Goal: Task Accomplishment & Management: Use online tool/utility

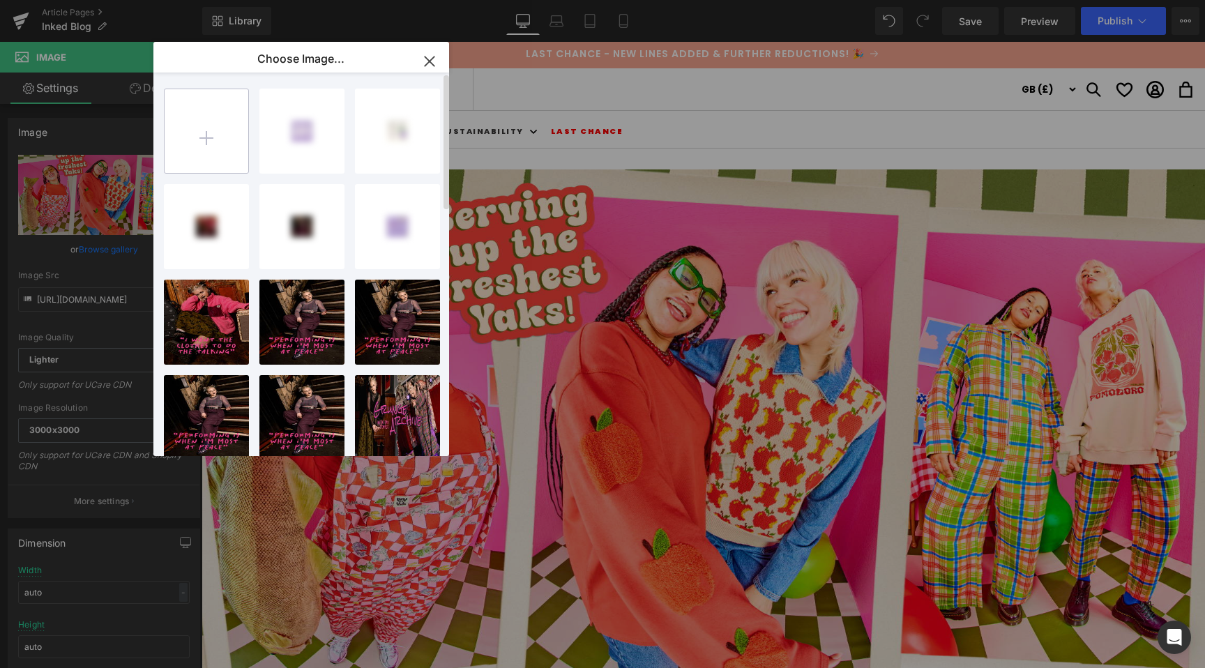
click at [218, 149] on input "file" at bounding box center [207, 131] width 84 height 84
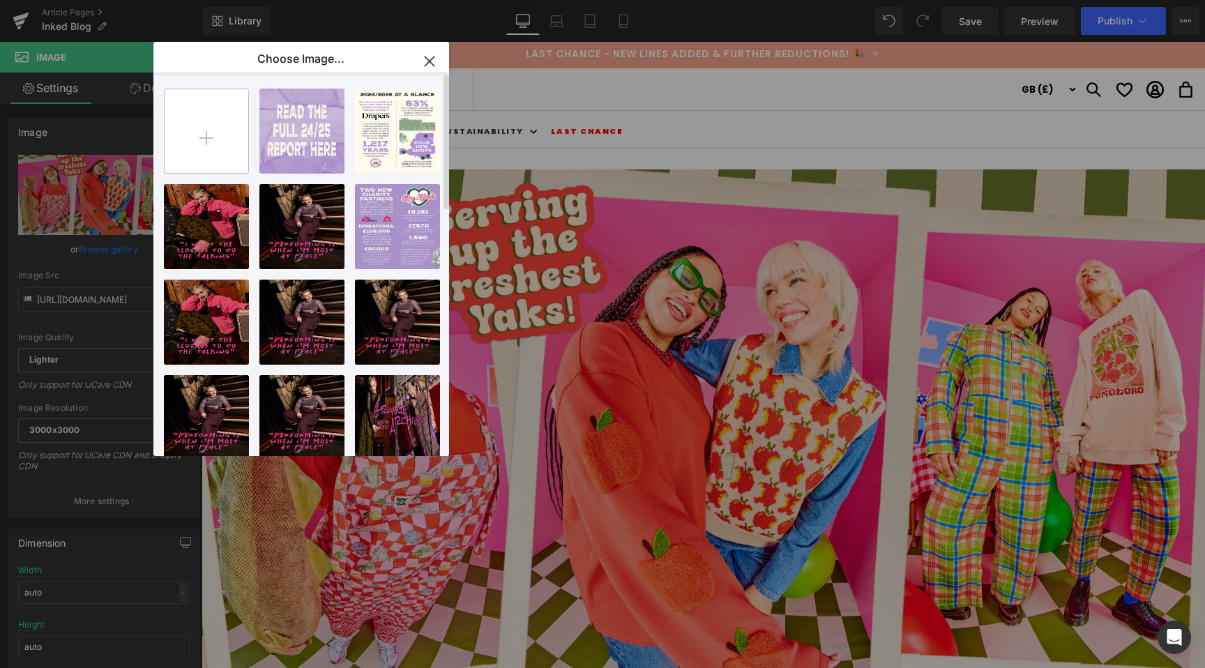
type input "C:\fakepath\BLOG HERO.jpg"
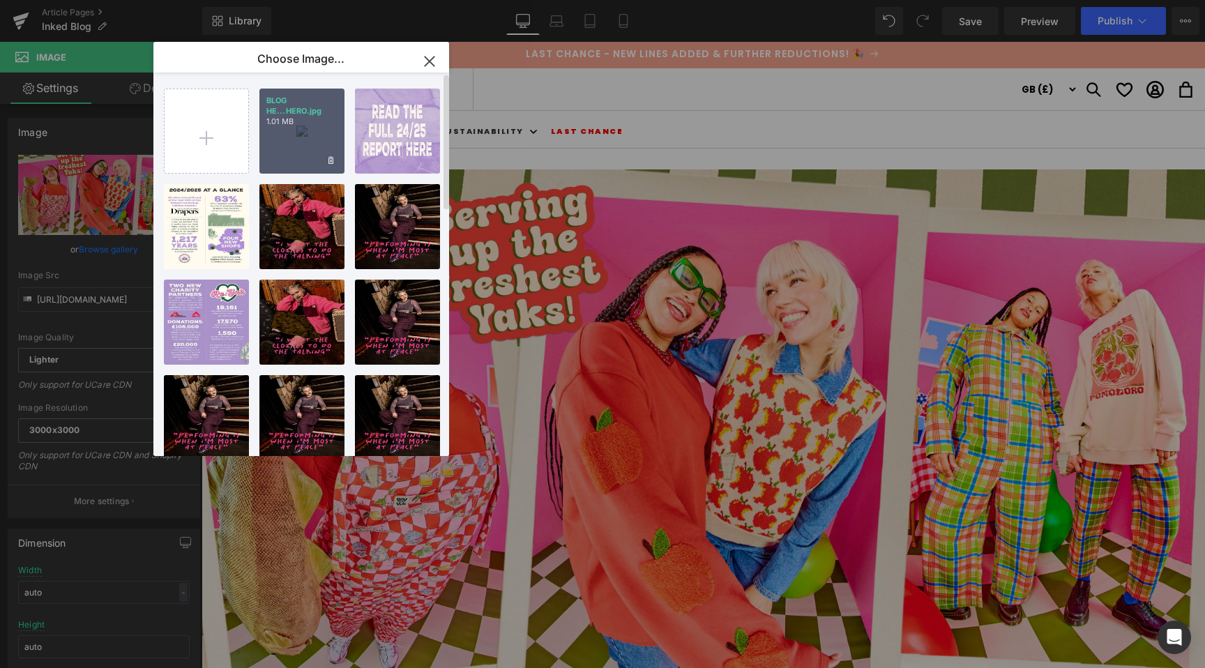
click at [311, 117] on p "1.01 MB" at bounding box center [301, 121] width 71 height 10
type input "https://ucarecdn.com/03352f3a-86ab-4ad6-a831-22c5c283e285/-/format/auto/-/previ…"
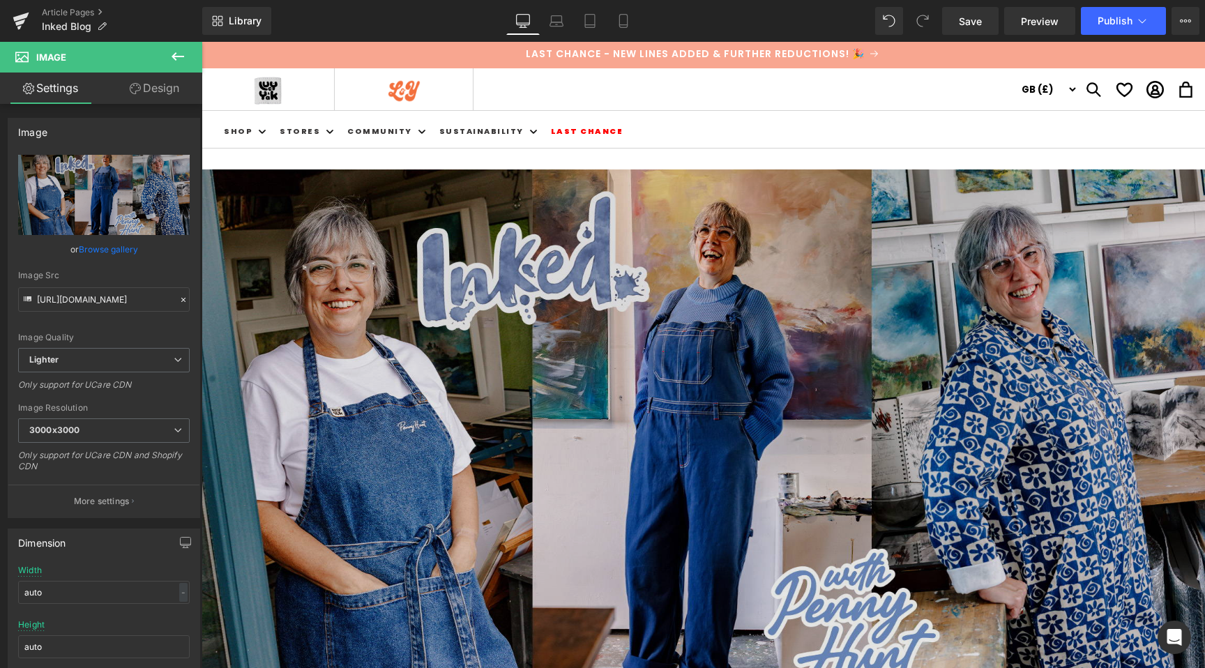
click at [702, 364] on img at bounding box center [704, 451] width 1004 height 564
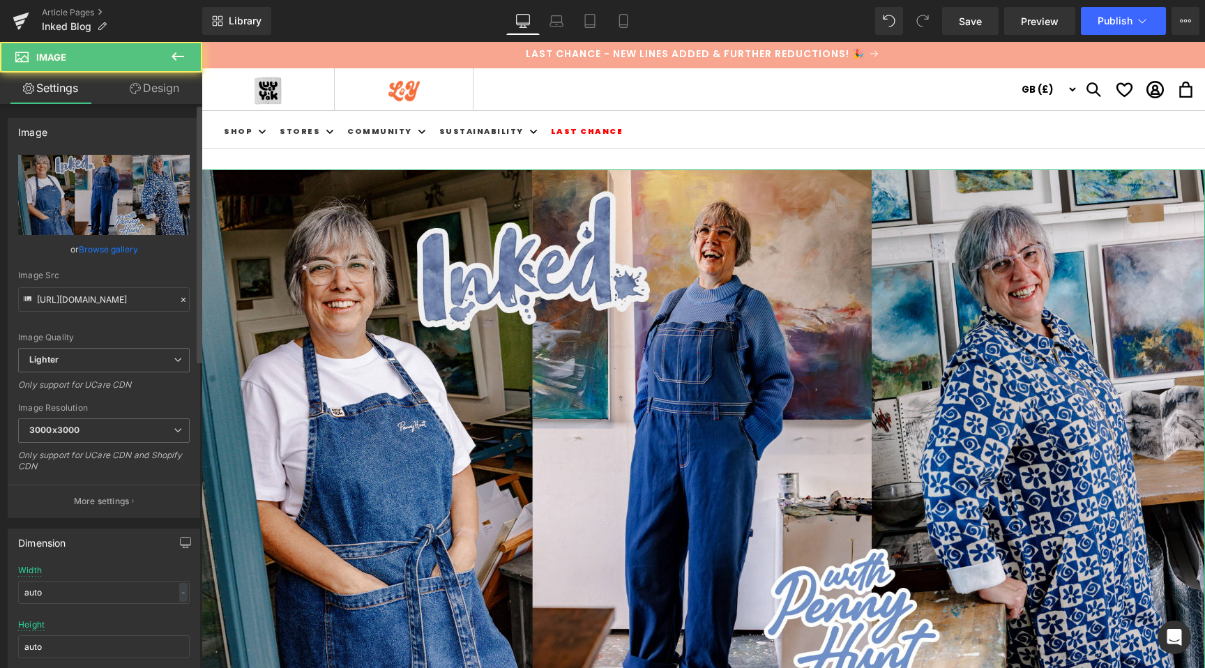
click at [119, 261] on div "https://ucarecdn.com/03352f3a-86ab-4ad6-a831-22c5c283e285/-/format/auto/-/previ…" at bounding box center [103, 336] width 191 height 363
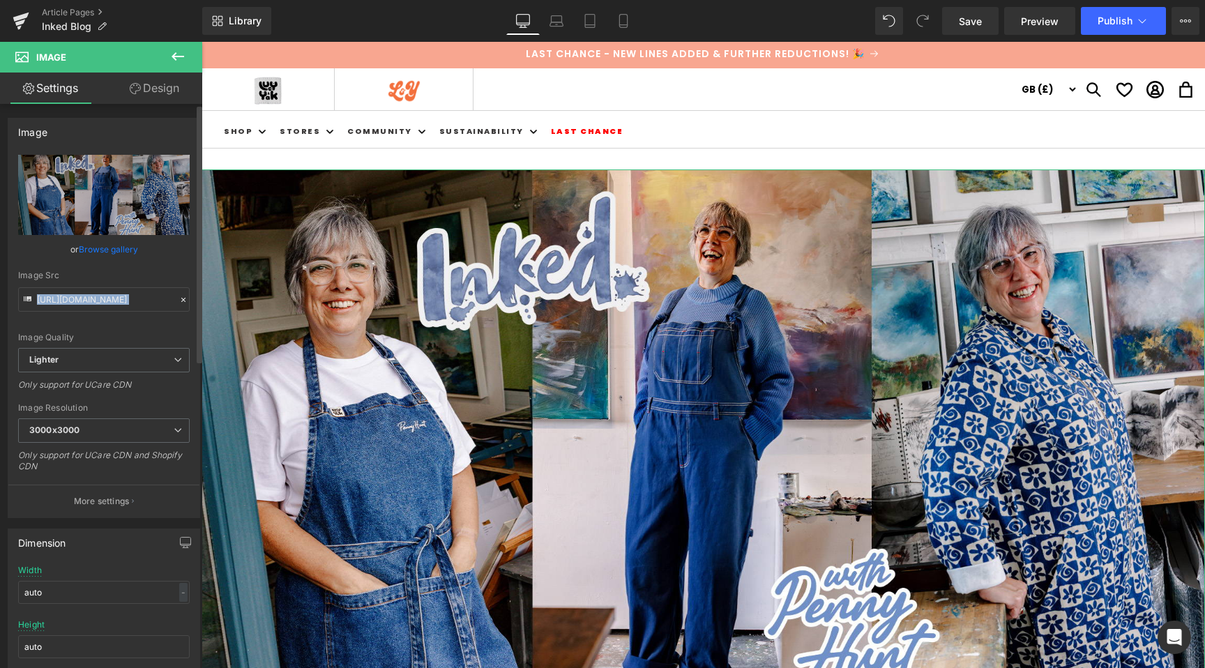
click at [121, 251] on link "Browse gallery" at bounding box center [108, 249] width 59 height 24
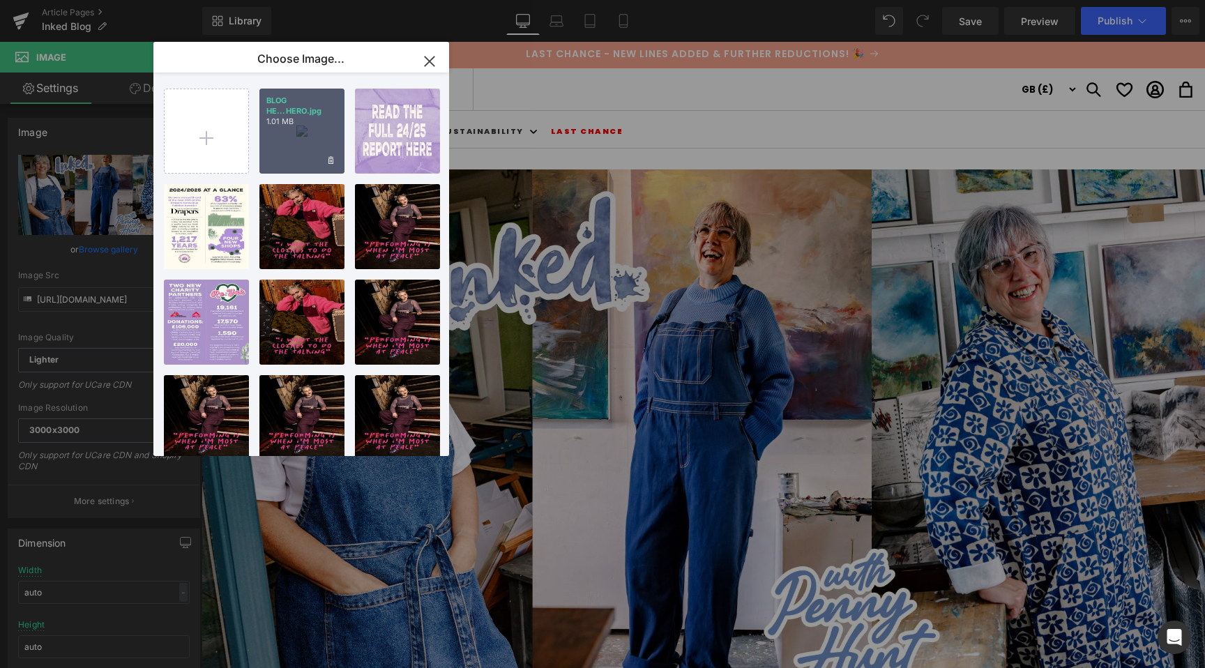
click at [321, 145] on div "BLOG HE...HERO.jpg 1.01 MB" at bounding box center [301, 131] width 85 height 85
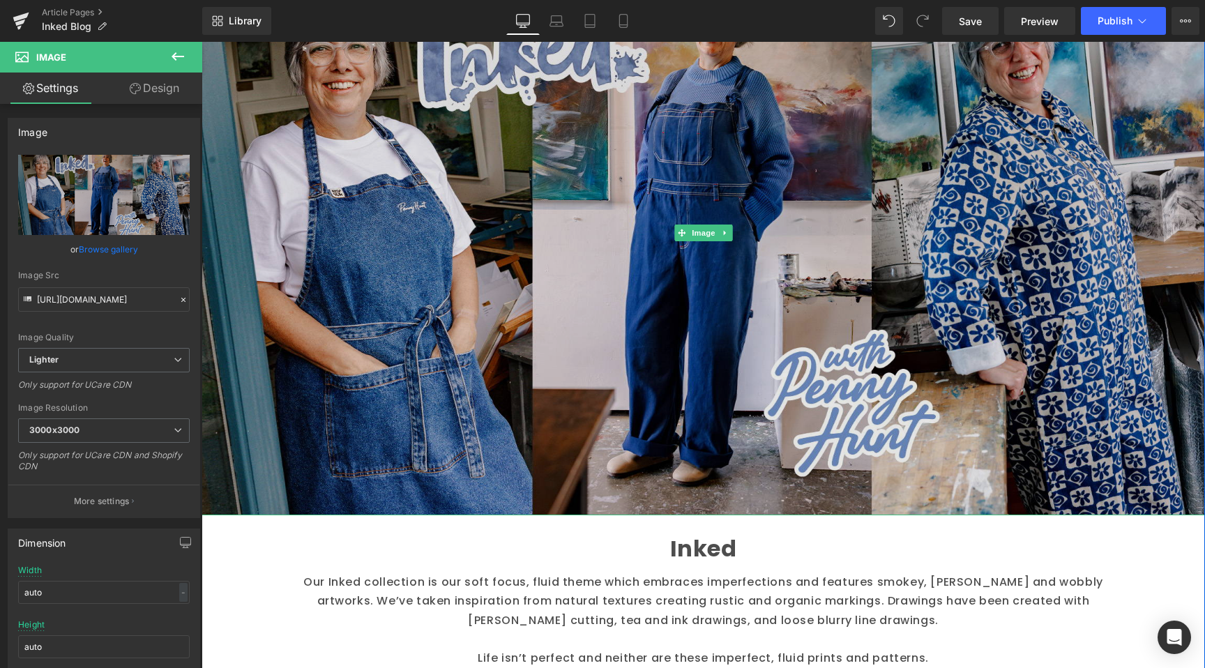
click at [679, 430] on img at bounding box center [704, 232] width 1004 height 564
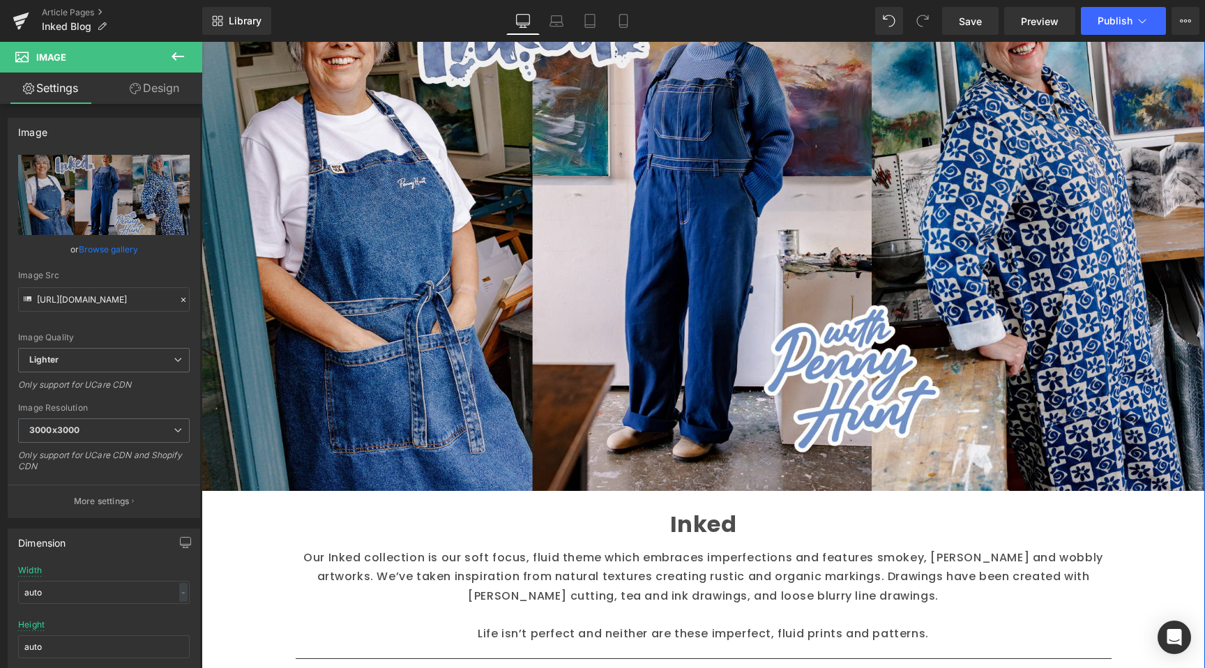
click at [688, 556] on p "Our Inked collection is our soft focus, fluid theme which embraces imperfection…" at bounding box center [704, 576] width 816 height 57
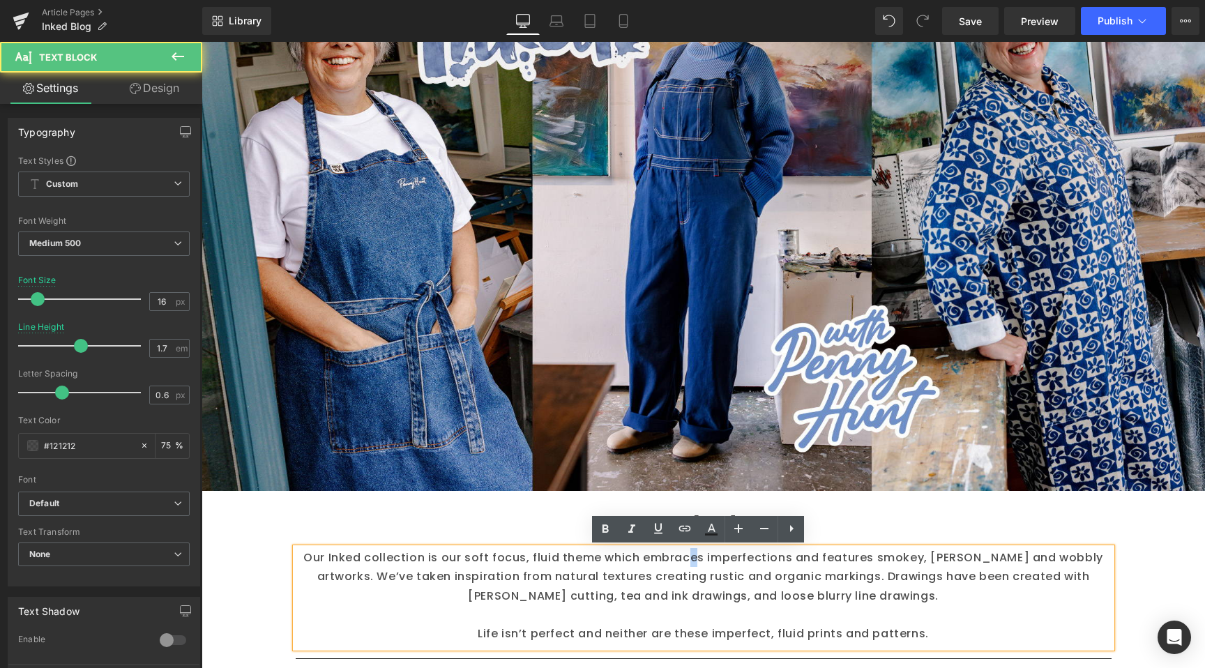
scroll to position [467, 0]
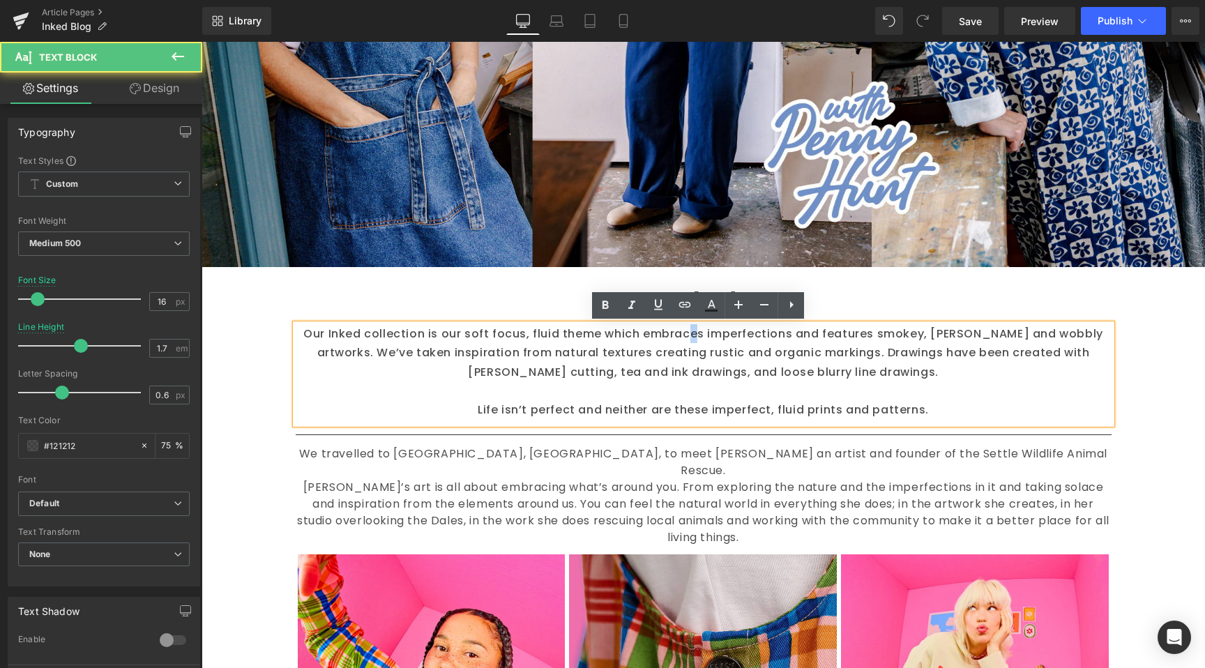
click at [456, 379] on p "Our Inked collection is our soft focus, fluid theme which embraces imperfection…" at bounding box center [704, 352] width 816 height 57
click at [516, 479] on font "Penny’s art is all about embracing what’s around you. From exploring the nature…" at bounding box center [703, 512] width 812 height 66
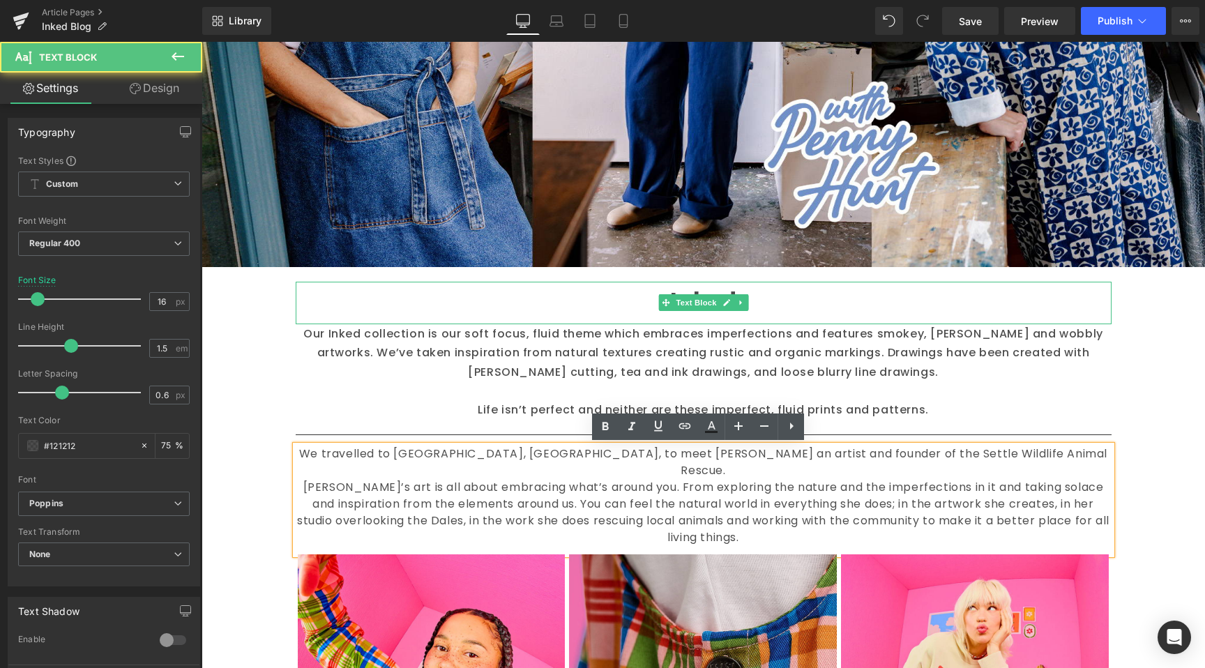
click at [750, 298] on p "Inked" at bounding box center [704, 301] width 816 height 38
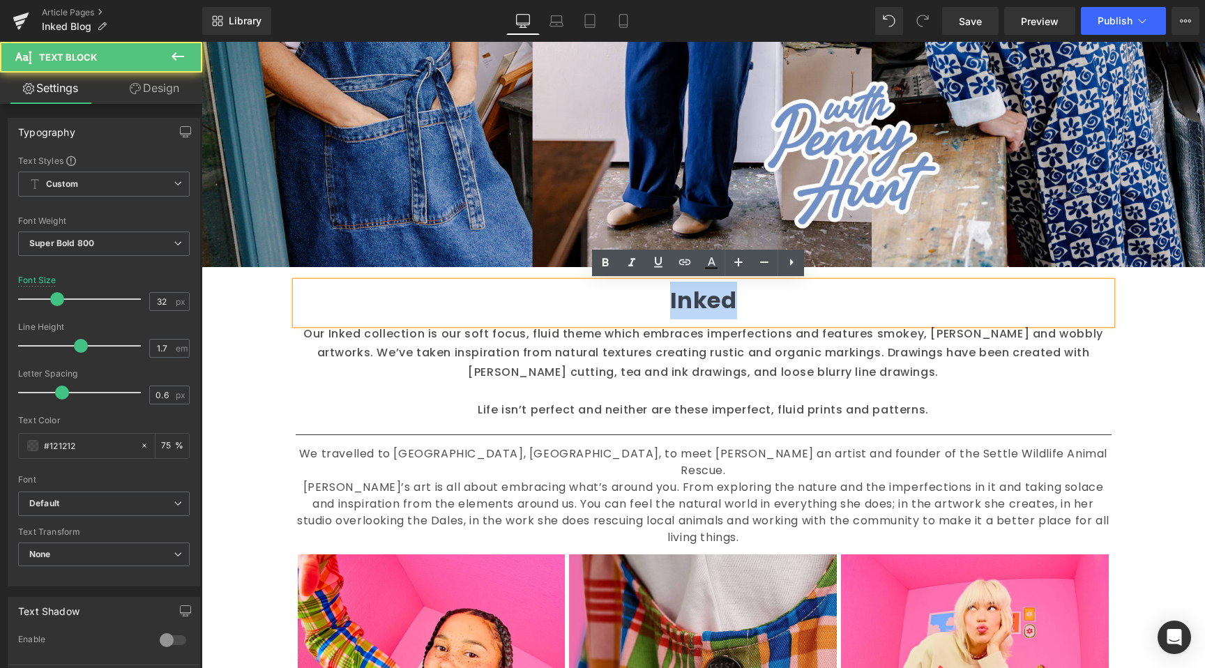
drag, startPoint x: 793, startPoint y: 299, endPoint x: 347, endPoint y: 284, distance: 445.9
click at [346, 284] on p "Inked" at bounding box center [704, 301] width 816 height 38
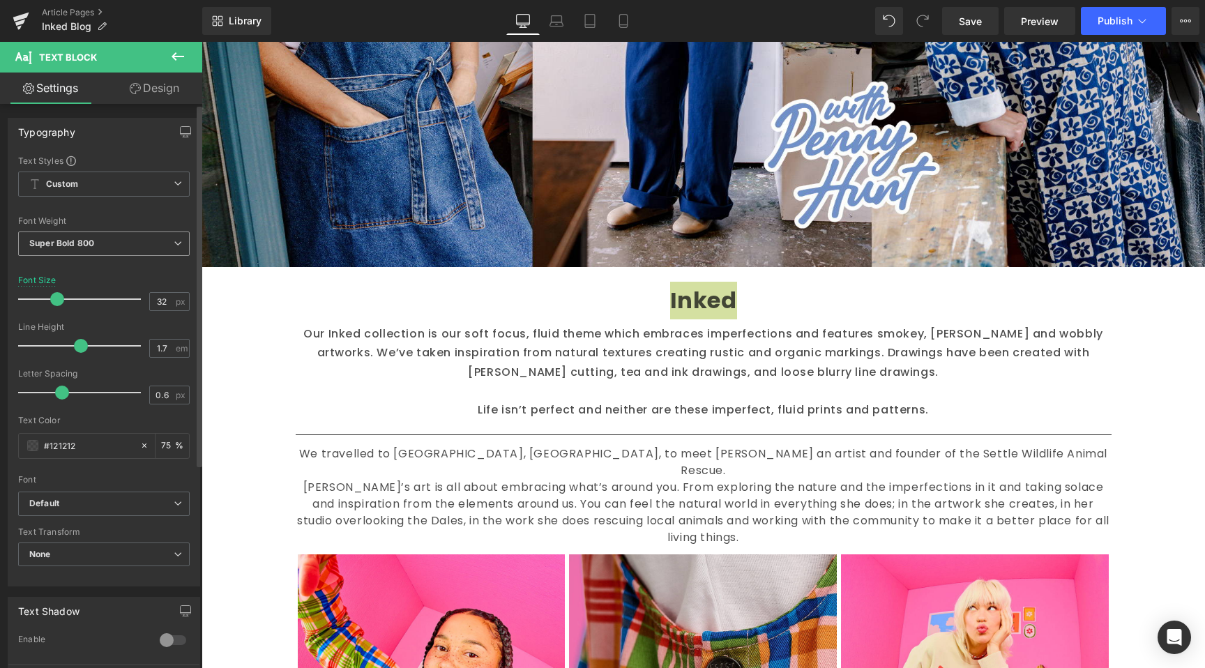
click at [133, 247] on span "Super Bold 800" at bounding box center [104, 244] width 172 height 24
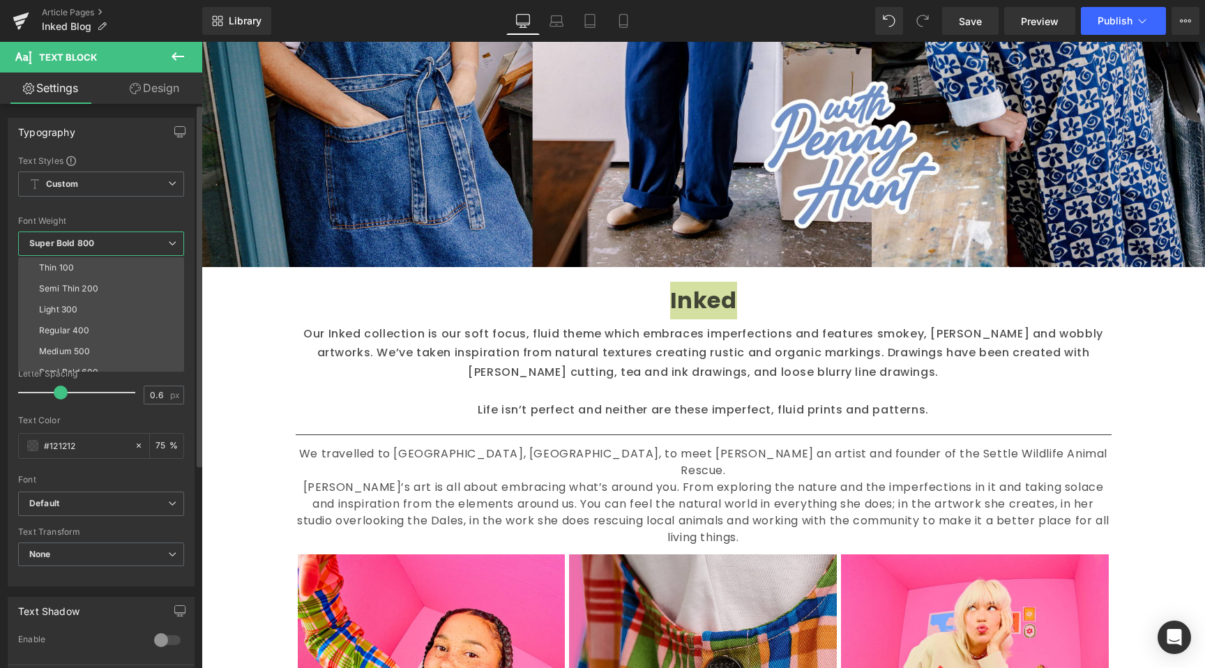
click at [134, 244] on span "Super Bold 800" at bounding box center [101, 244] width 166 height 24
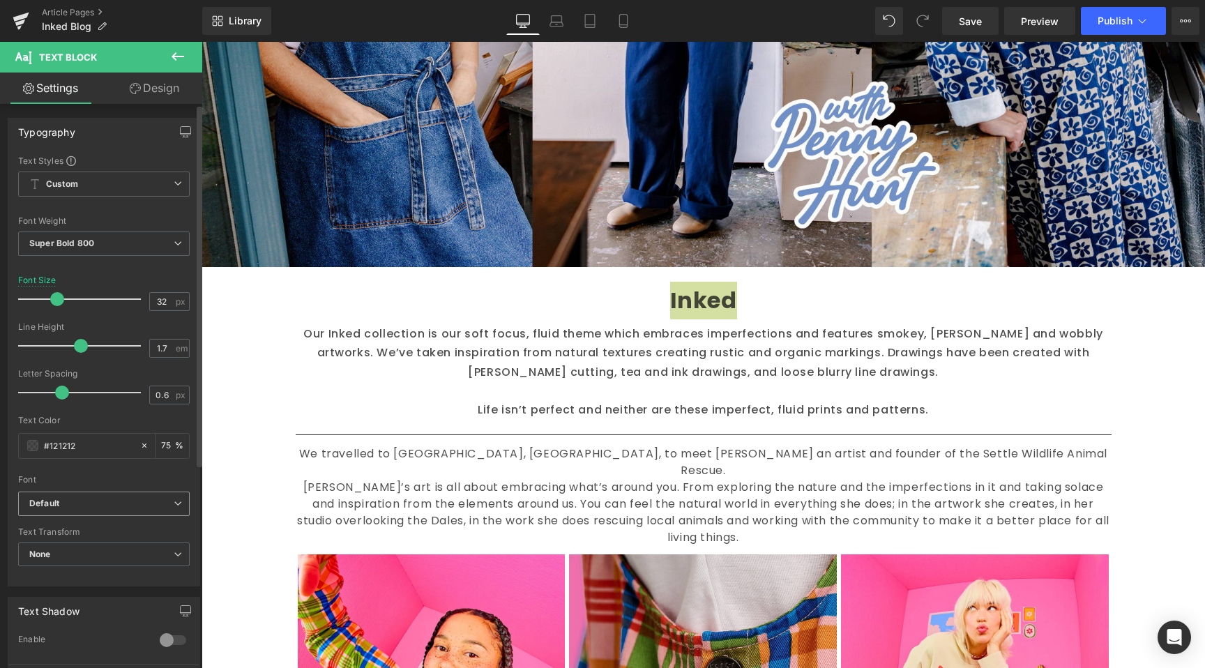
click at [119, 498] on b "Default" at bounding box center [101, 504] width 144 height 12
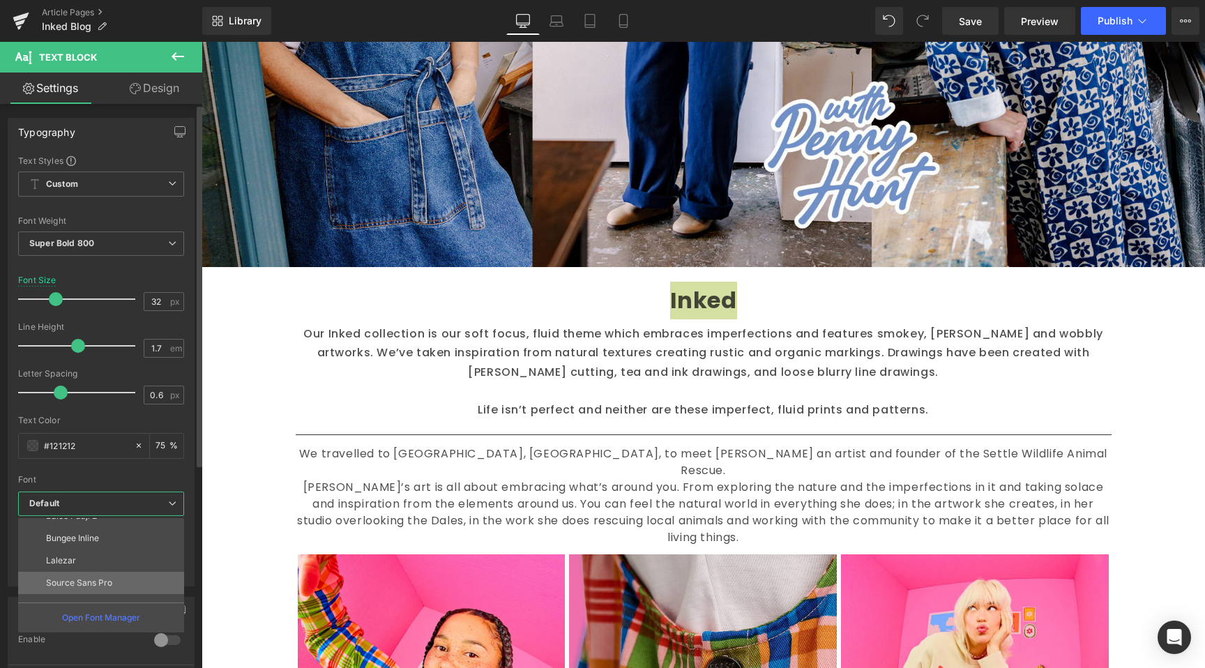
scroll to position [363, 0]
click at [112, 568] on li "Source Sans Pro" at bounding box center [104, 568] width 172 height 22
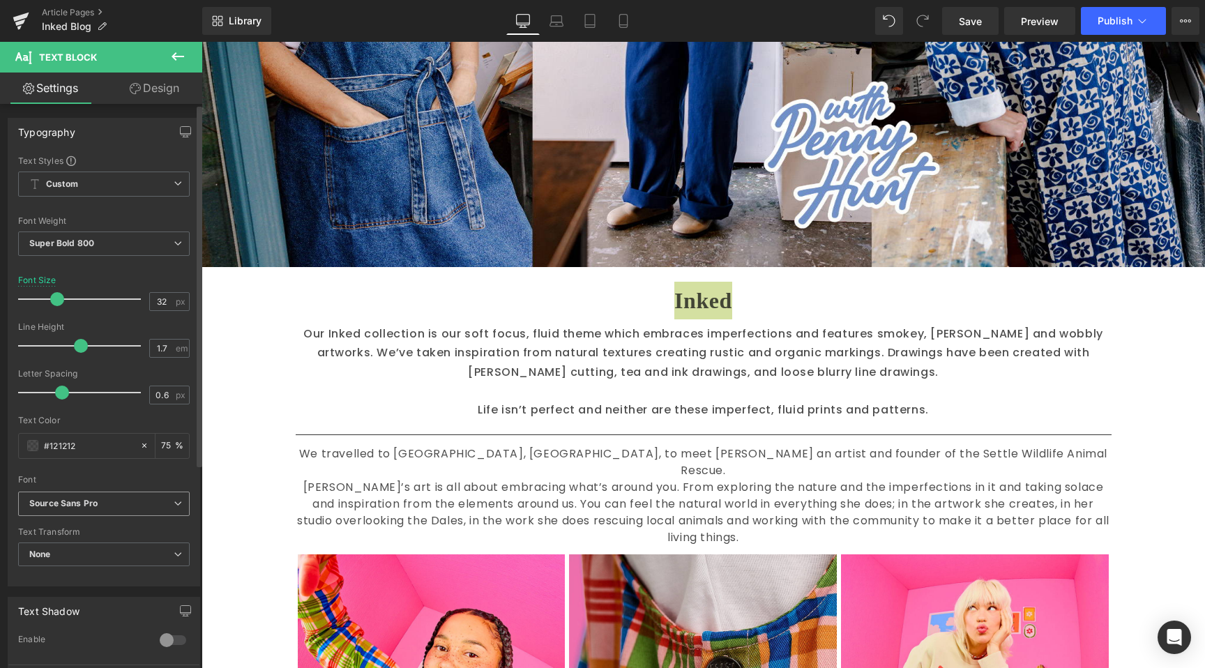
click at [112, 505] on b "Source Sans Pro" at bounding box center [101, 504] width 144 height 12
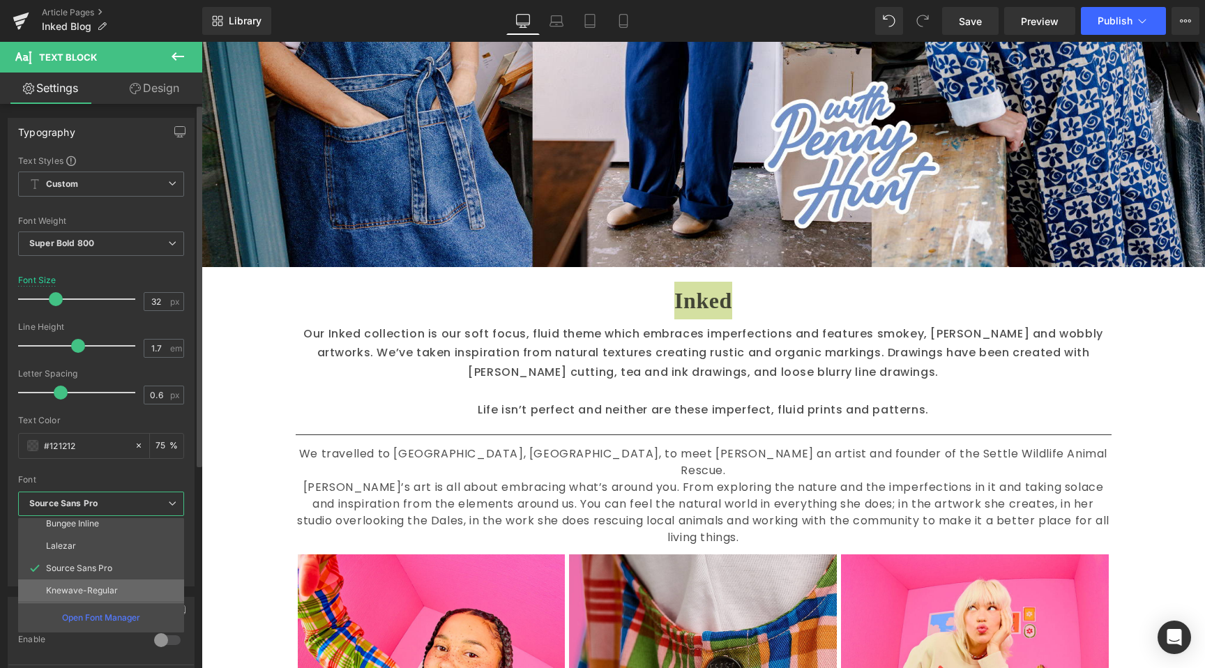
click at [103, 586] on p "Knewave-Regular" at bounding box center [82, 591] width 72 height 10
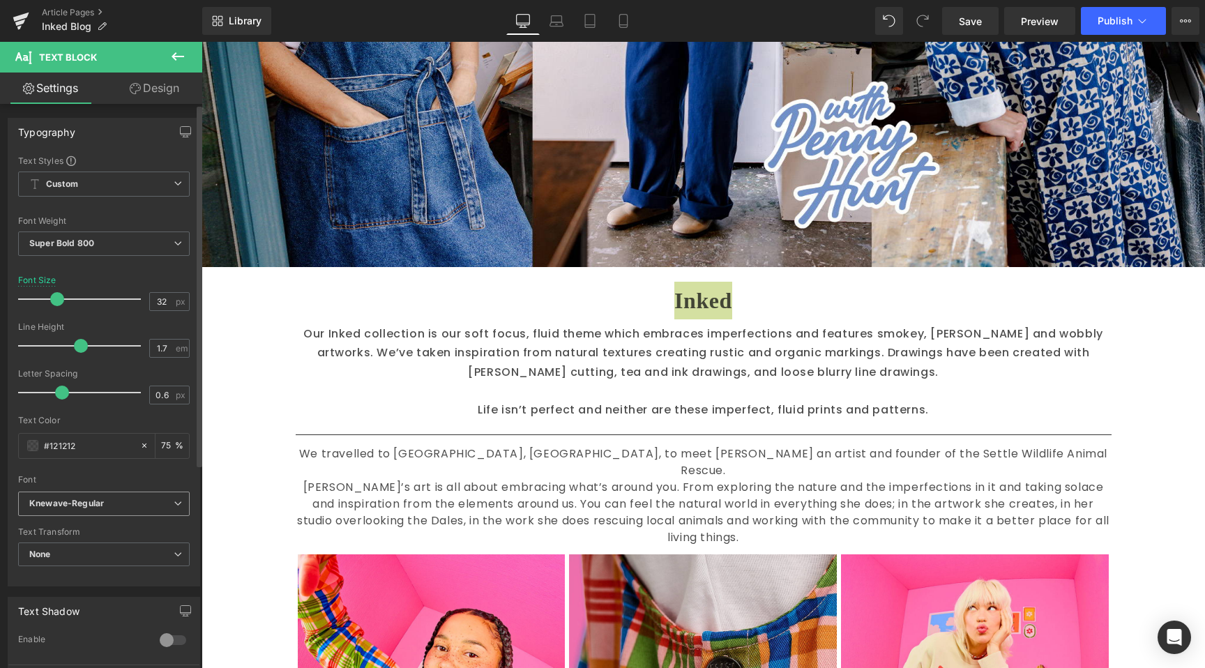
click at [114, 515] on span "Knewave-Regular" at bounding box center [104, 504] width 172 height 24
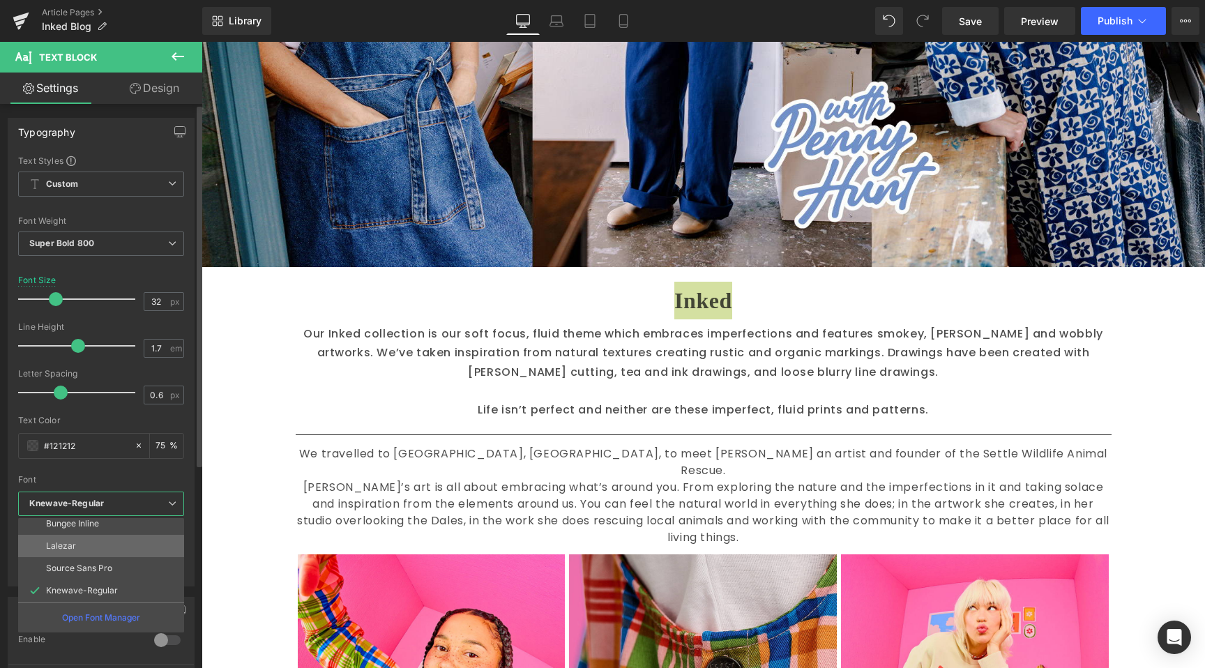
click at [106, 542] on li "Lalezar" at bounding box center [104, 546] width 172 height 22
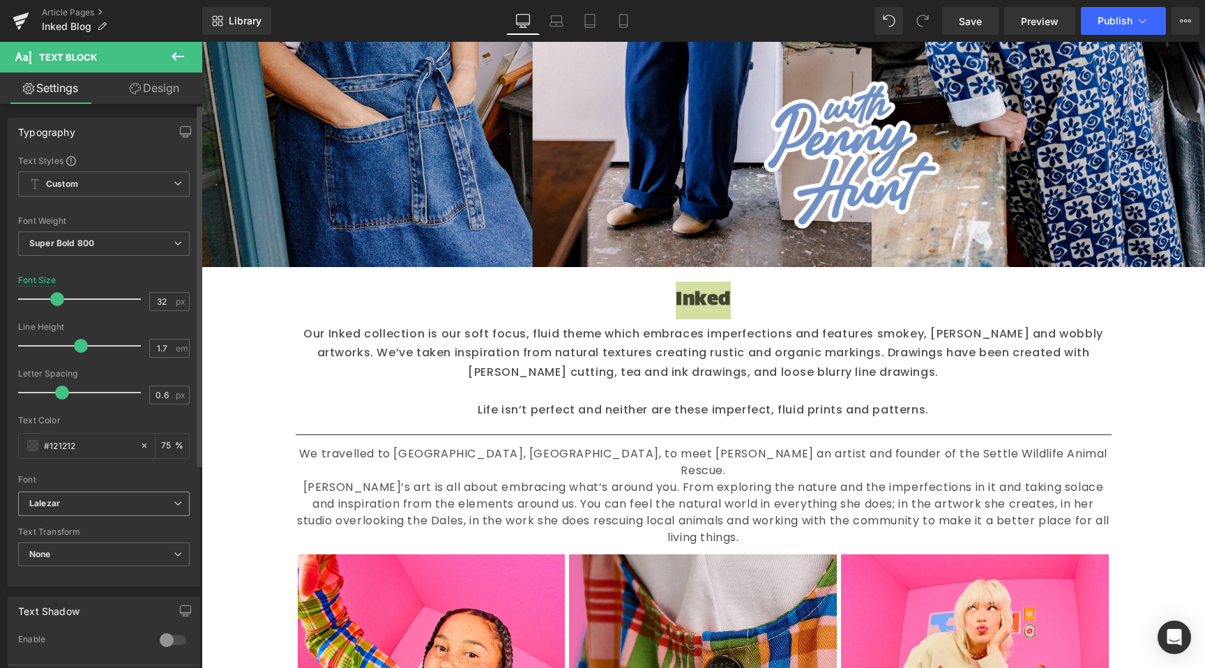
click at [120, 502] on b "Lalezar" at bounding box center [101, 504] width 144 height 12
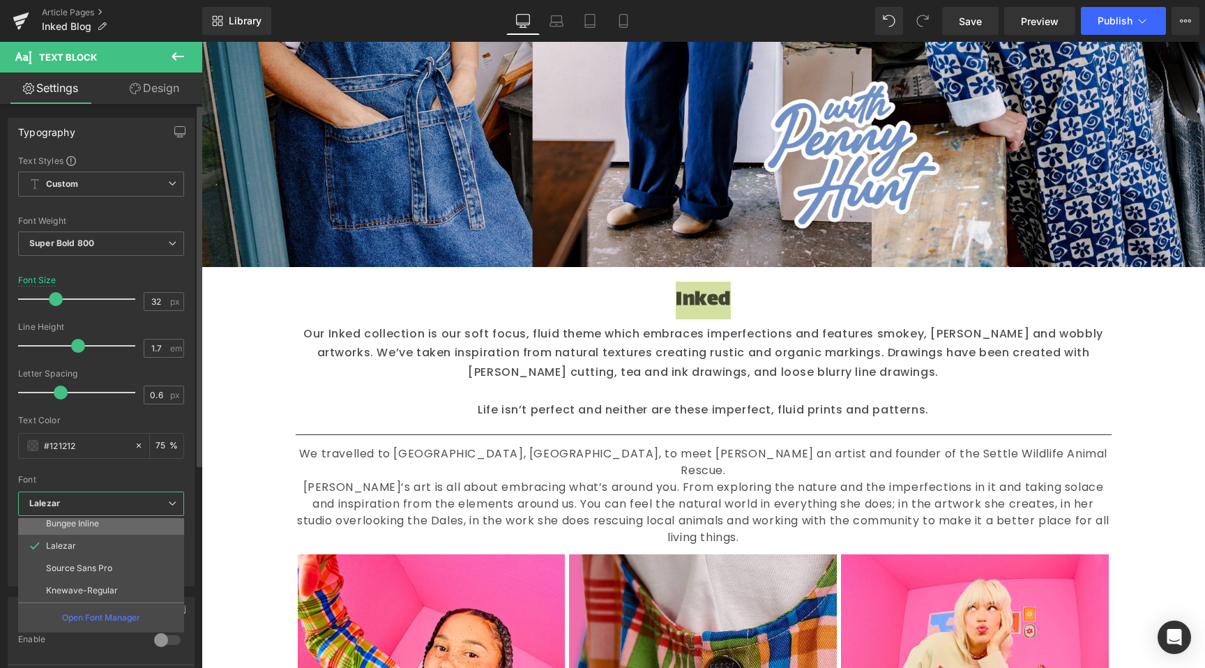
click at [103, 527] on li "Bungee Inline" at bounding box center [104, 524] width 172 height 22
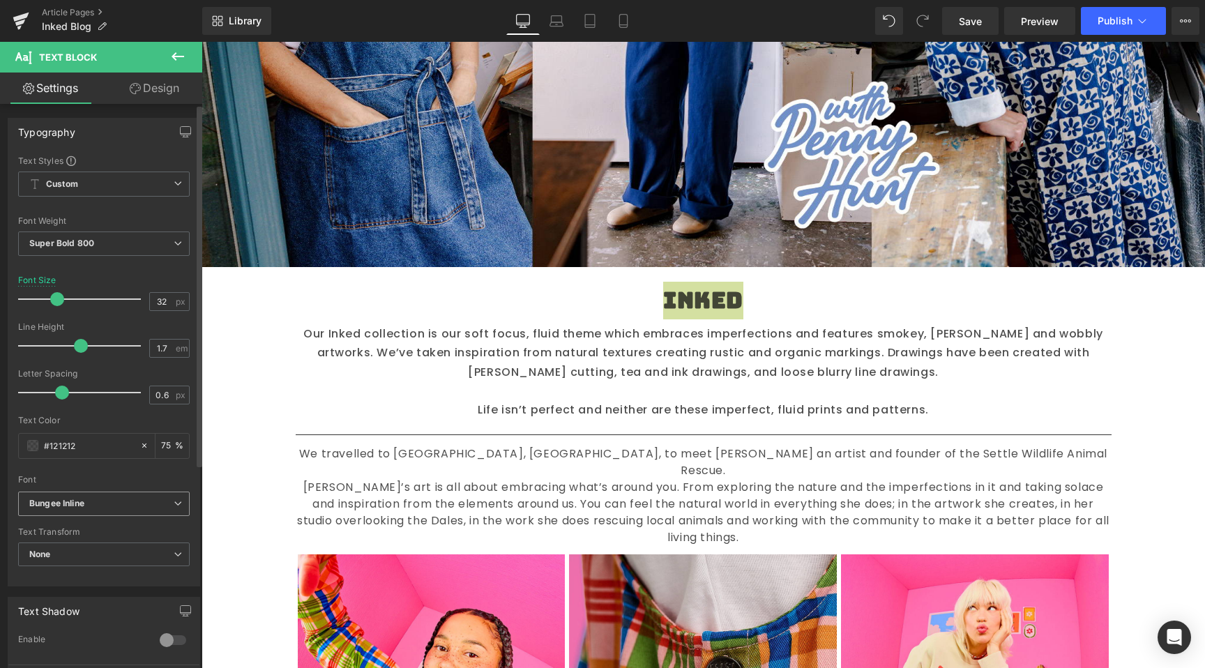
click at [110, 502] on b "Bungee Inline" at bounding box center [101, 504] width 144 height 12
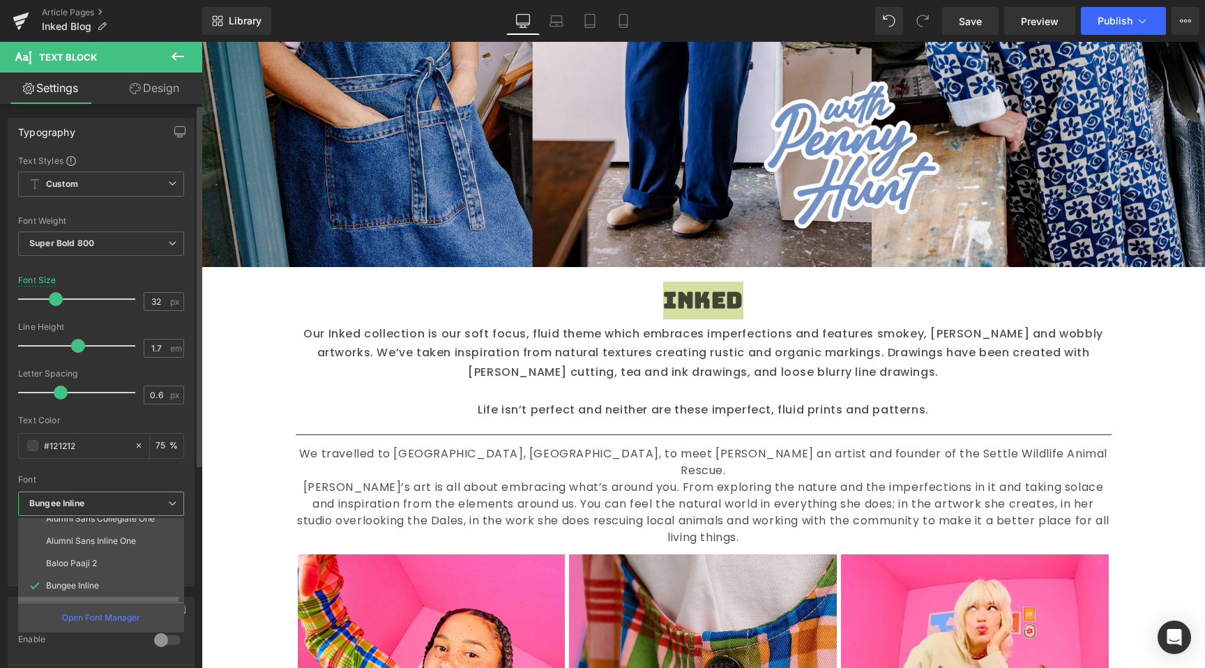
scroll to position [246, 0]
click at [84, 552] on p "Yeseva One" at bounding box center [69, 551] width 47 height 10
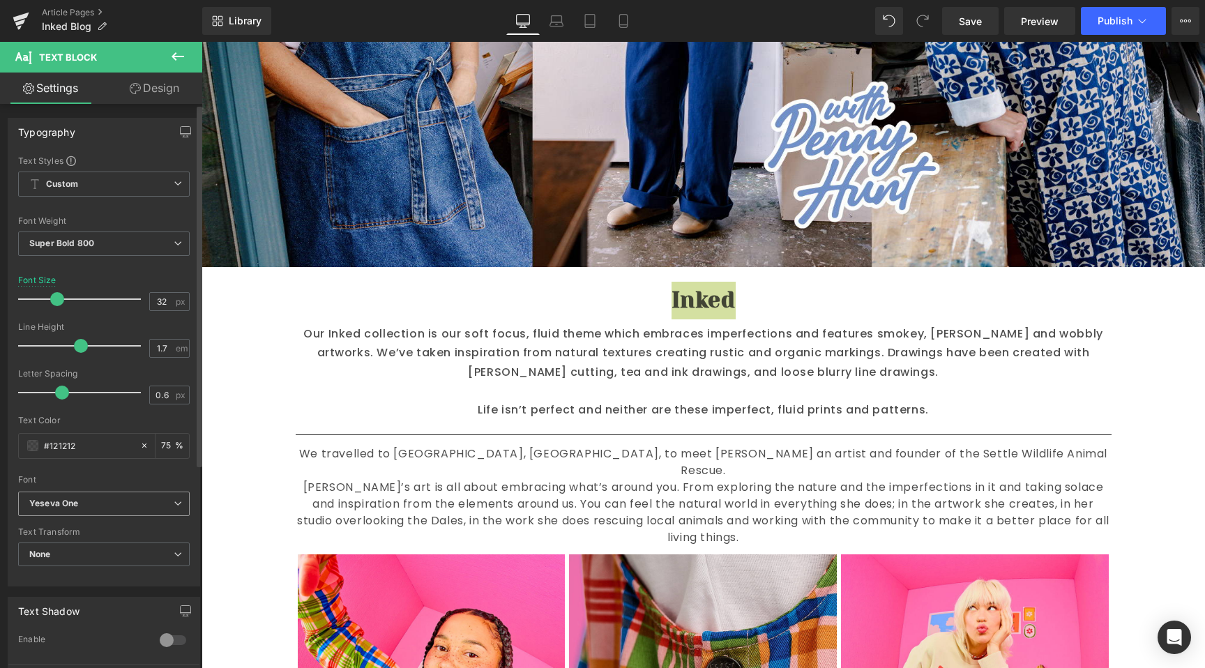
click at [90, 492] on span "Yeseva One" at bounding box center [104, 504] width 172 height 24
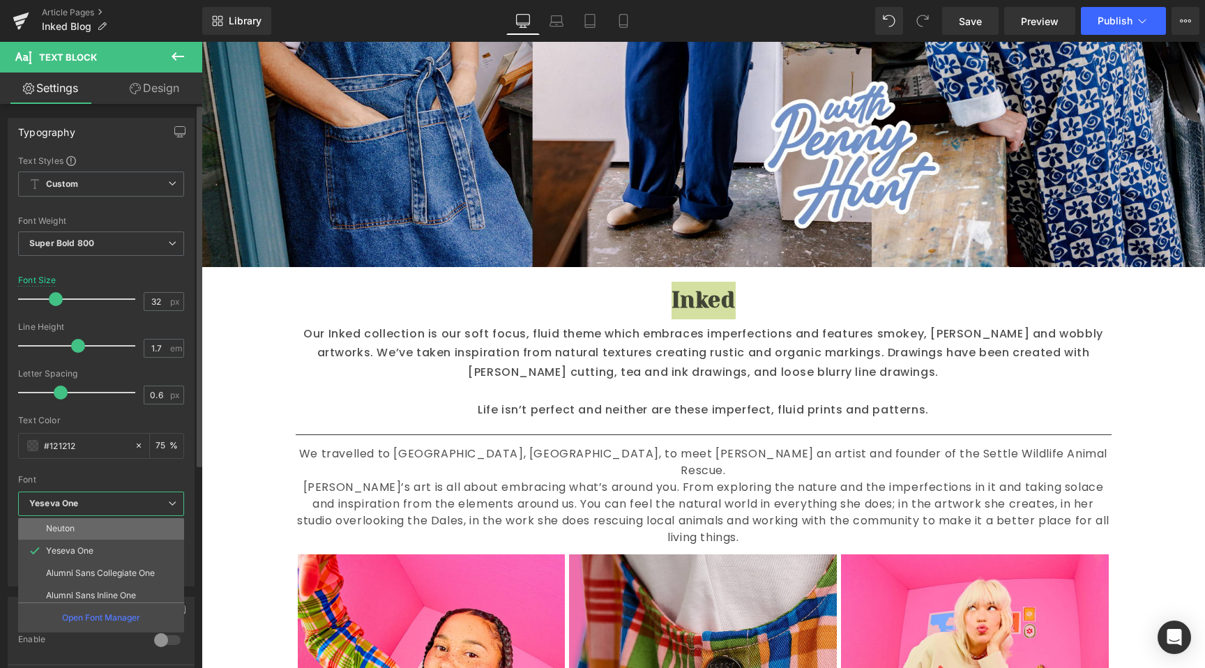
click at [82, 533] on li "Neuton" at bounding box center [104, 528] width 172 height 22
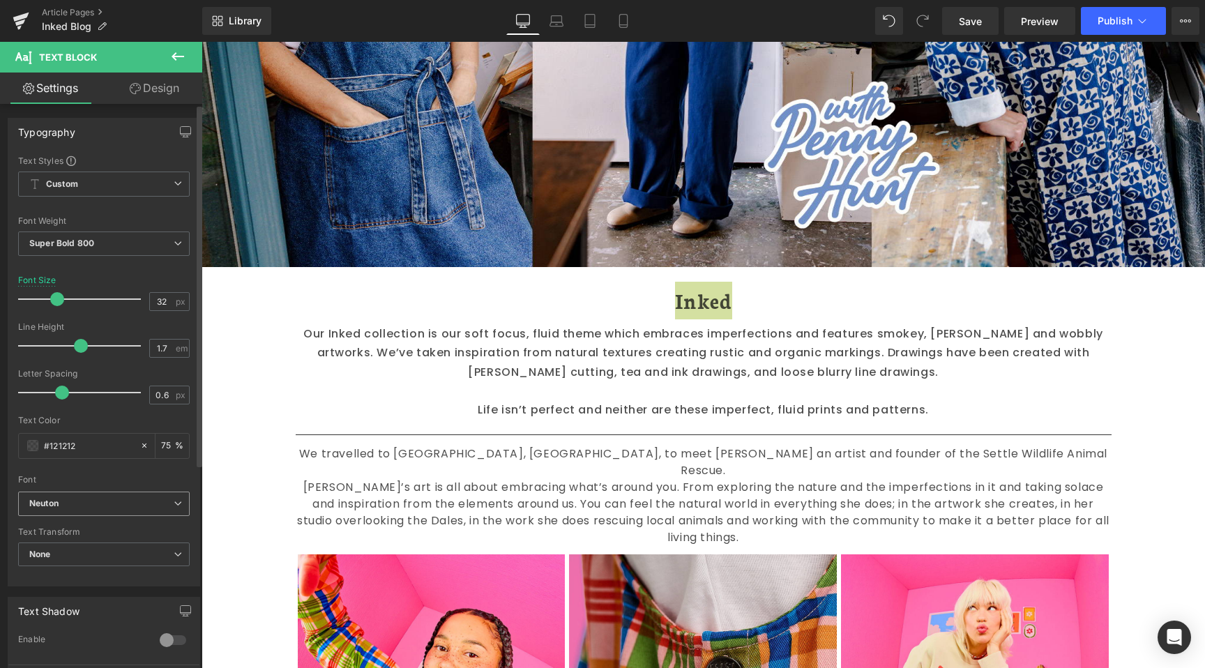
click at [107, 492] on span "Neuton" at bounding box center [104, 504] width 172 height 24
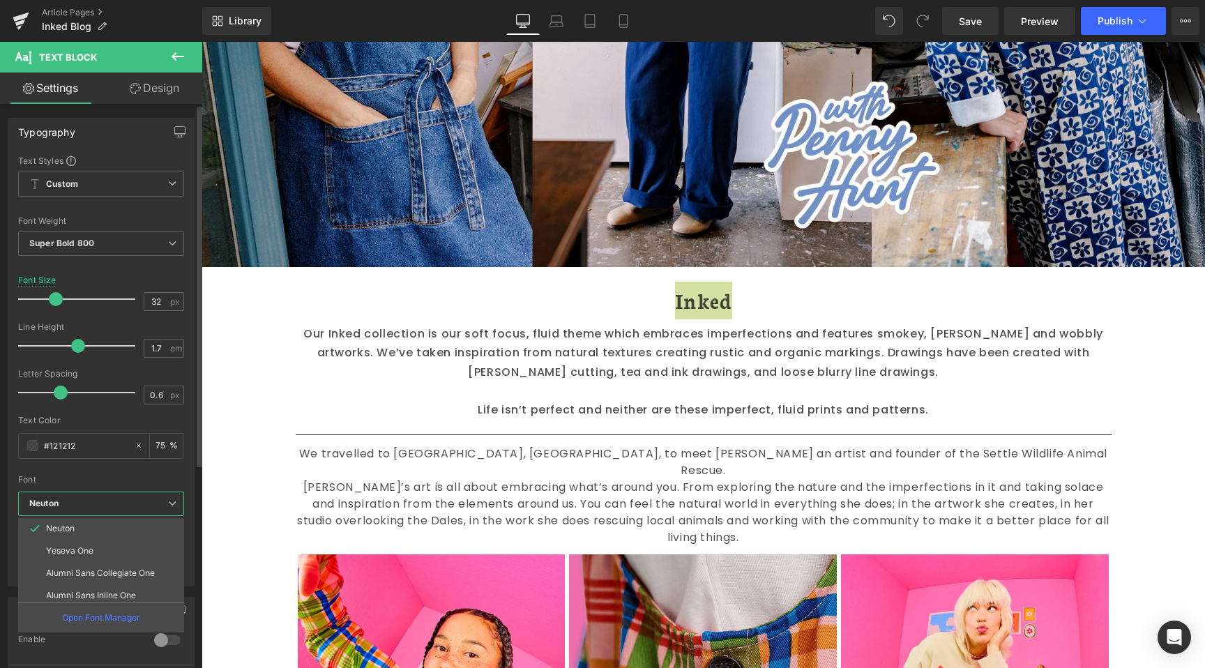
click at [107, 492] on span "Neuton" at bounding box center [101, 504] width 166 height 24
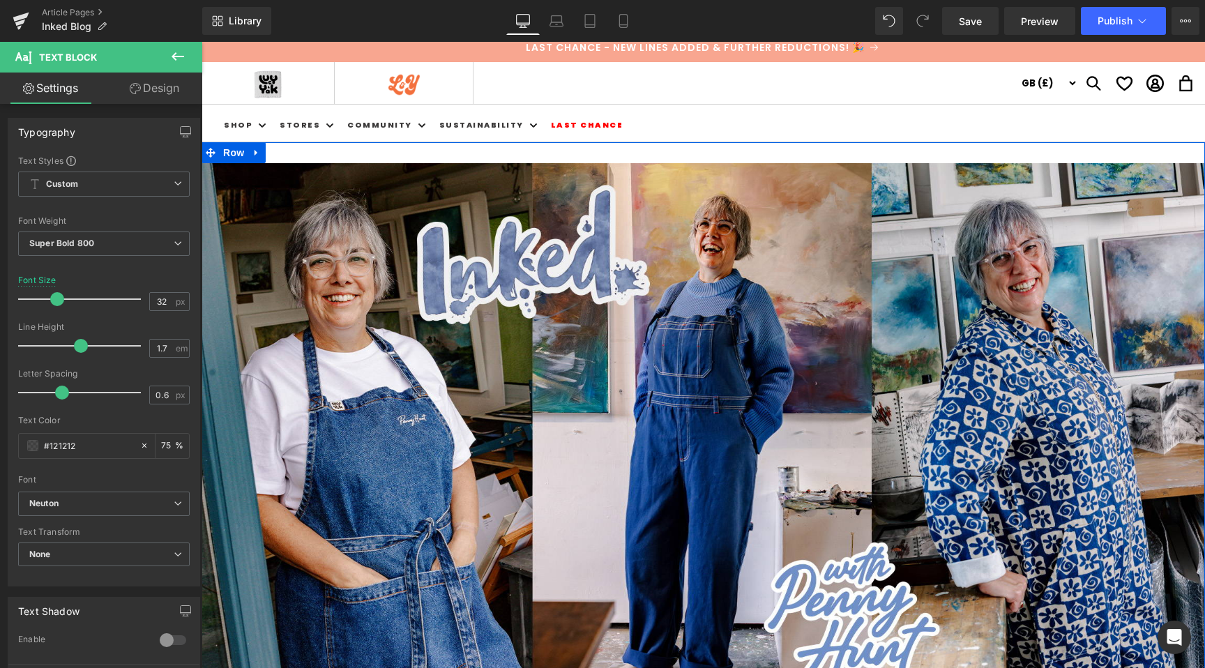
scroll to position [393, 0]
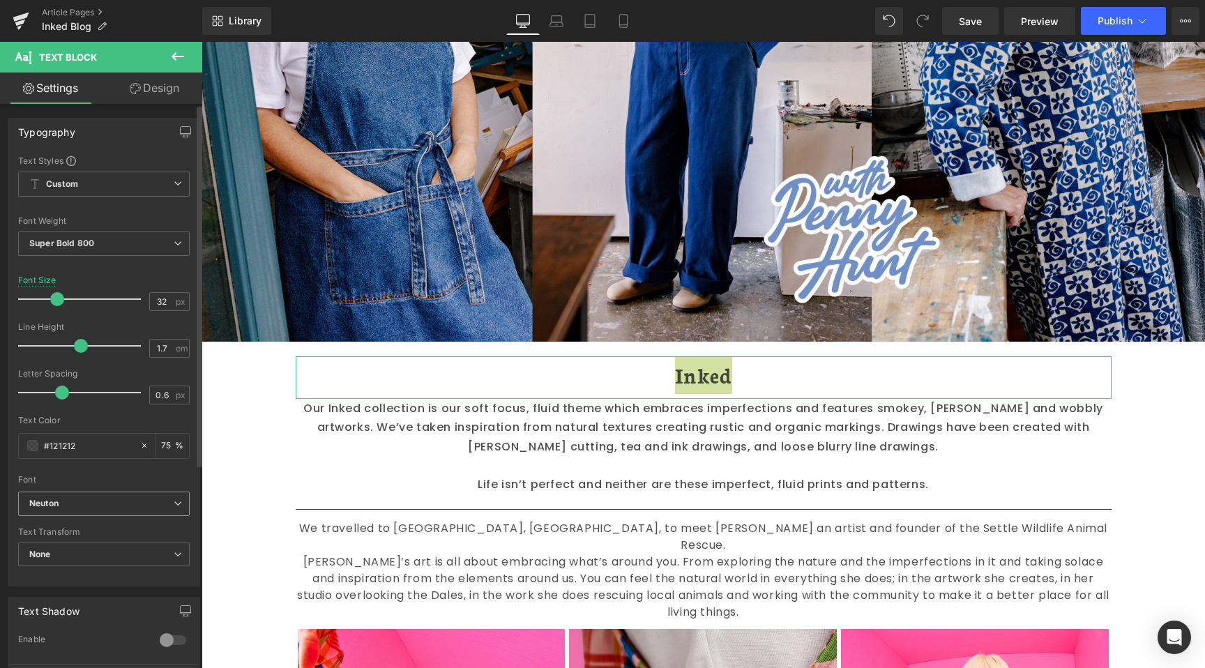
click at [85, 503] on b "Neuton" at bounding box center [101, 504] width 144 height 12
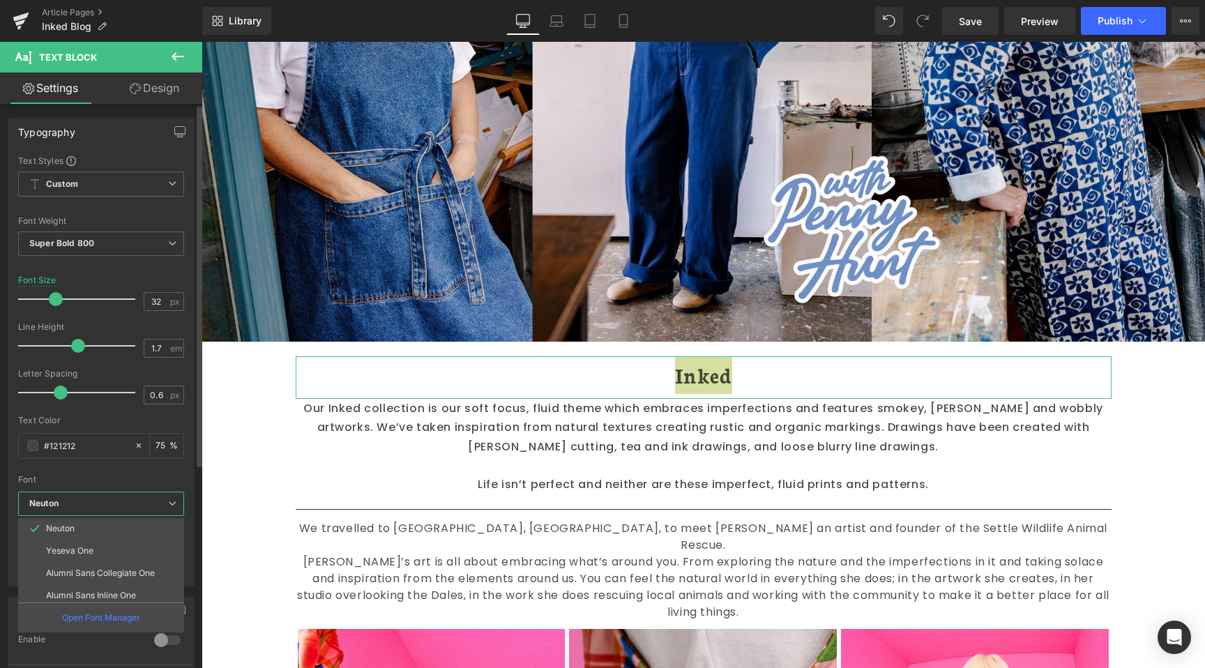
scroll to position [0, 0]
click at [89, 536] on li "Default" at bounding box center [104, 529] width 172 height 22
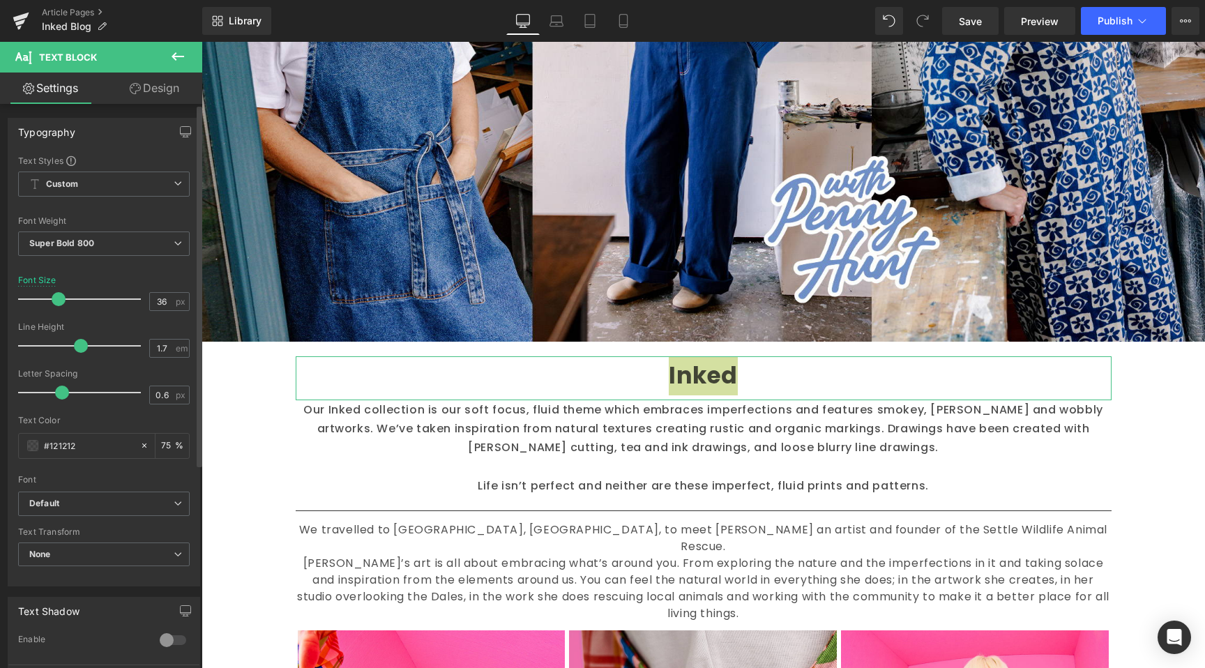
type input "37"
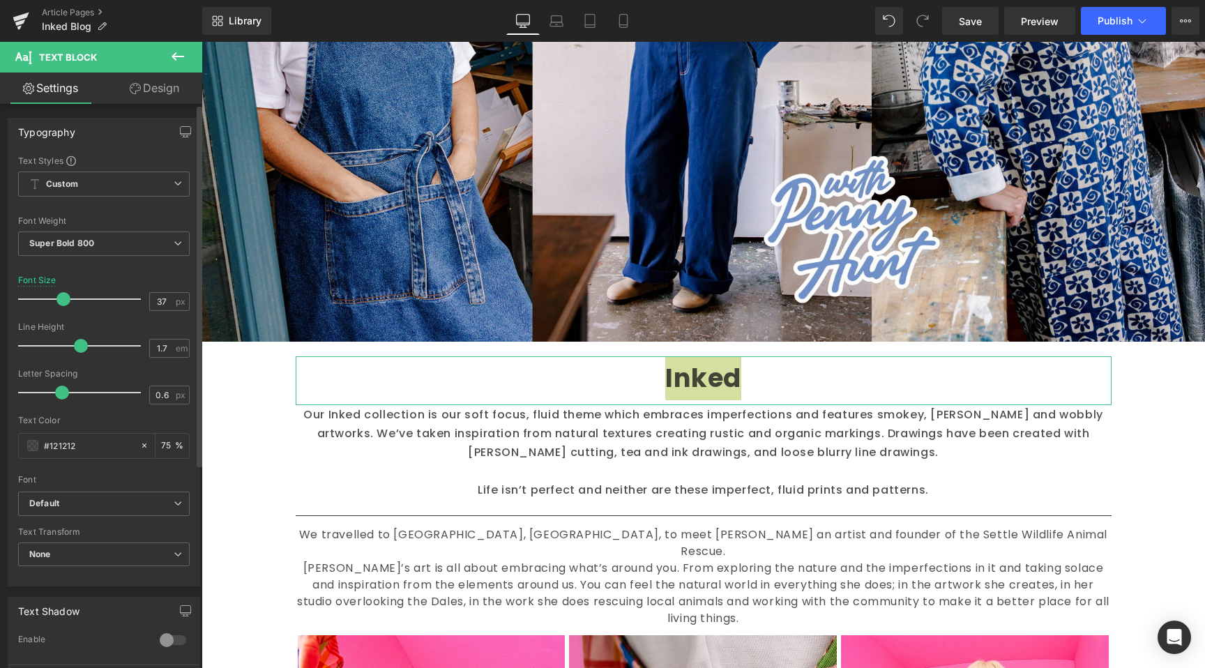
click at [59, 302] on span at bounding box center [63, 299] width 14 height 14
click at [581, 372] on p "Inked" at bounding box center [704, 378] width 816 height 44
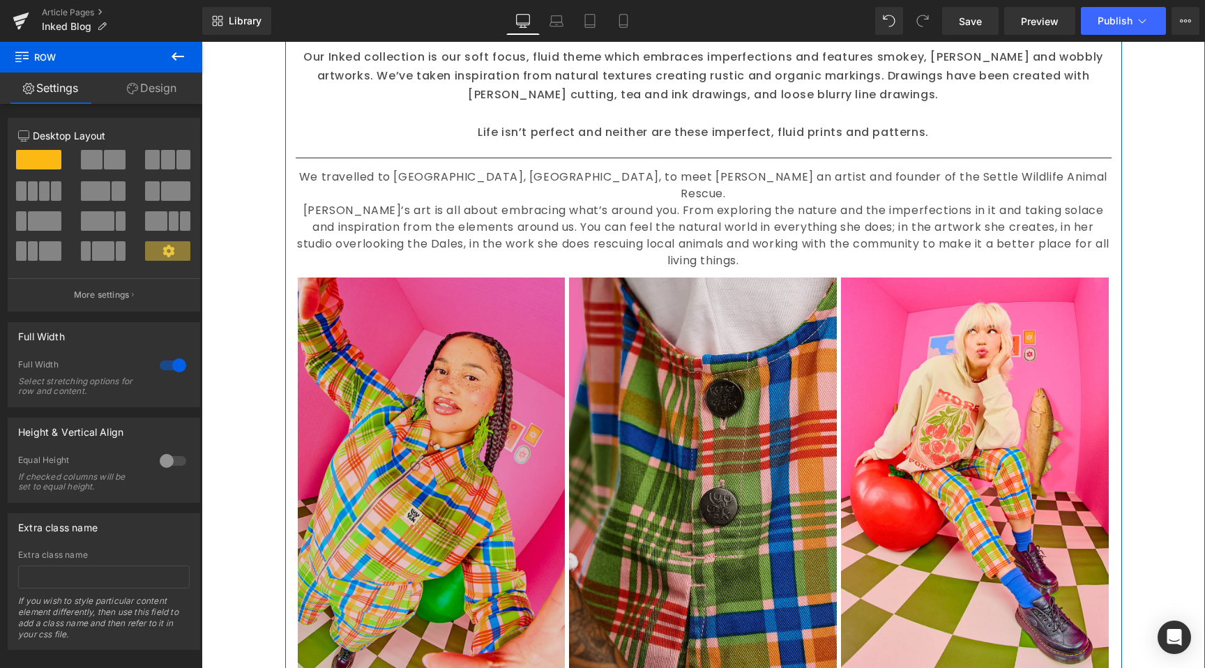
click at [510, 451] on img at bounding box center [432, 479] width 268 height 402
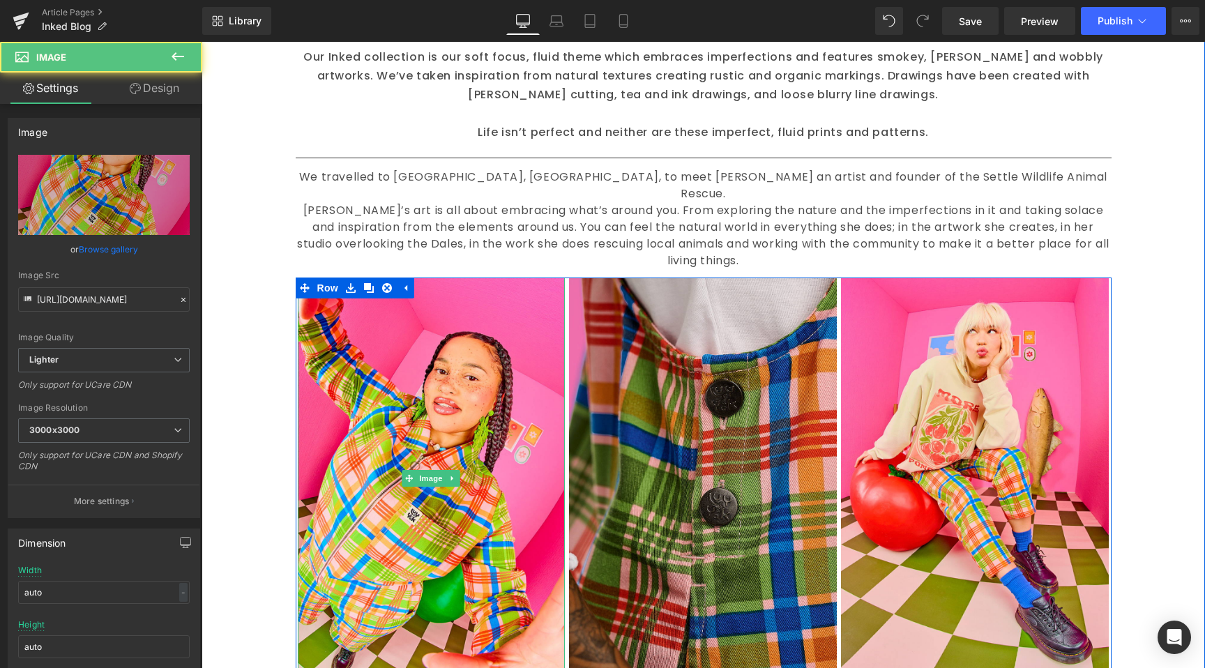
scroll to position [971, 0]
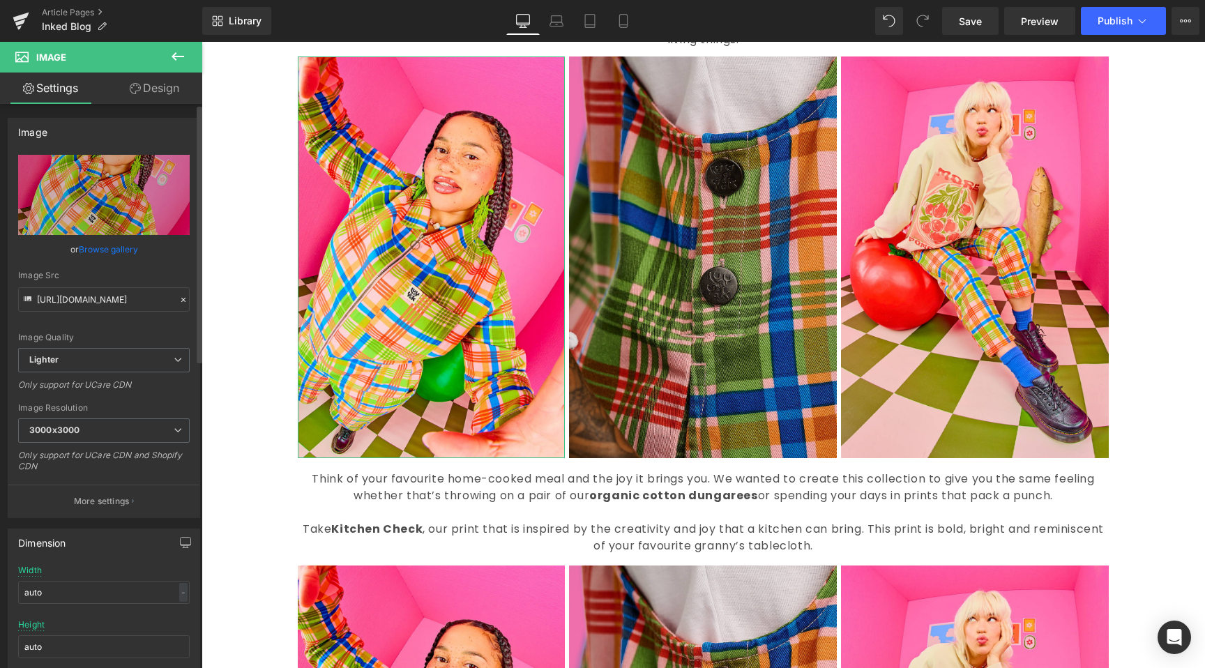
click at [181, 298] on icon at bounding box center [183, 300] width 4 height 4
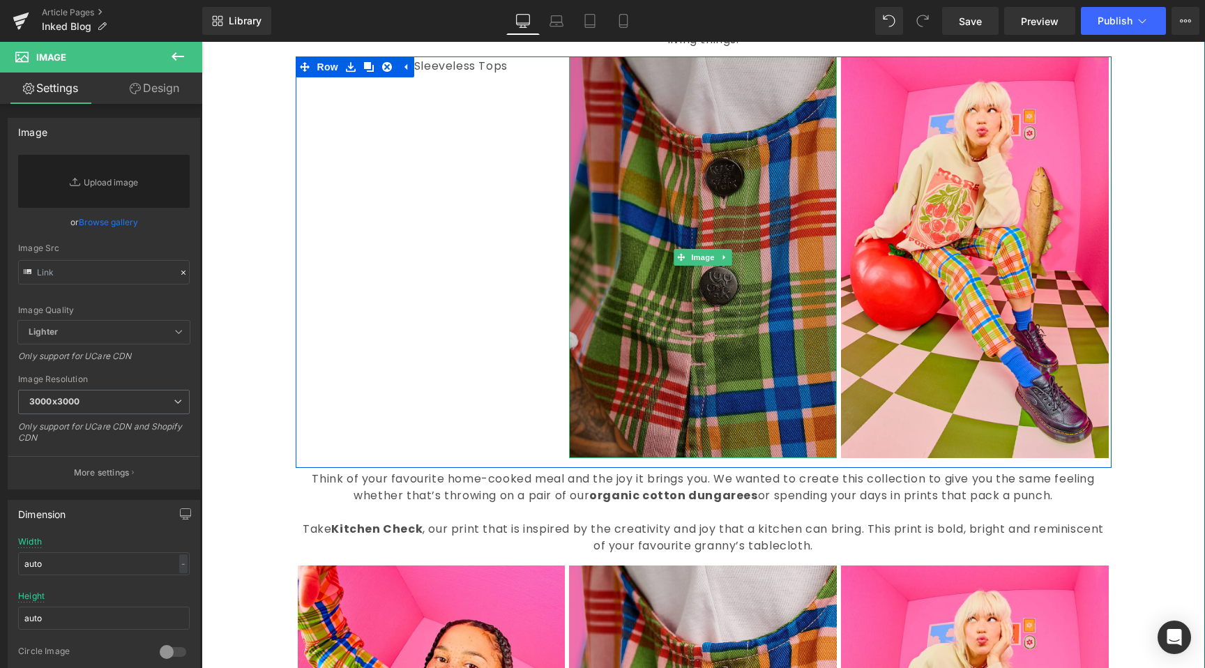
click at [819, 331] on img at bounding box center [703, 257] width 268 height 402
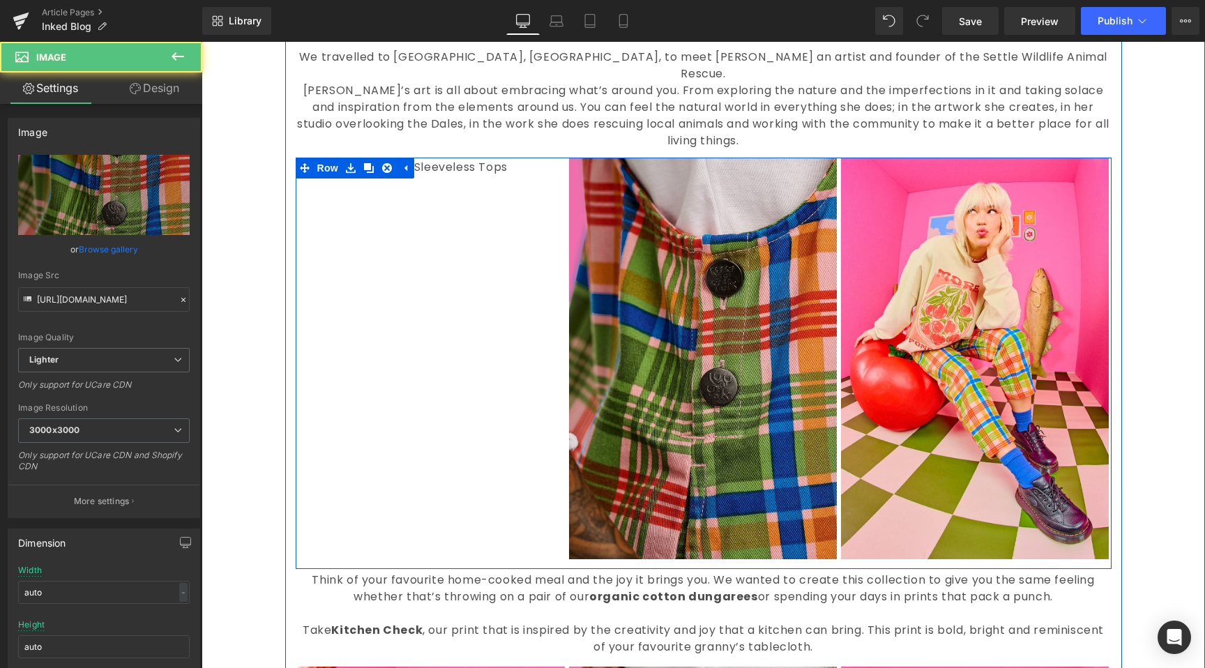
scroll to position [870, 0]
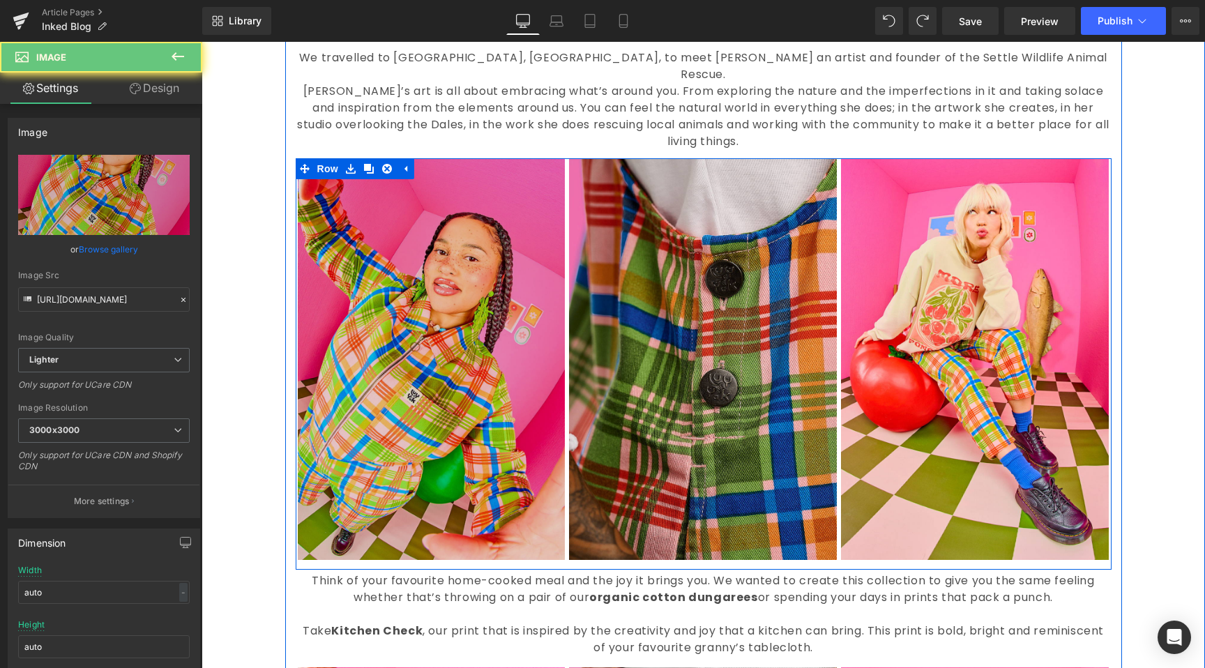
click at [446, 351] on img at bounding box center [432, 359] width 268 height 402
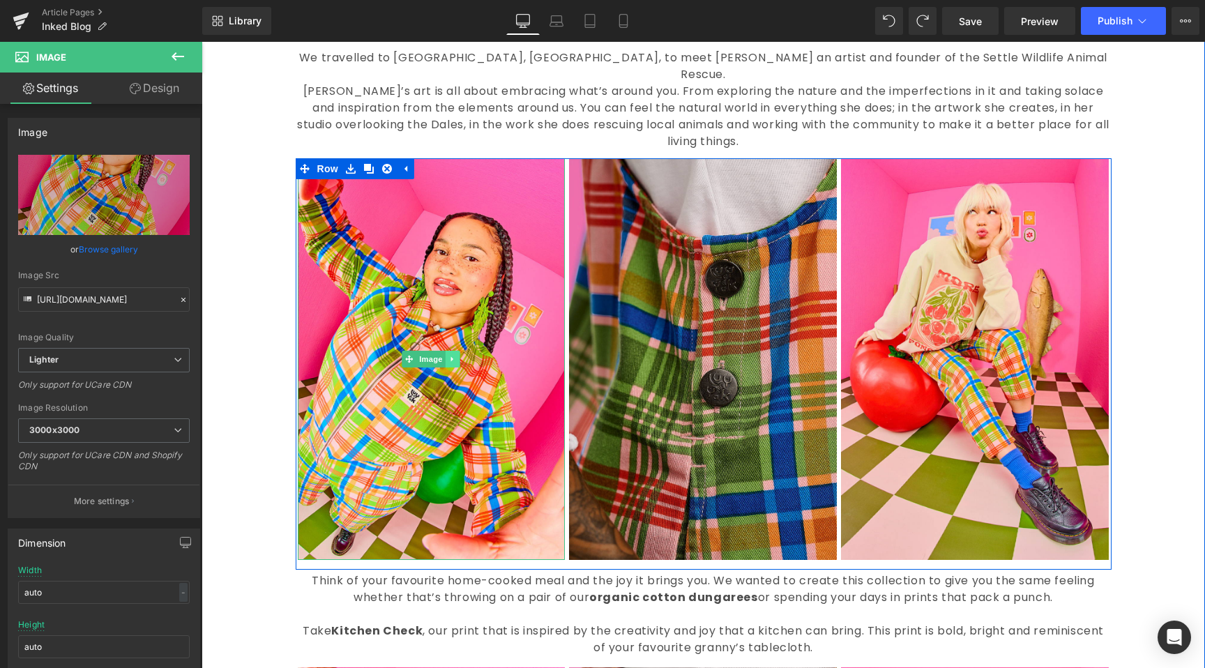
click at [446, 351] on link at bounding box center [453, 359] width 15 height 17
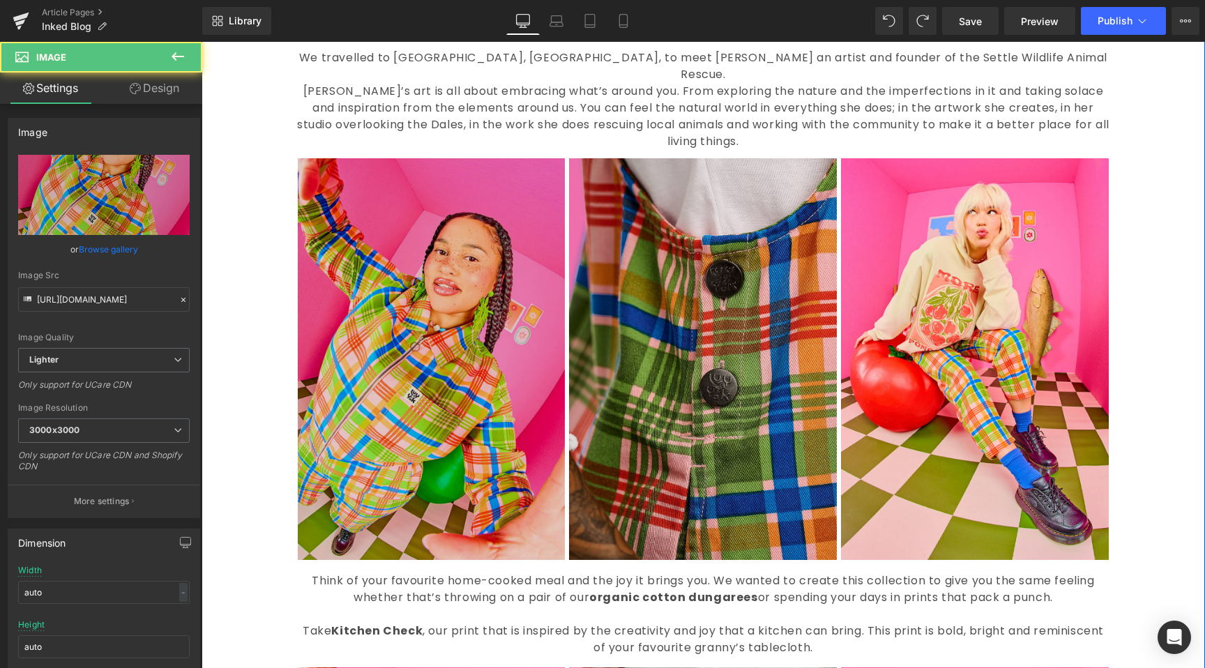
click at [351, 303] on img at bounding box center [432, 359] width 268 height 402
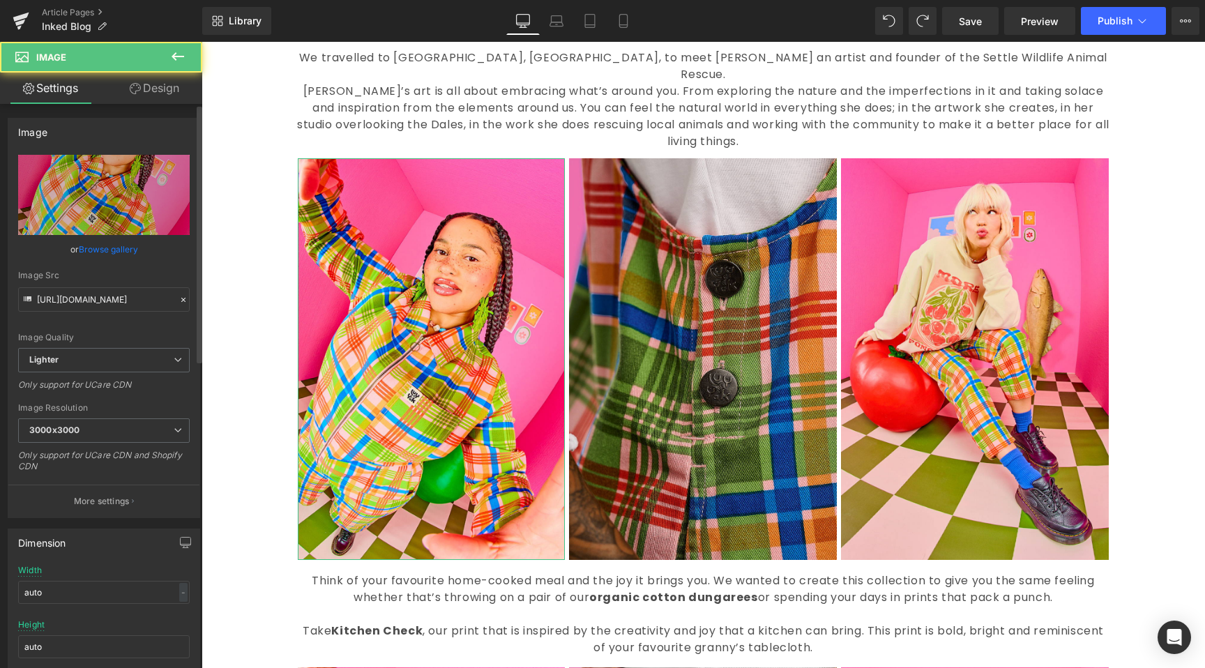
click at [184, 300] on div "https://ucarecdn.com/fb1542a1-8cb2-47e9-b803-df82aa6d4168/-/format/auto/-/previ…" at bounding box center [103, 336] width 191 height 363
click at [181, 298] on icon at bounding box center [183, 300] width 4 height 4
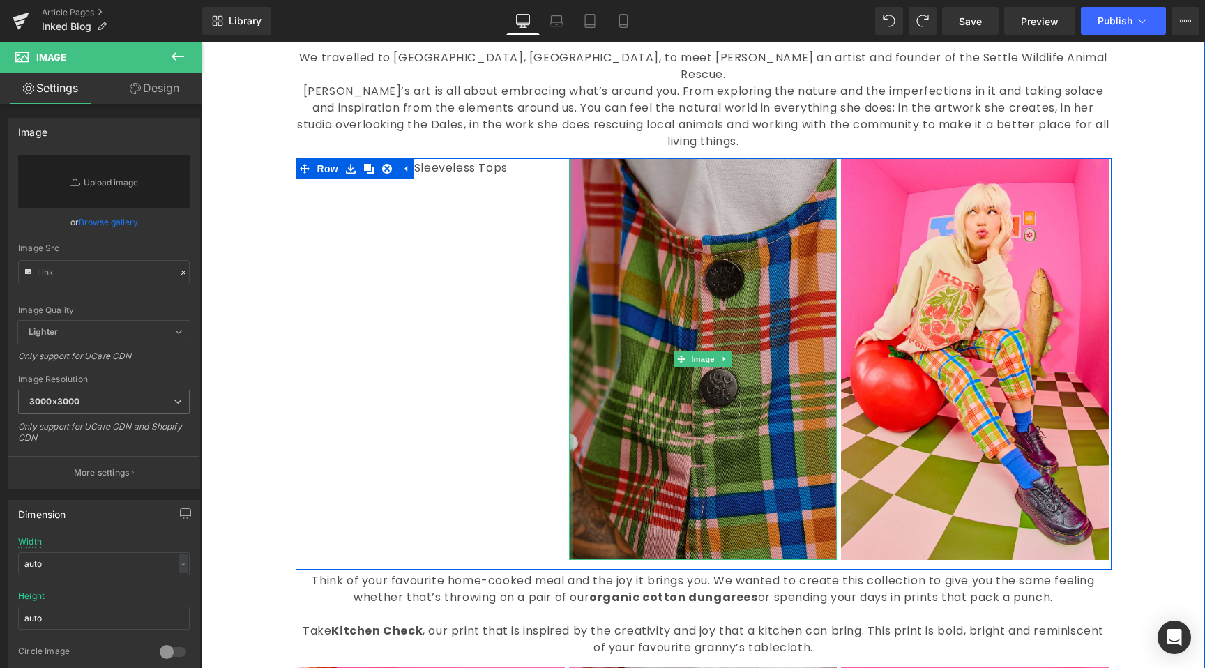
click at [569, 328] on div "Image" at bounding box center [703, 359] width 268 height 402
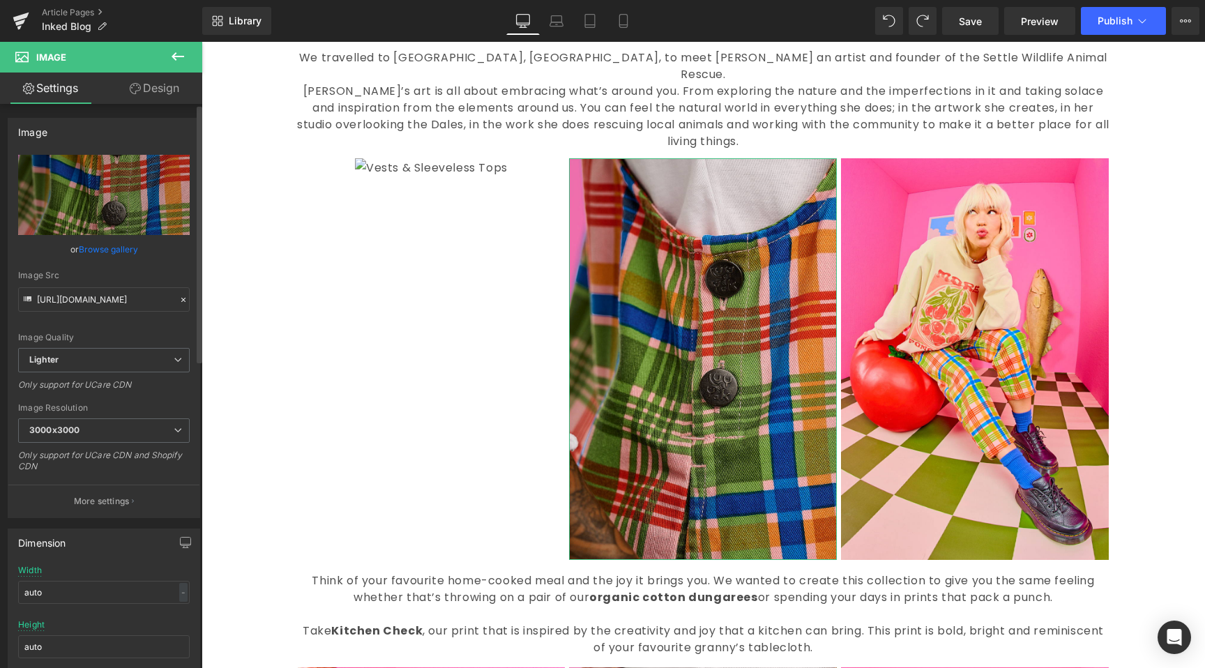
click at [180, 301] on icon at bounding box center [184, 300] width 10 height 10
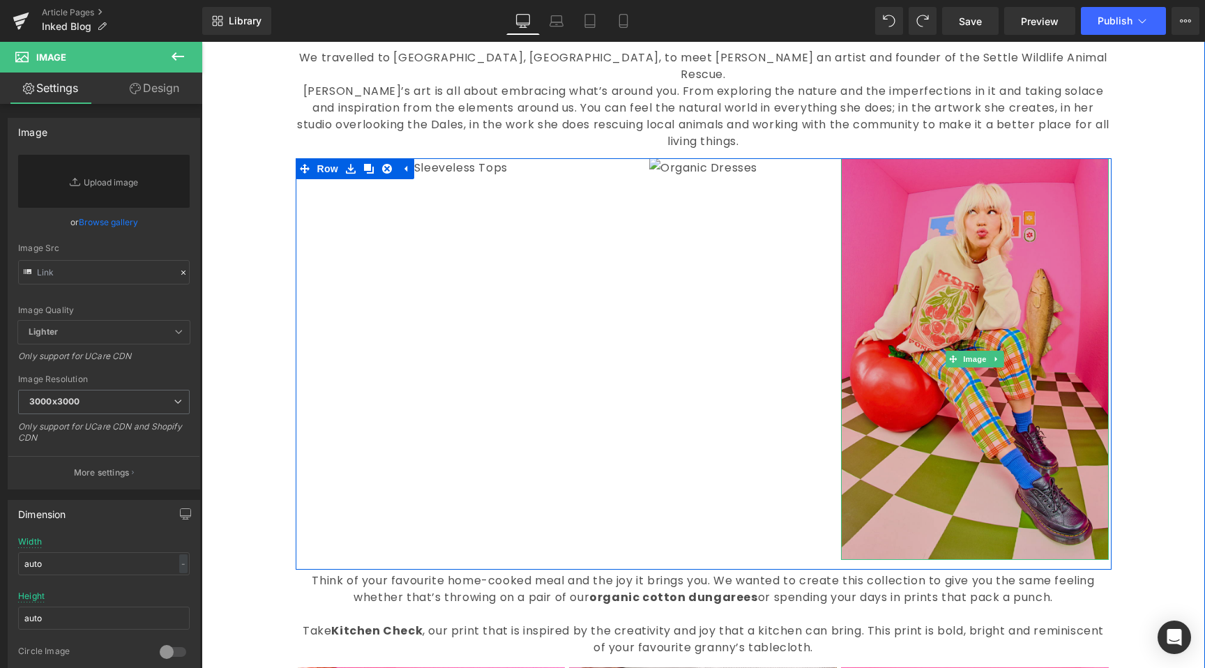
click at [1027, 312] on img at bounding box center [975, 359] width 268 height 402
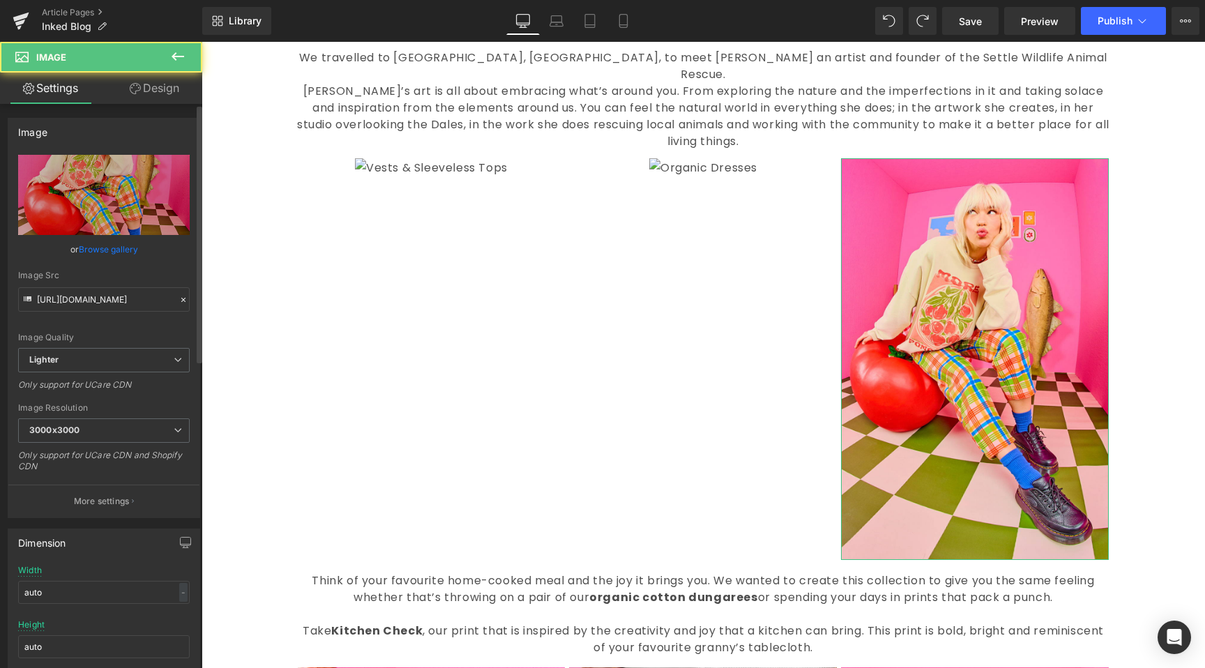
click at [181, 298] on icon at bounding box center [184, 300] width 10 height 10
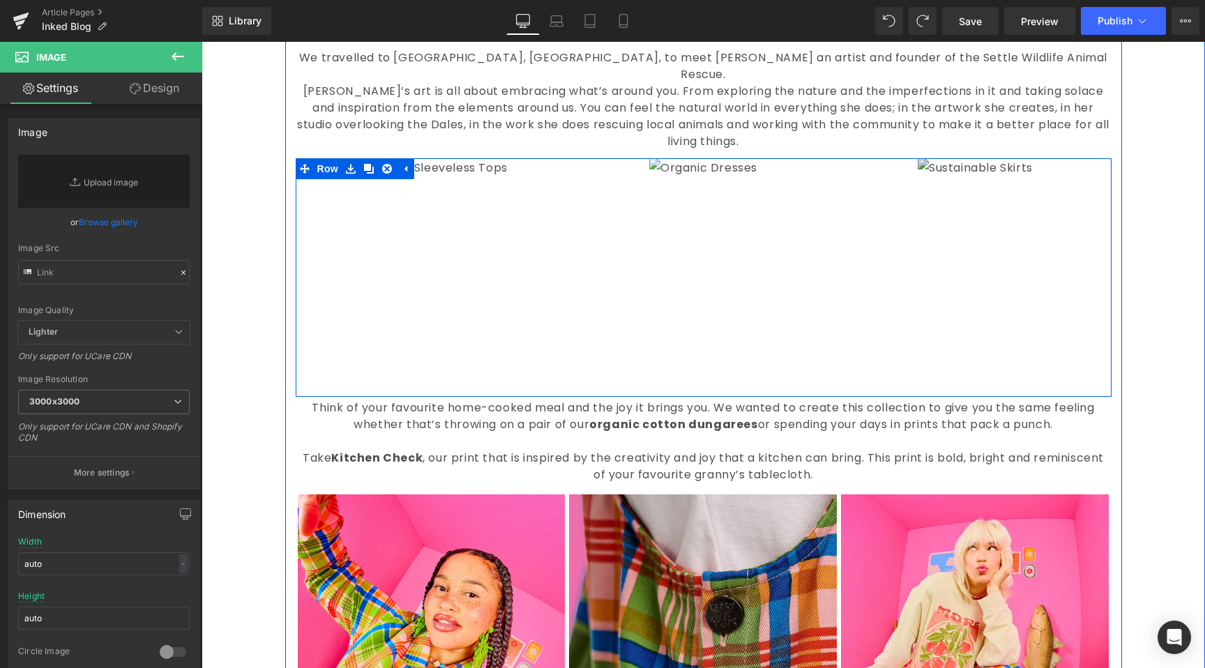
click at [960, 282] on img at bounding box center [975, 244] width 115 height 172
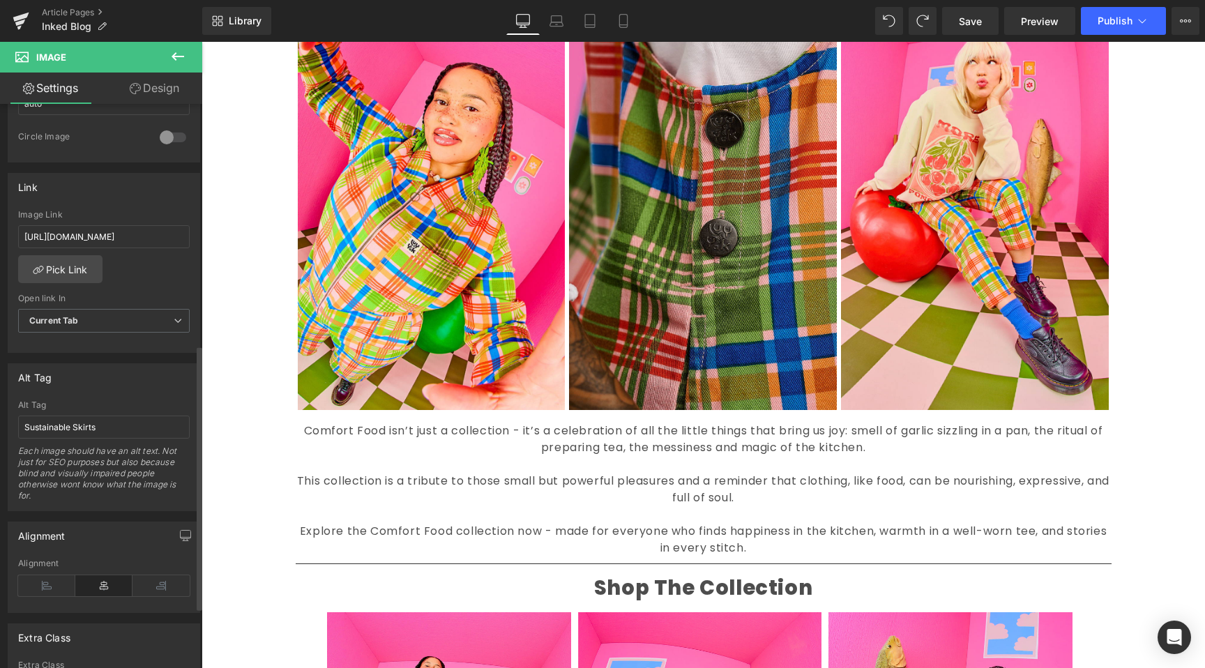
scroll to position [514, 0]
click at [128, 241] on input "https://lucyandyak.com/collections/new-in/products/drew-straight-leg-cotton-tro…" at bounding box center [104, 237] width 172 height 23
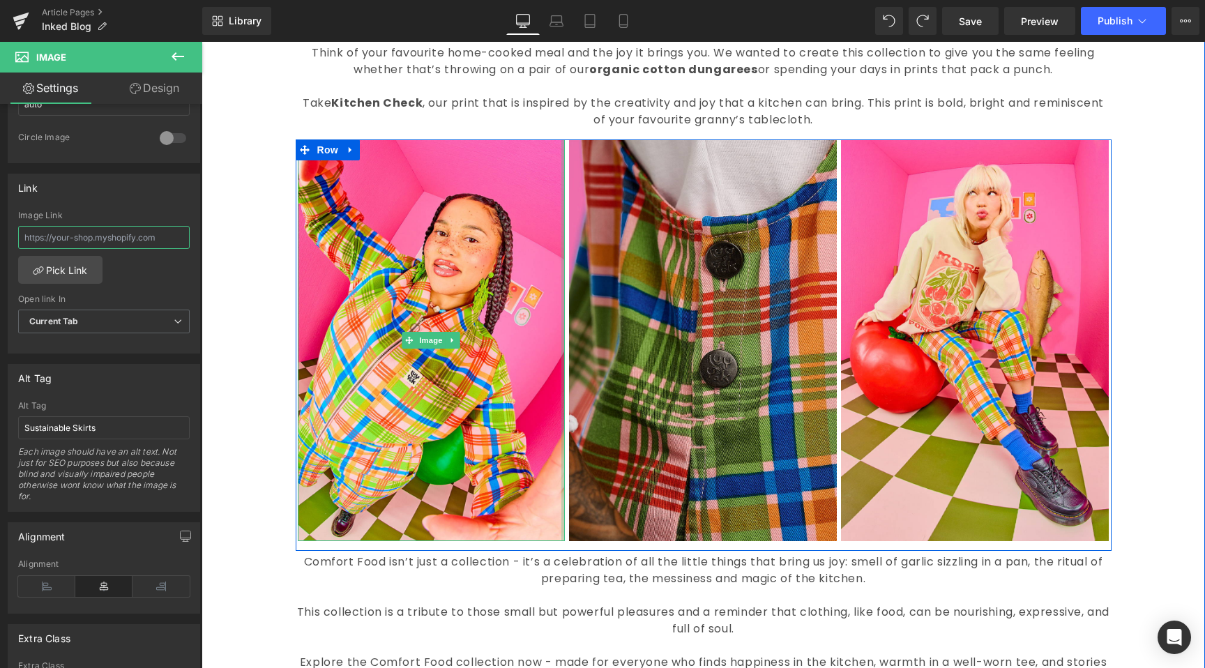
scroll to position [837, 0]
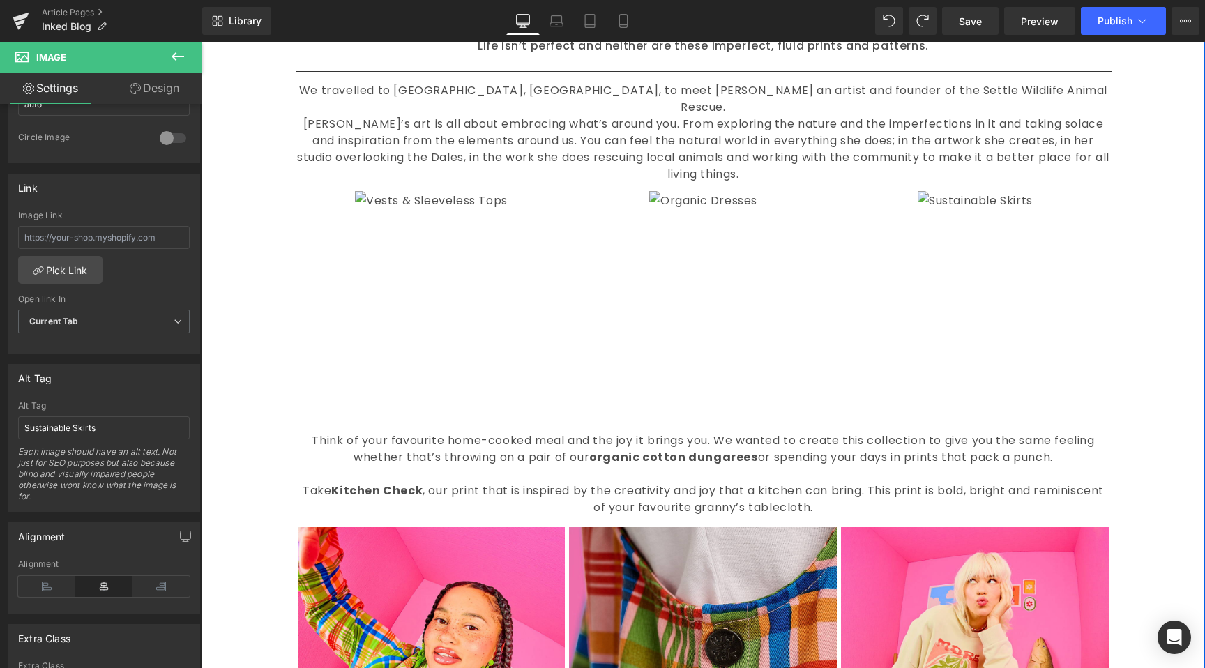
click at [706, 246] on div "Image" at bounding box center [703, 272] width 268 height 162
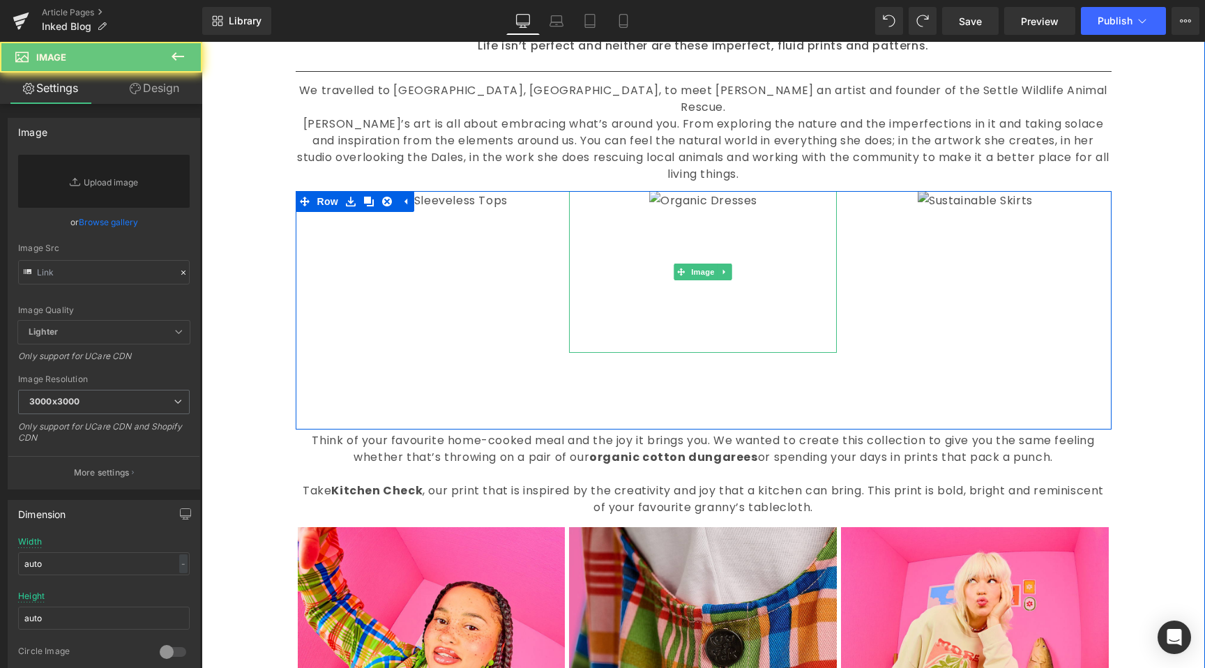
click at [922, 298] on img at bounding box center [975, 277] width 115 height 172
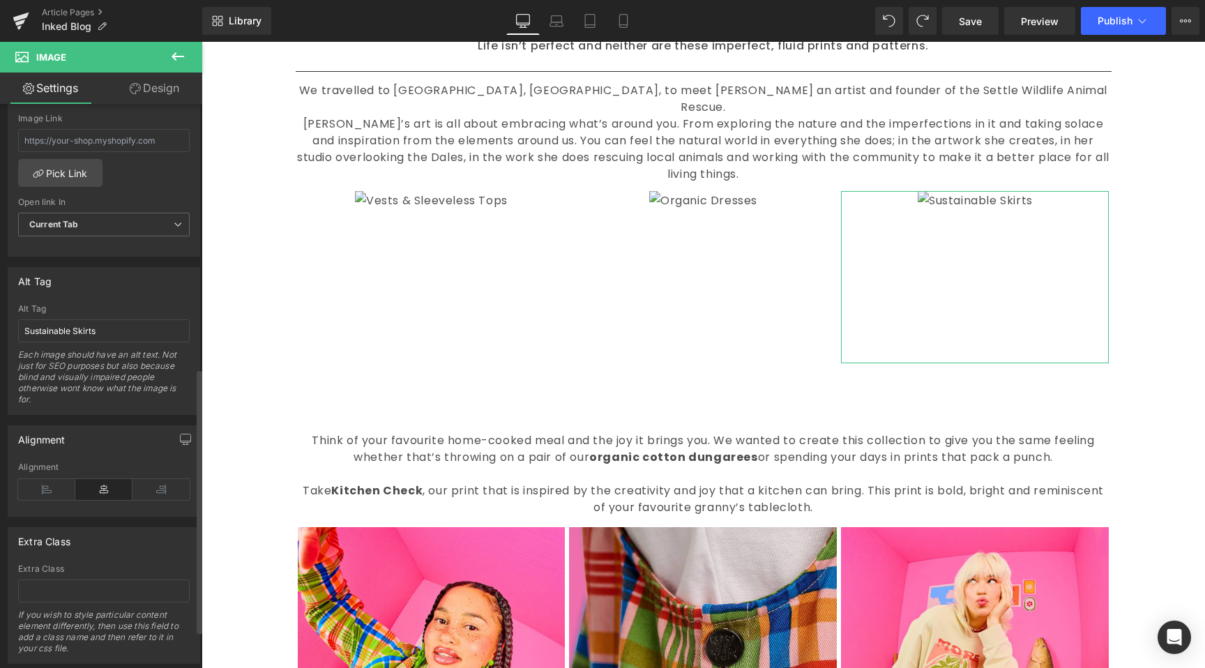
scroll to position [536, 0]
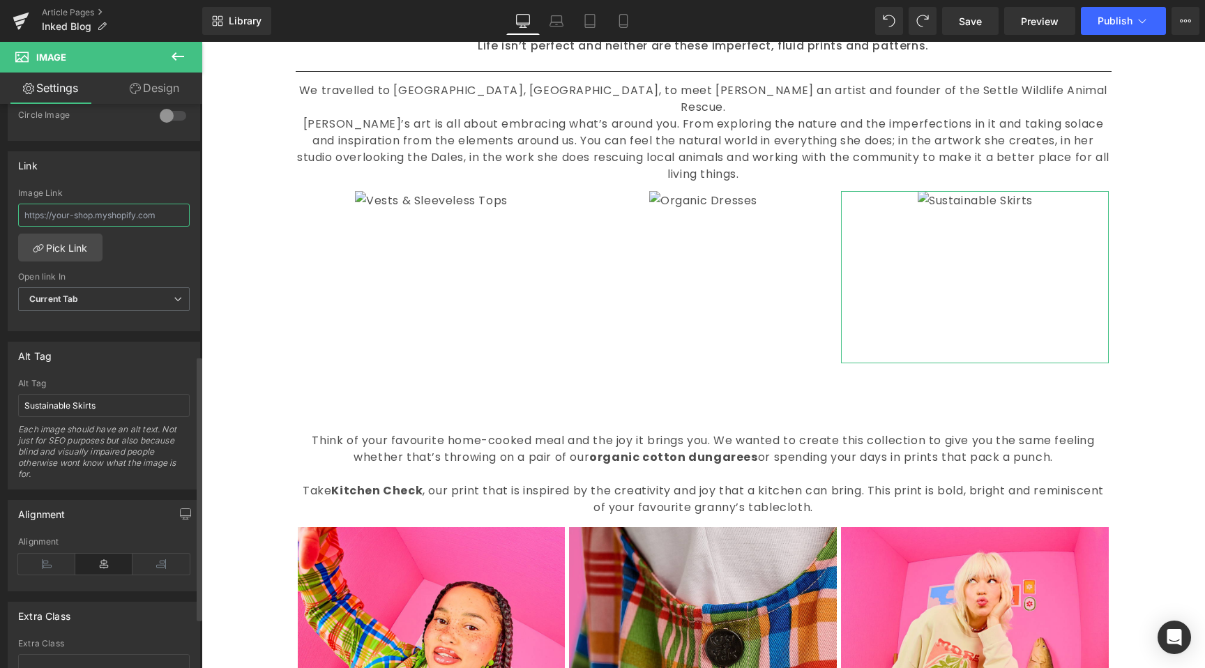
click at [126, 220] on input "text" at bounding box center [104, 215] width 172 height 23
click at [741, 312] on img at bounding box center [703, 272] width 108 height 162
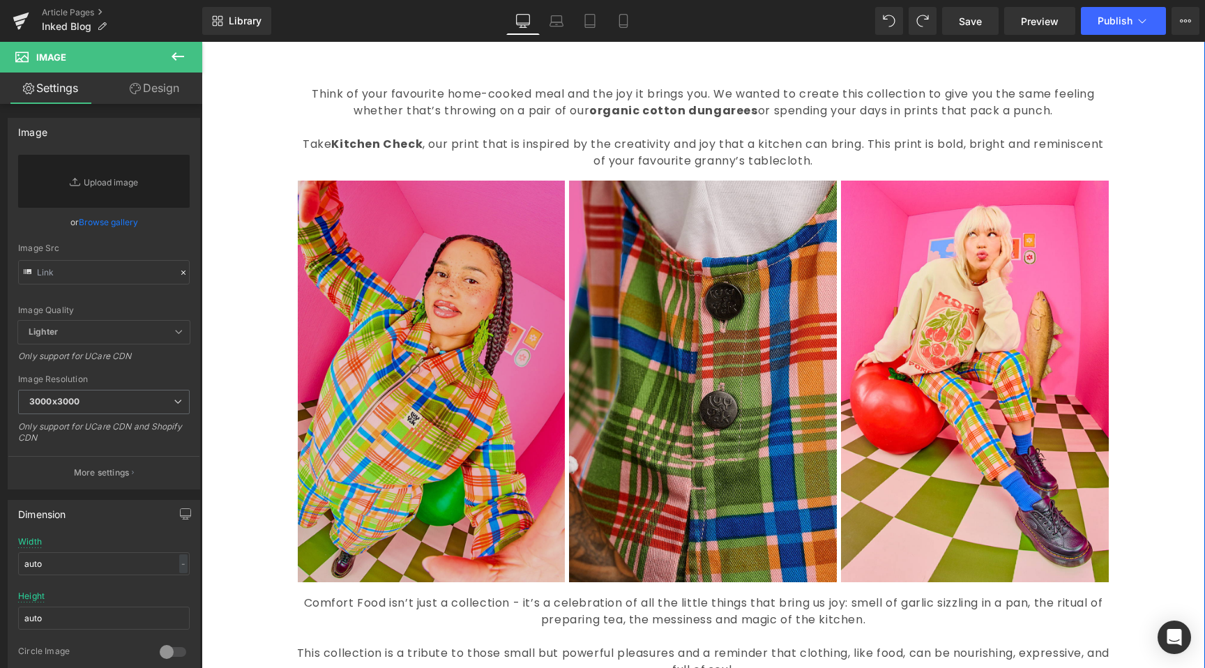
scroll to position [1112, 0]
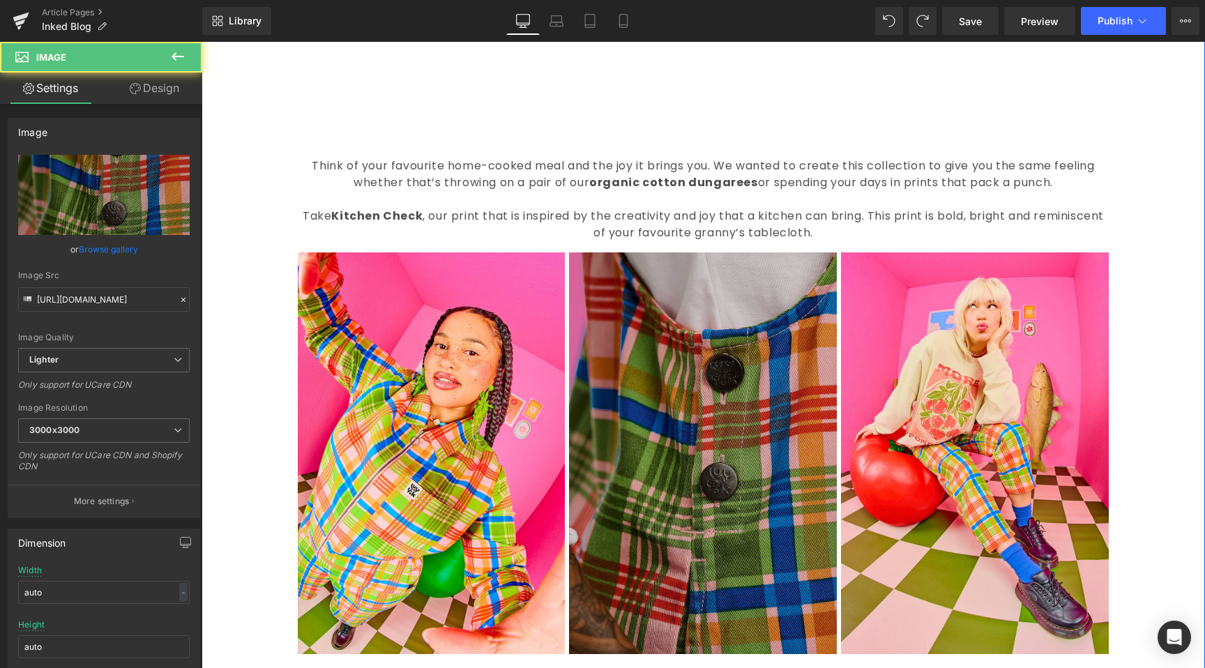
click at [658, 394] on img at bounding box center [703, 453] width 268 height 402
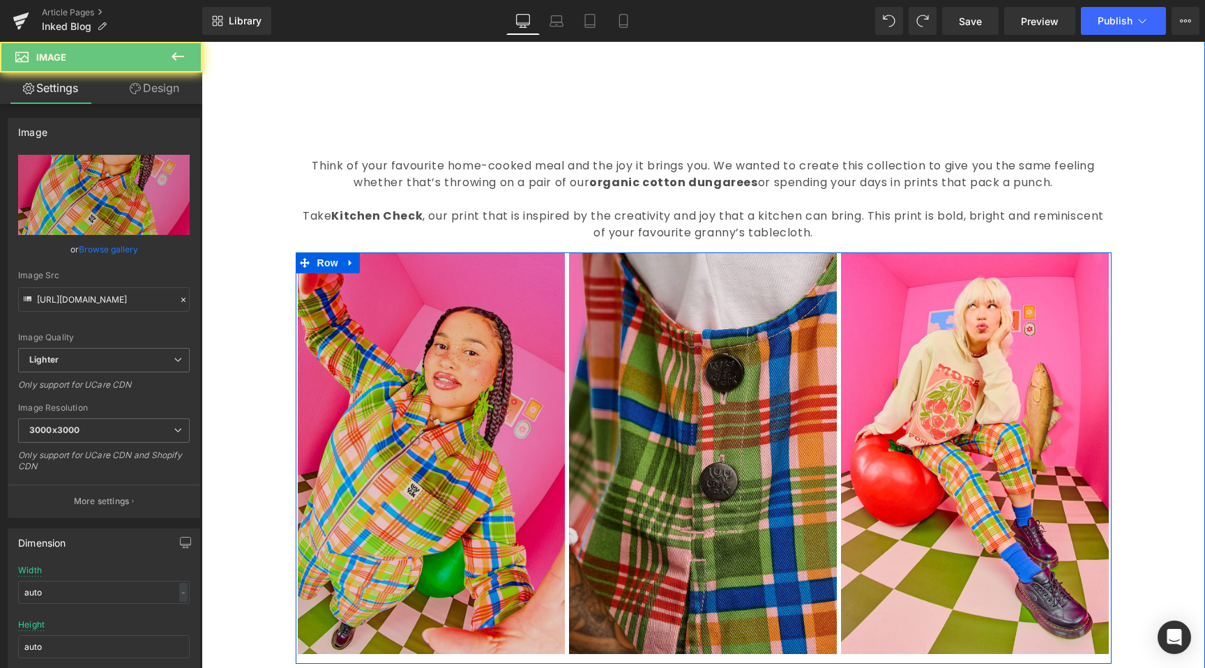
click at [421, 392] on img at bounding box center [432, 453] width 268 height 402
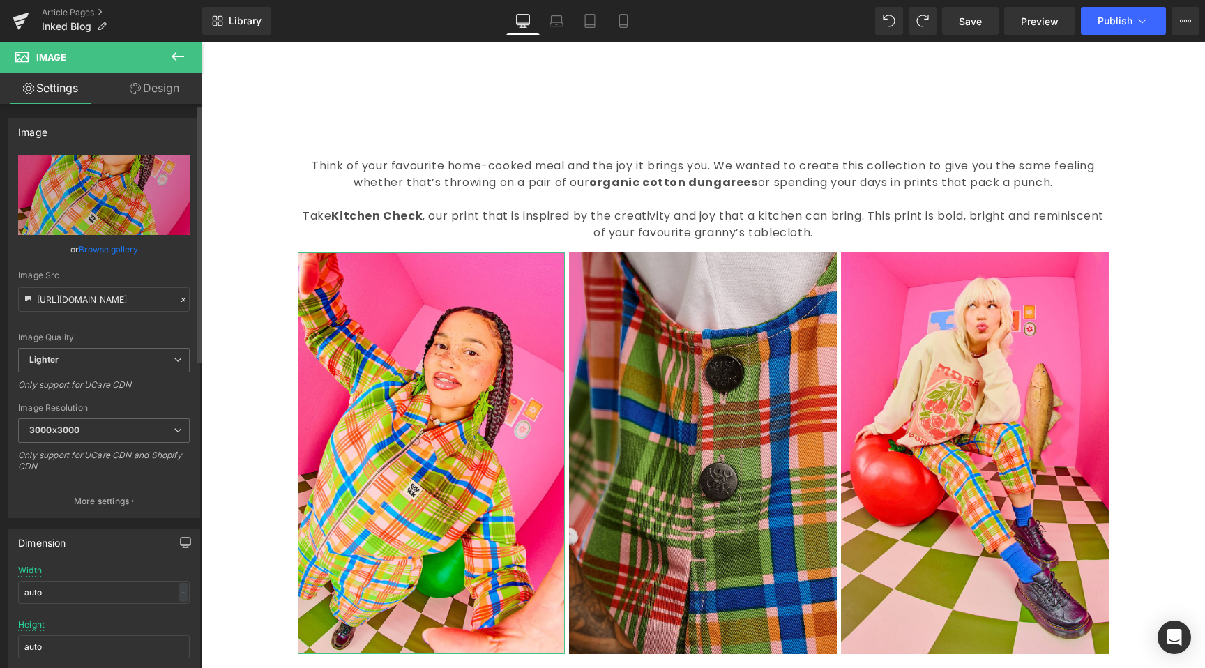
click at [179, 299] on icon at bounding box center [184, 300] width 10 height 10
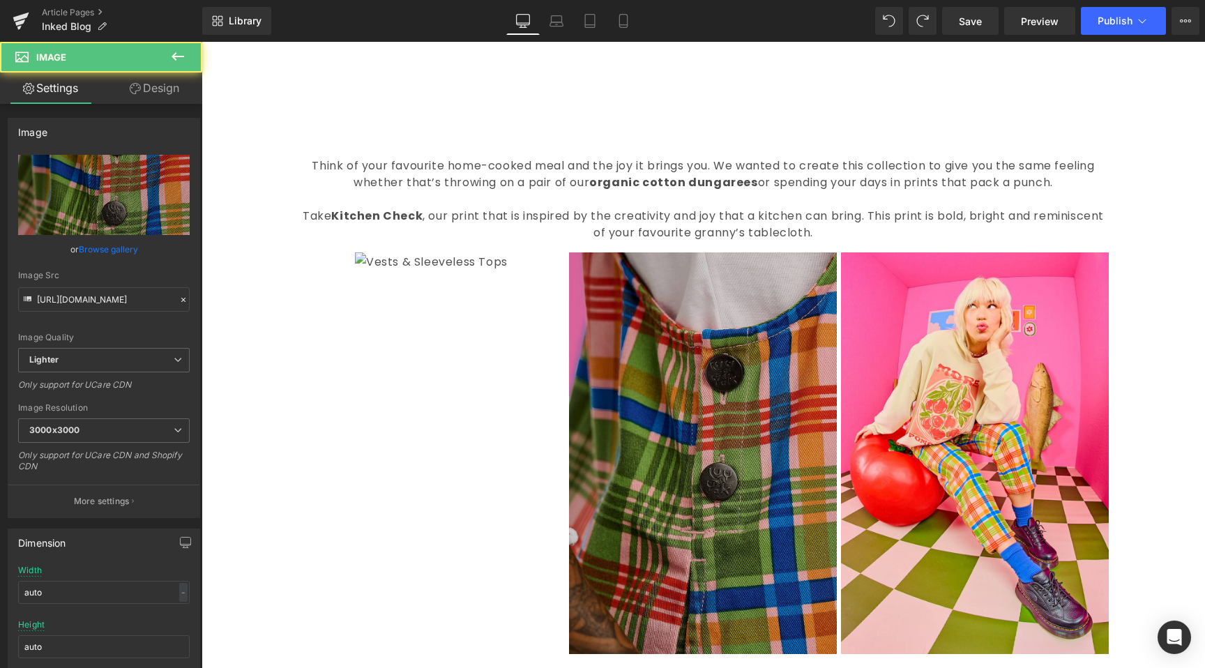
click at [677, 366] on img at bounding box center [703, 453] width 268 height 402
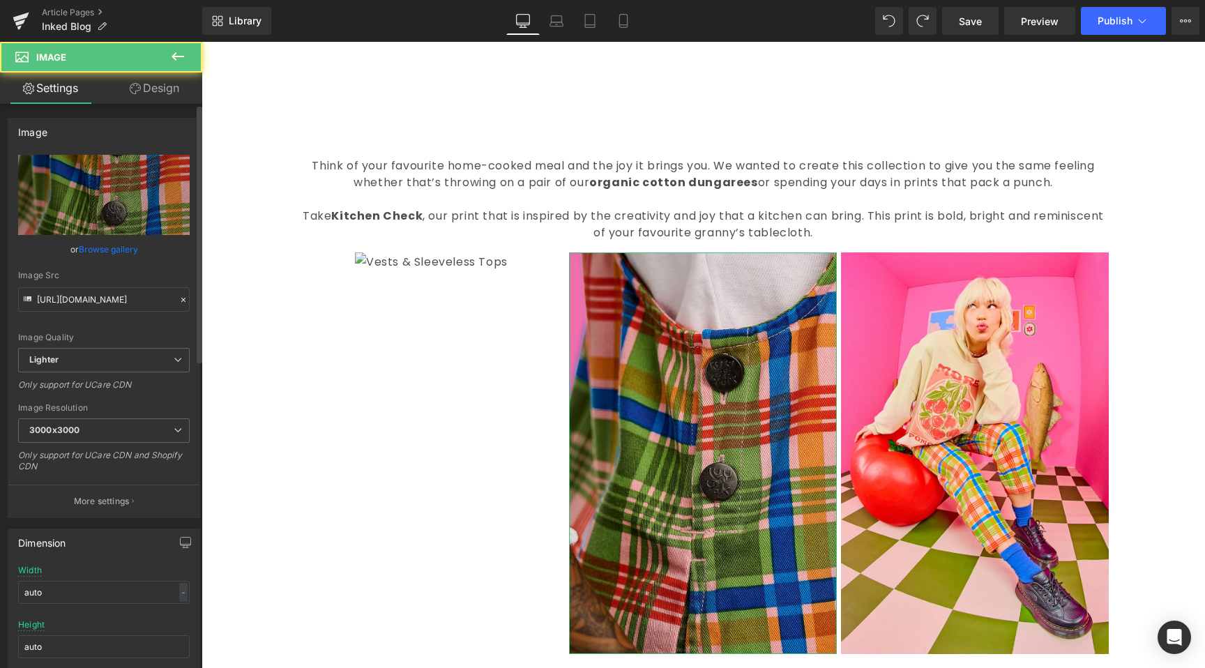
click at [181, 300] on icon at bounding box center [183, 300] width 4 height 4
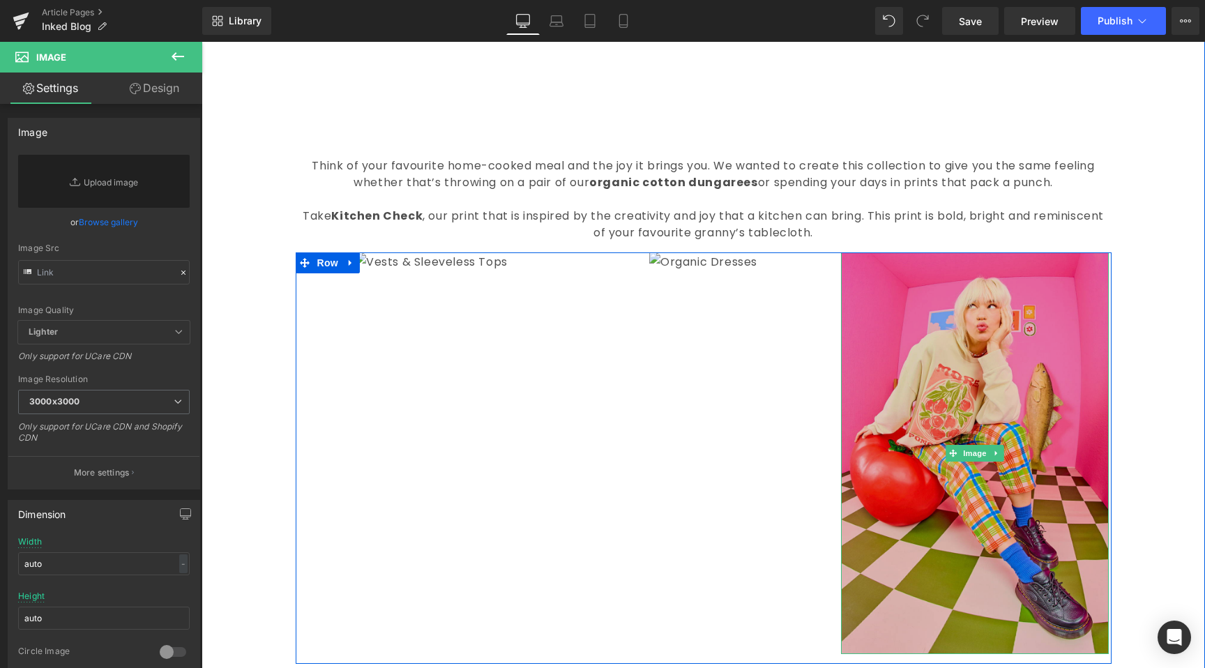
click at [971, 361] on img at bounding box center [975, 453] width 268 height 402
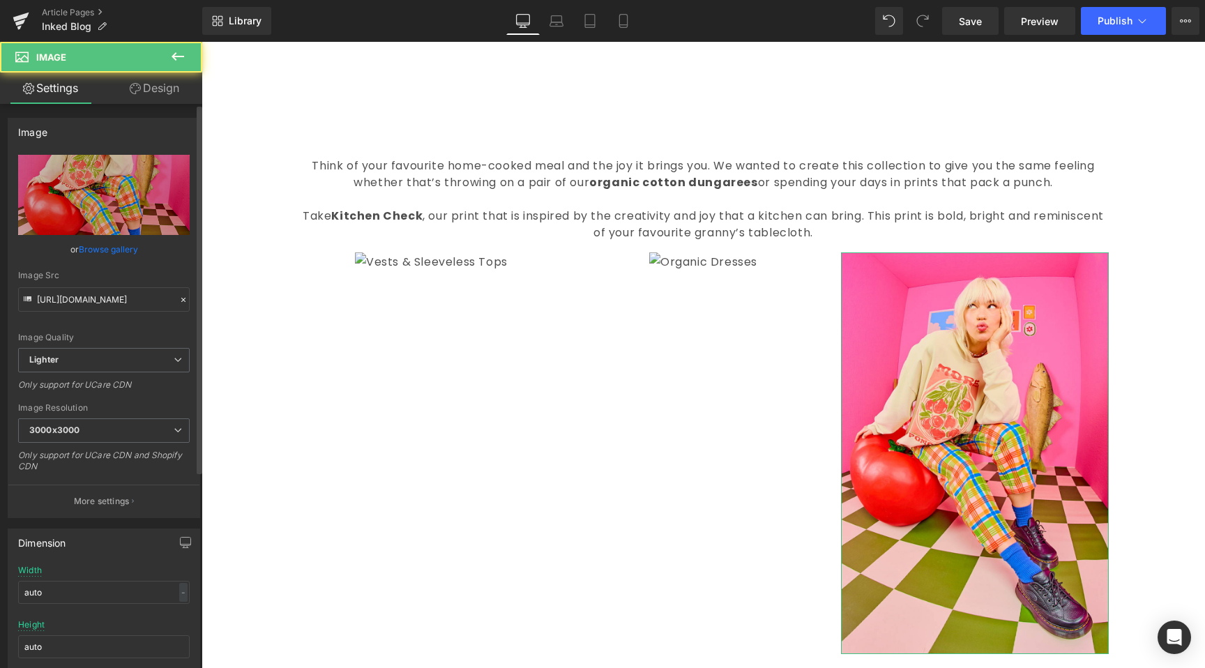
click at [181, 302] on icon at bounding box center [184, 300] width 10 height 10
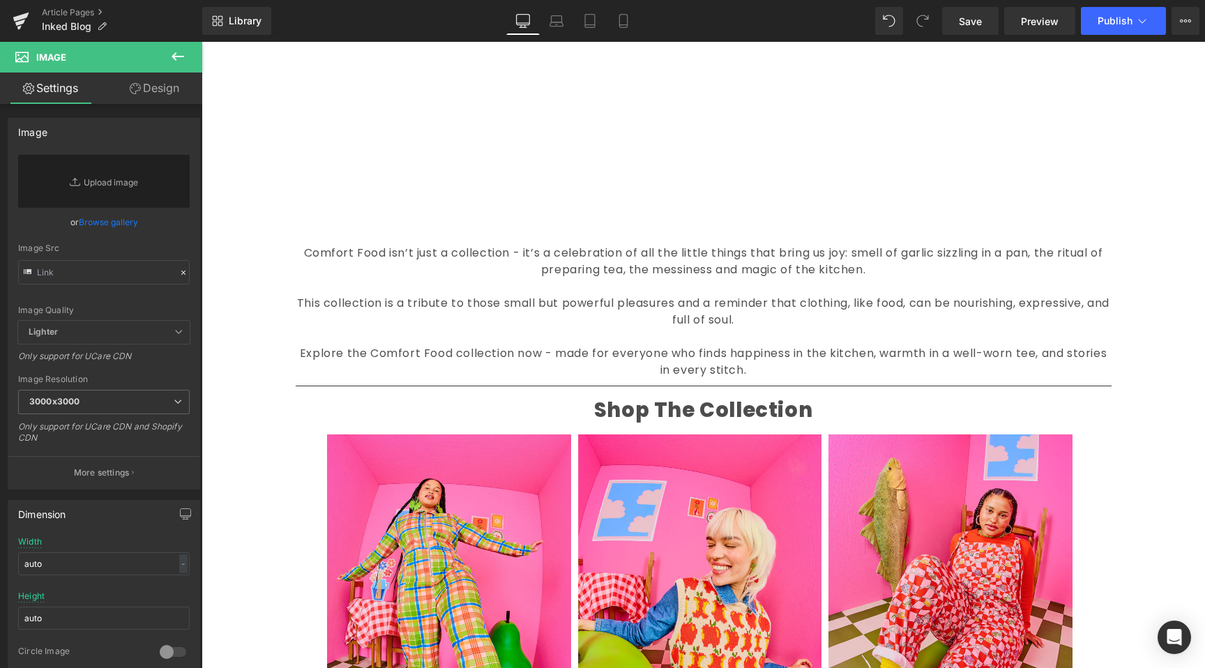
scroll to position [1252, 0]
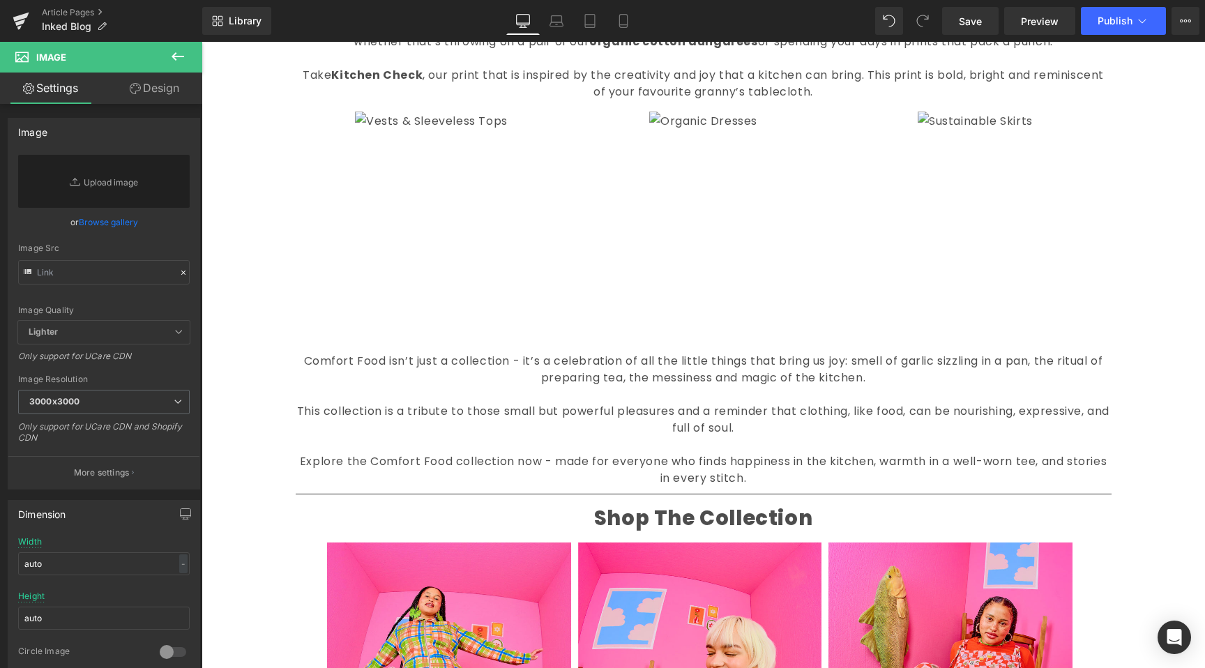
click at [683, 353] on font "Comfort Food isn’t just a collection - it’s a celebration of all the little thi…" at bounding box center [703, 369] width 799 height 33
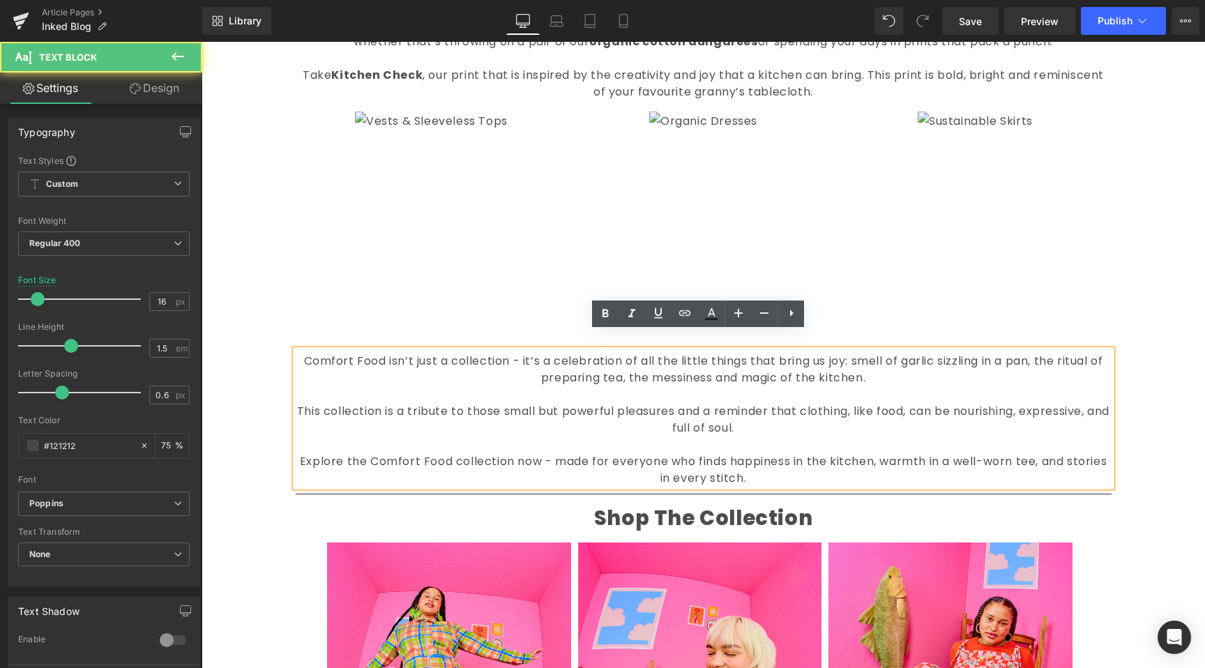
click at [711, 404] on font "This collection is a tribute to those small but powerful pleasures and a remind…" at bounding box center [703, 419] width 812 height 33
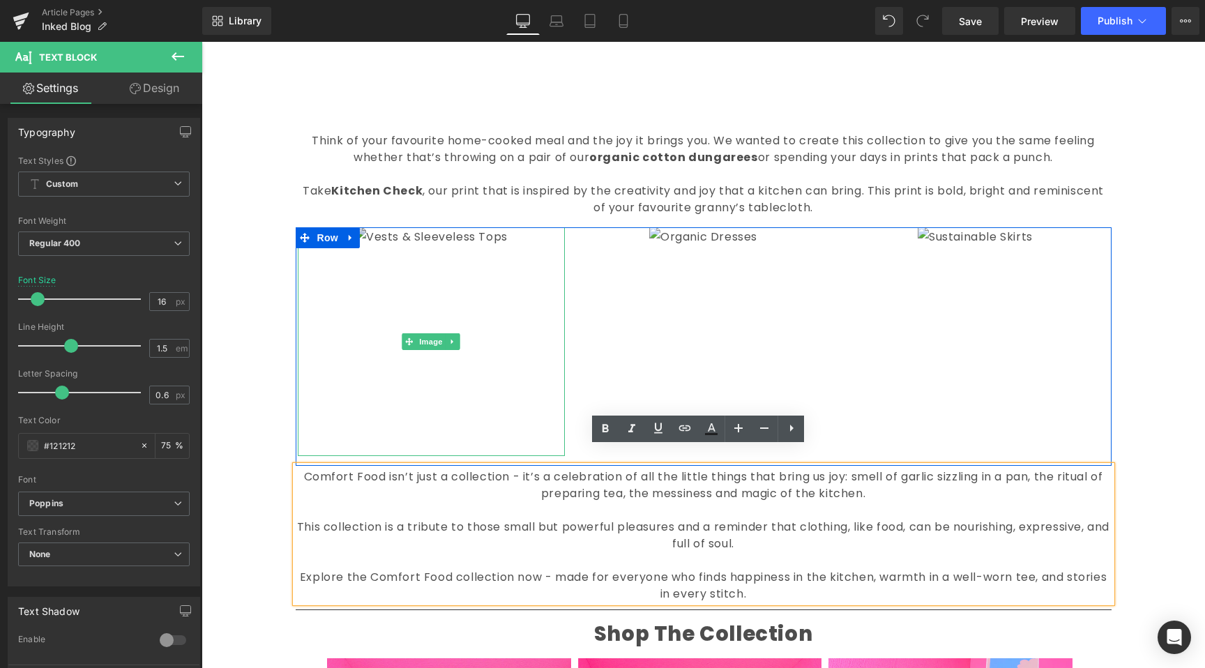
click at [361, 377] on img at bounding box center [431, 341] width 153 height 229
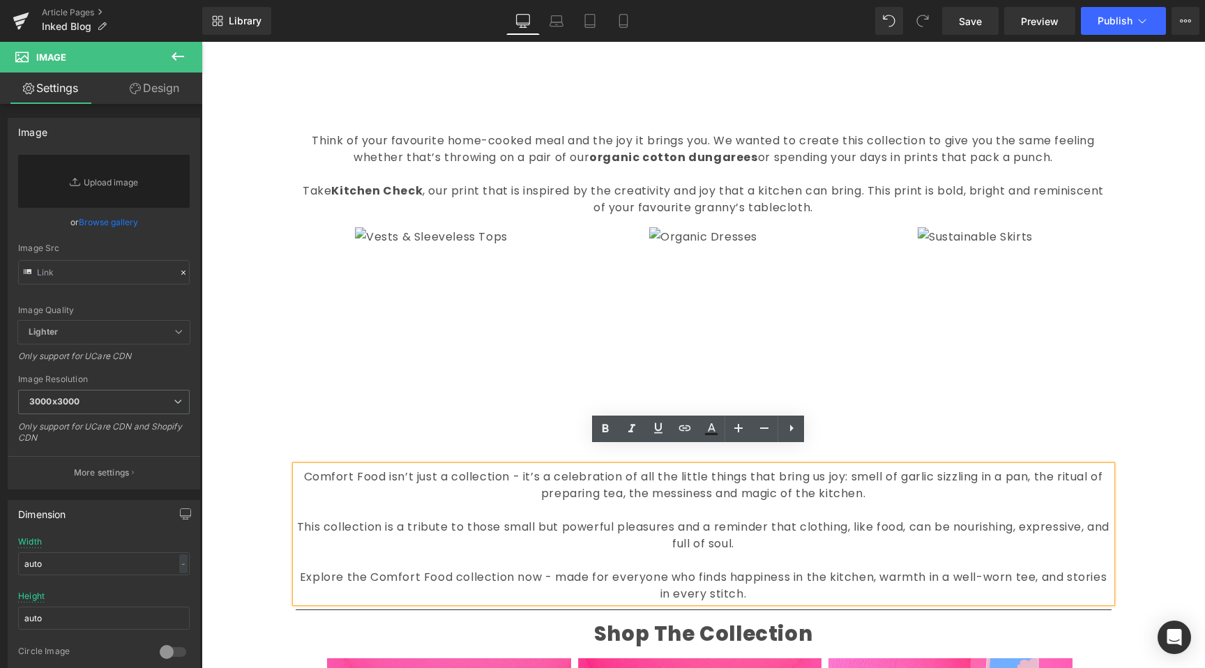
click at [240, 468] on div "Liquid Image Inked Text Block Our Inked collection is our soft focus, fluid the…" at bounding box center [704, 553] width 1004 height 3041
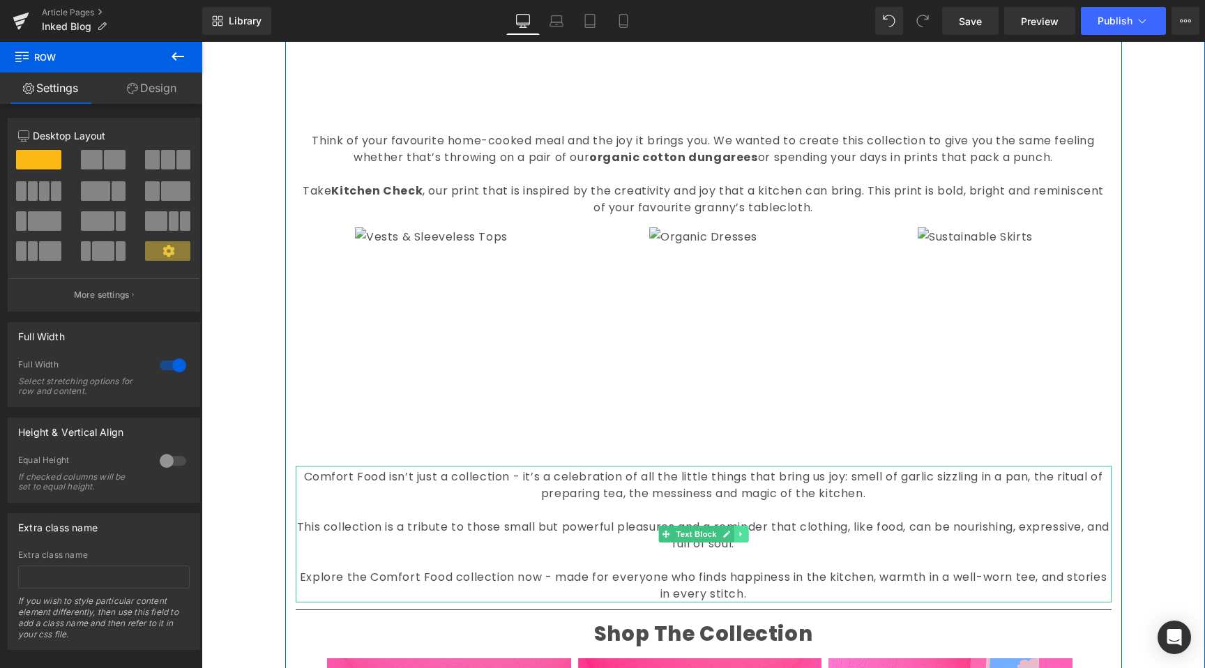
click at [741, 526] on link at bounding box center [741, 534] width 15 height 17
click at [744, 530] on icon at bounding box center [748, 534] width 8 height 8
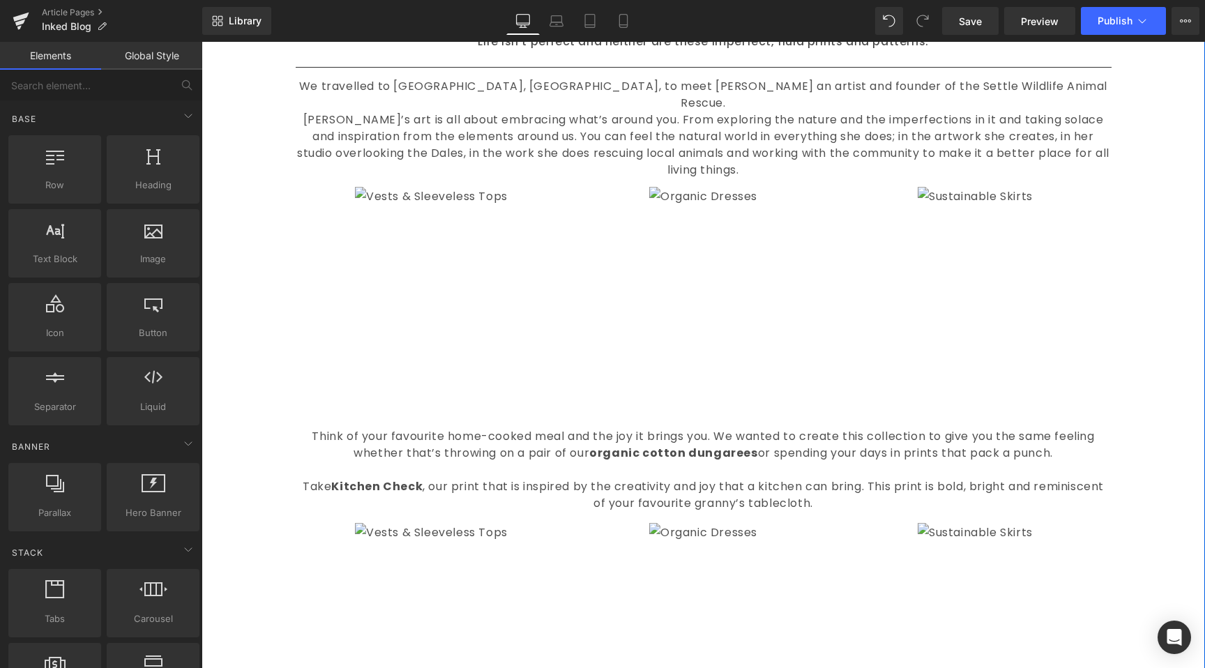
scroll to position [795, 0]
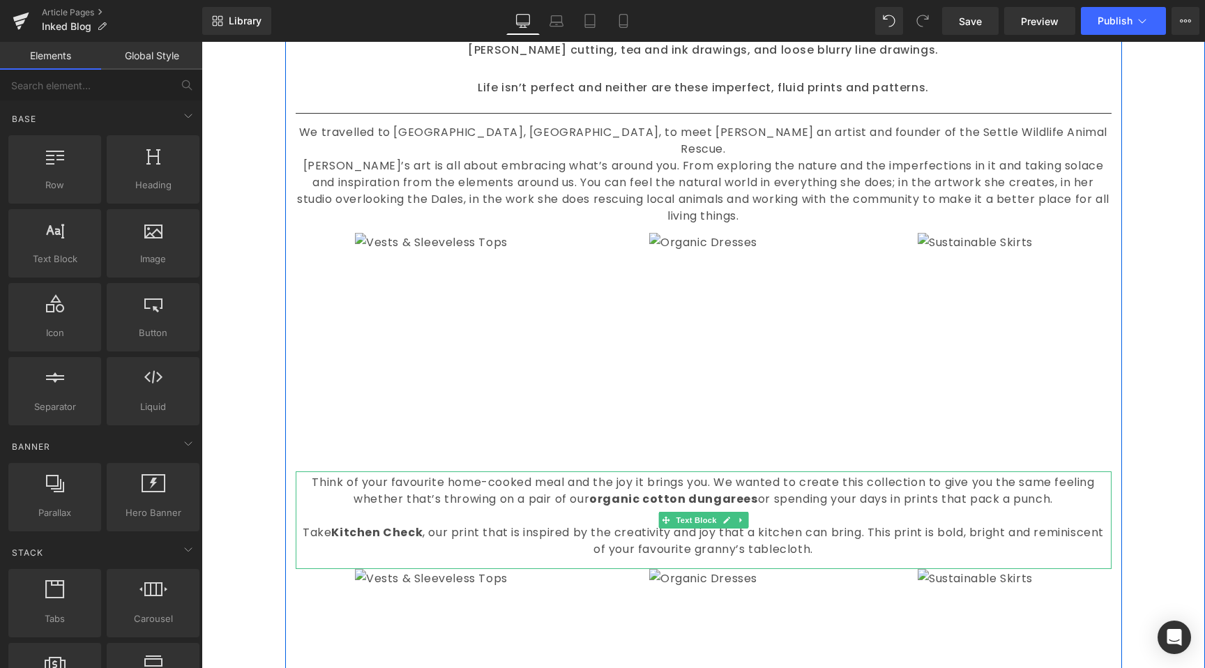
click at [754, 483] on font "Think of your favourite home-cooked meal and the joy it brings you. We wanted t…" at bounding box center [703, 490] width 782 height 33
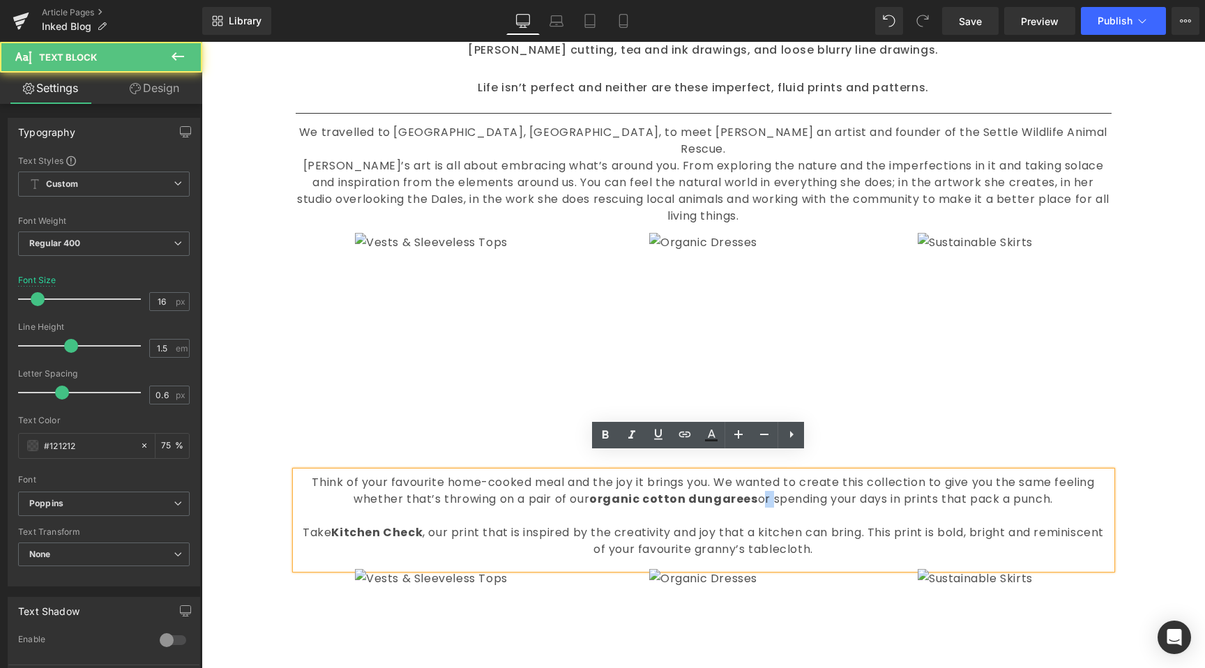
click at [754, 483] on font "Think of your favourite home-cooked meal and the joy it brings you. We wanted t…" at bounding box center [703, 490] width 782 height 33
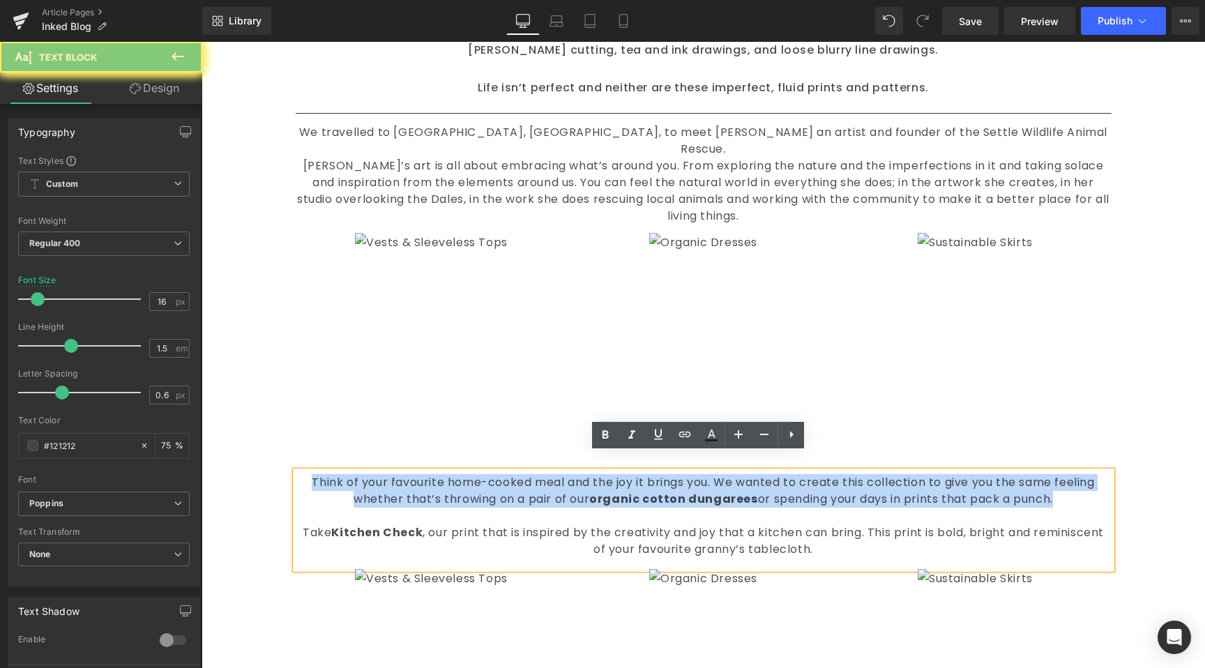
click at [755, 483] on font "Think of your favourite home-cooked meal and the joy it brings you. We wanted t…" at bounding box center [703, 490] width 782 height 33
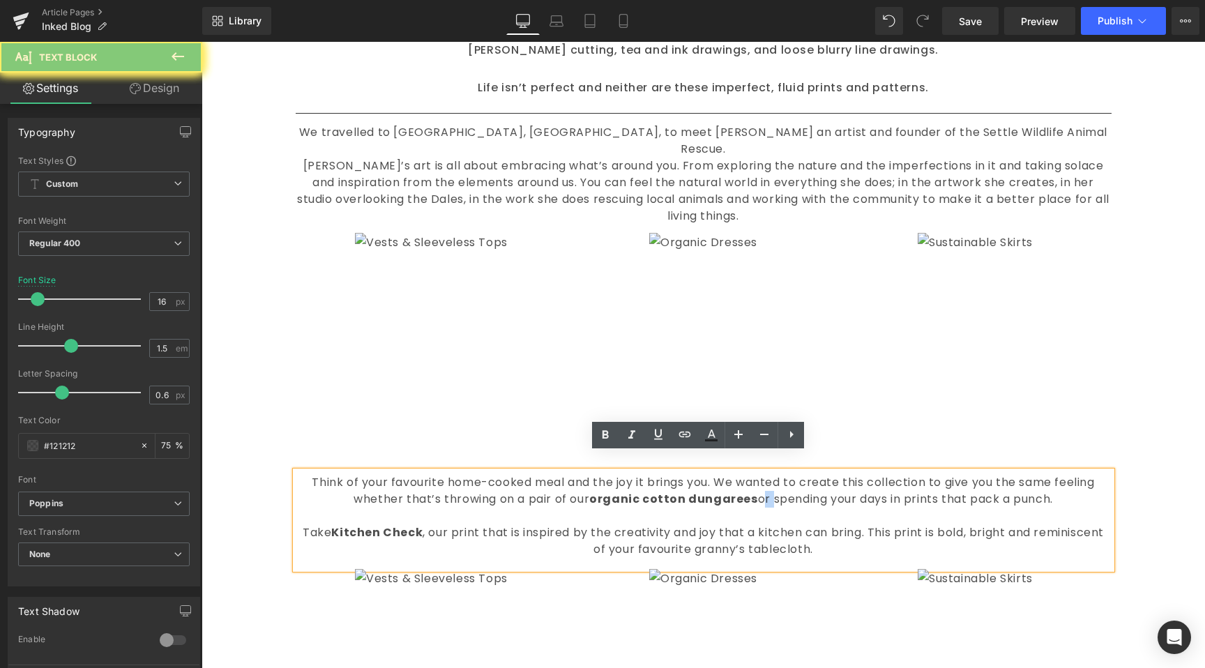
click at [755, 483] on font "Think of your favourite home-cooked meal and the joy it brings you. We wanted t…" at bounding box center [703, 490] width 782 height 33
click at [806, 508] on p at bounding box center [704, 516] width 816 height 17
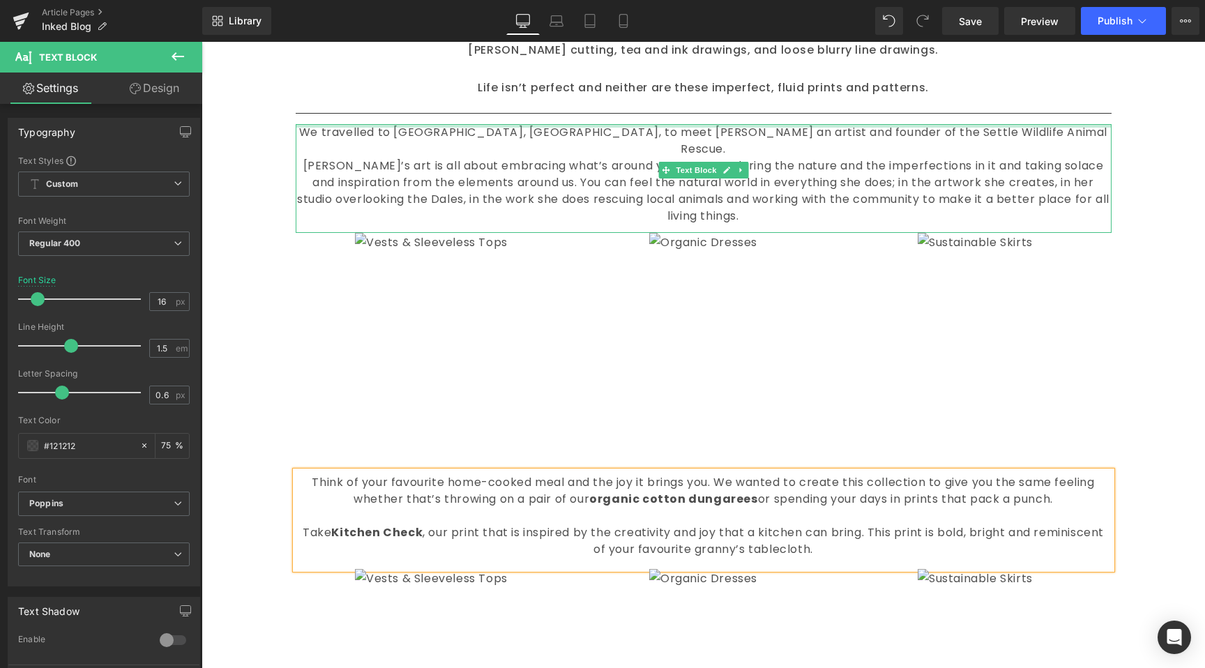
click at [697, 129] on font "We travelled to Settle, Yorkshire Dales, to meet Penny Hunt an artist and found…" at bounding box center [703, 140] width 808 height 33
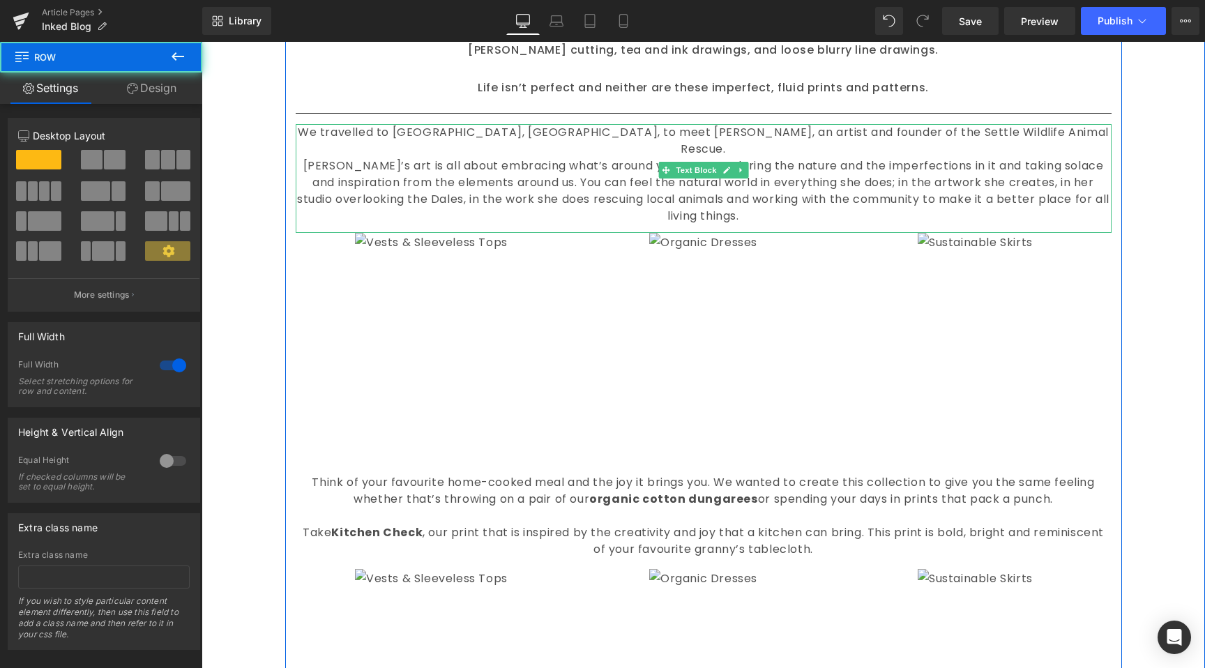
click at [686, 175] on span "Text Block" at bounding box center [696, 170] width 46 height 17
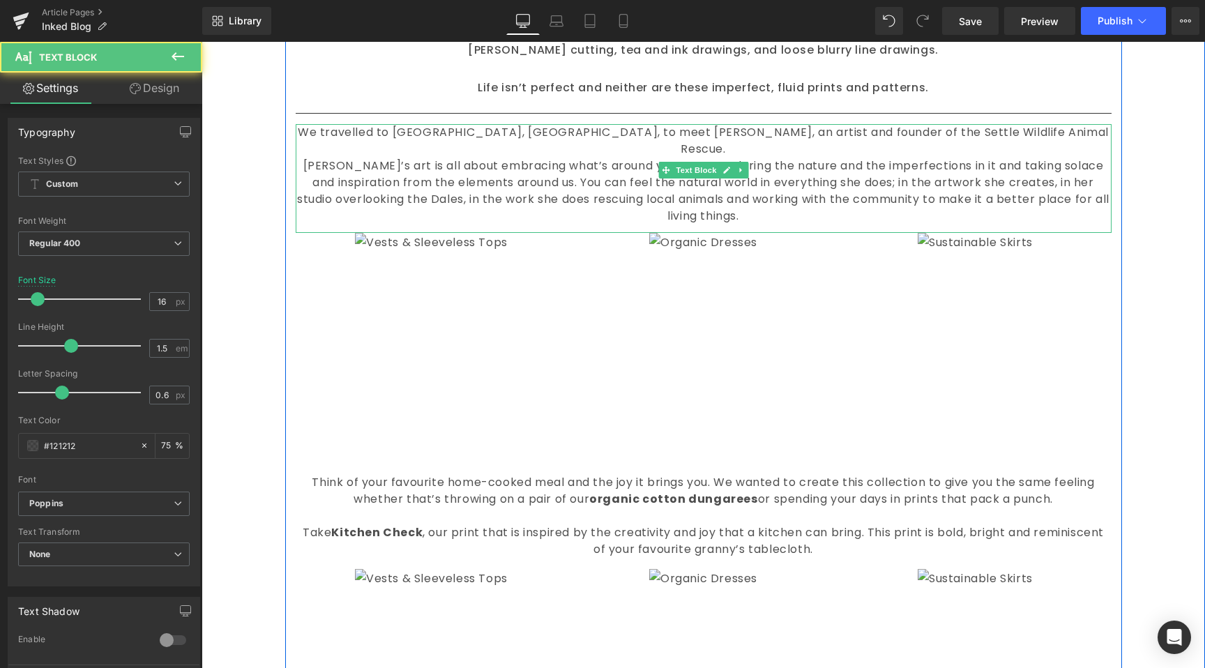
click at [451, 184] on font "Penny’s art is all about embracing what’s around you. From exploring the nature…" at bounding box center [703, 191] width 812 height 66
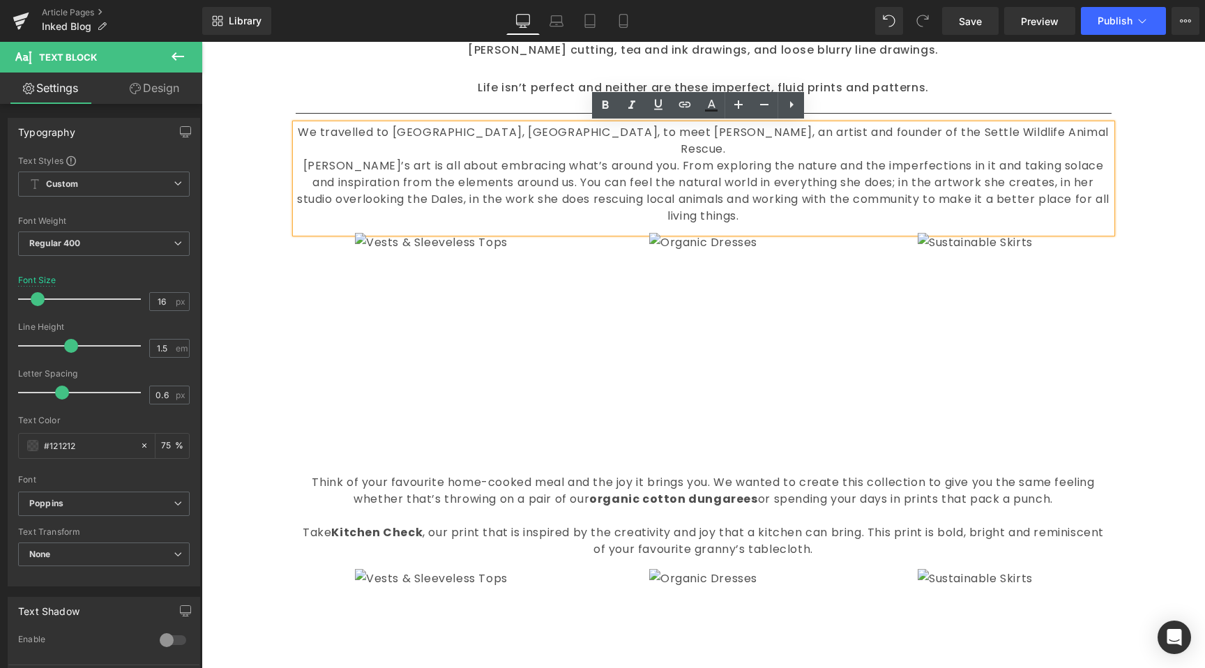
click at [792, 181] on font "Penny’s art is all about embracing what’s around you. From exploring the nature…" at bounding box center [703, 191] width 812 height 66
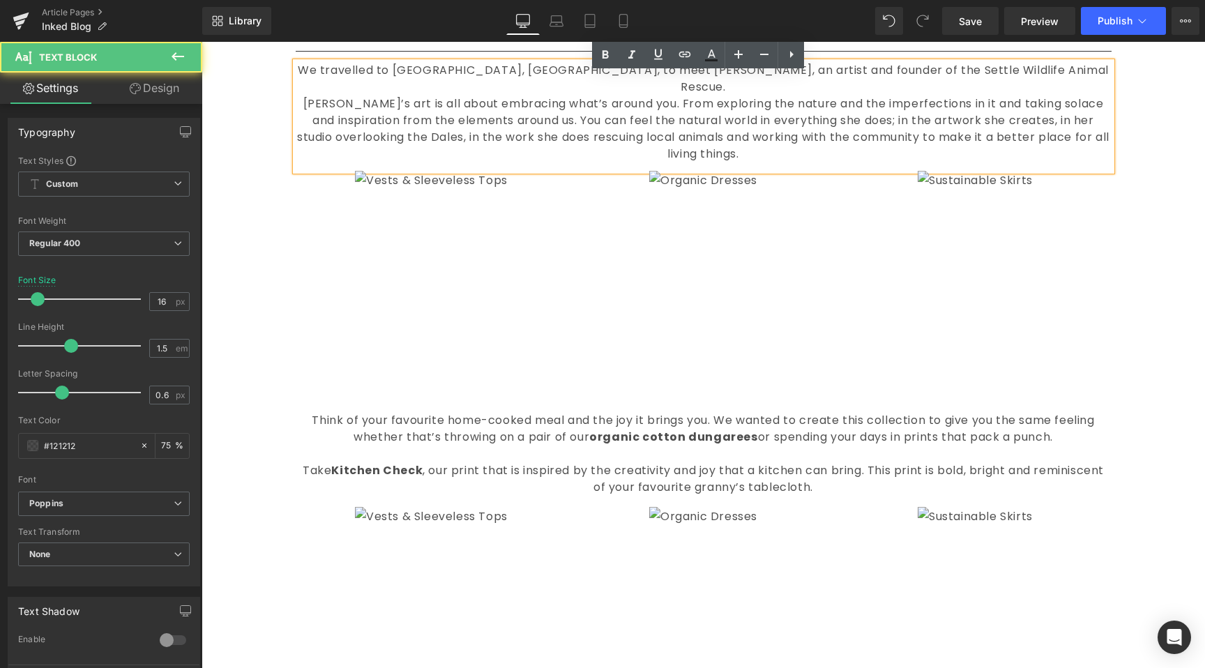
scroll to position [1025, 0]
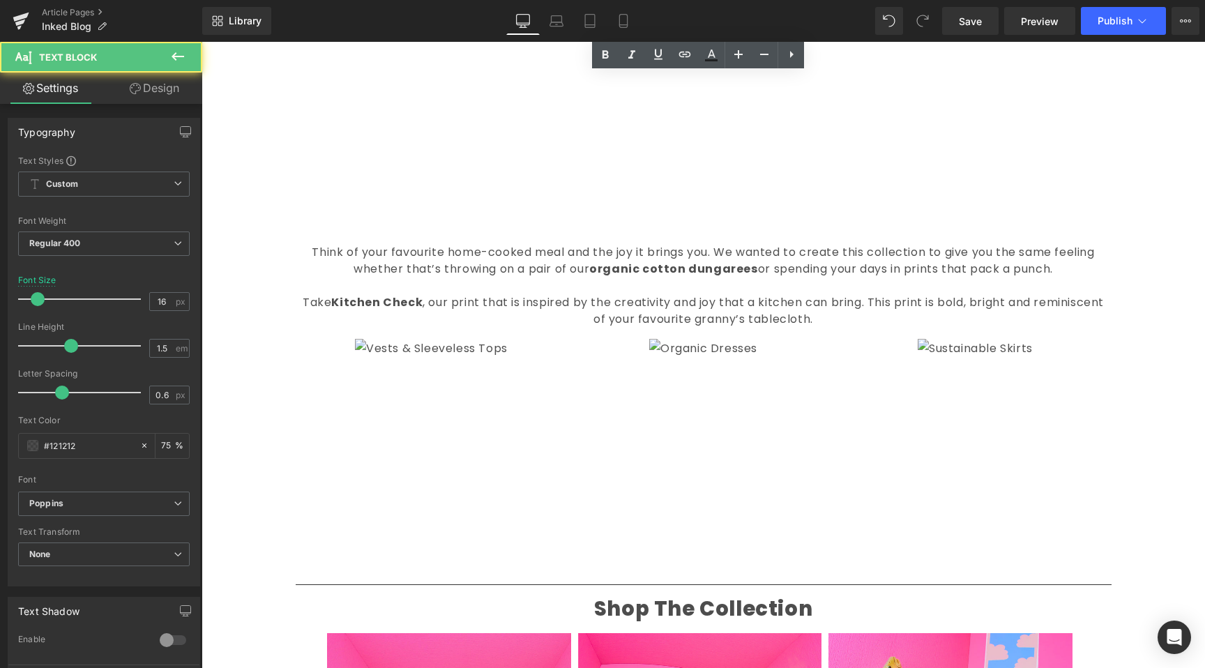
click at [748, 278] on p at bounding box center [704, 286] width 816 height 17
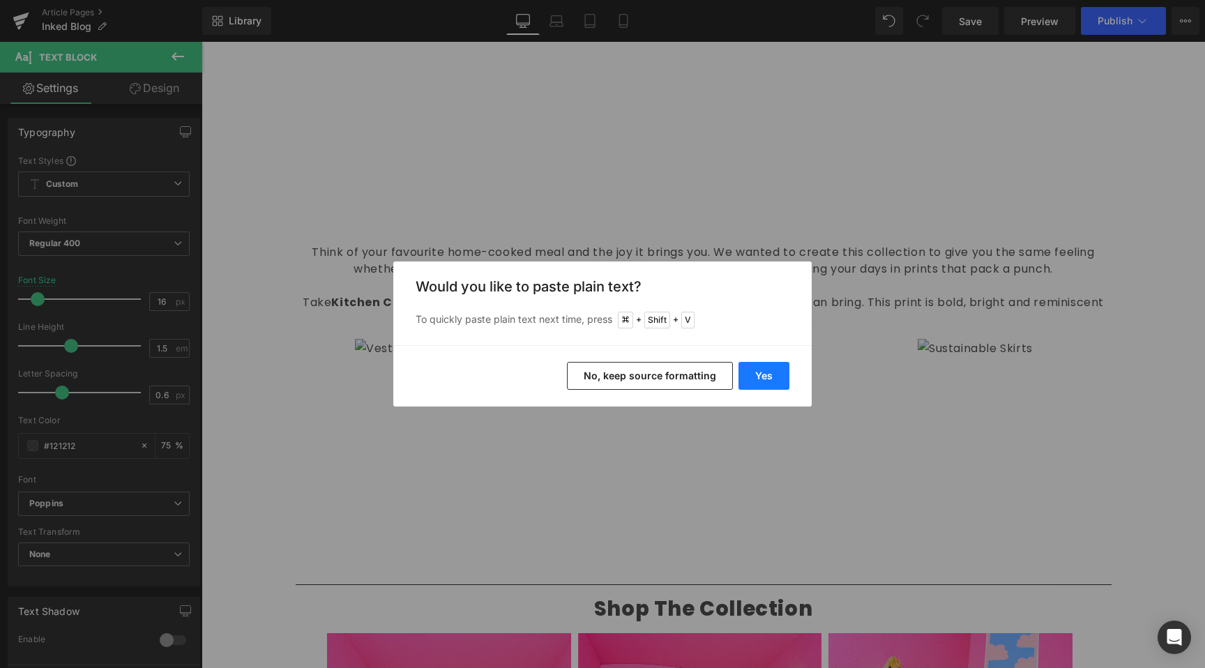
click at [766, 374] on button "Yes" at bounding box center [764, 376] width 51 height 28
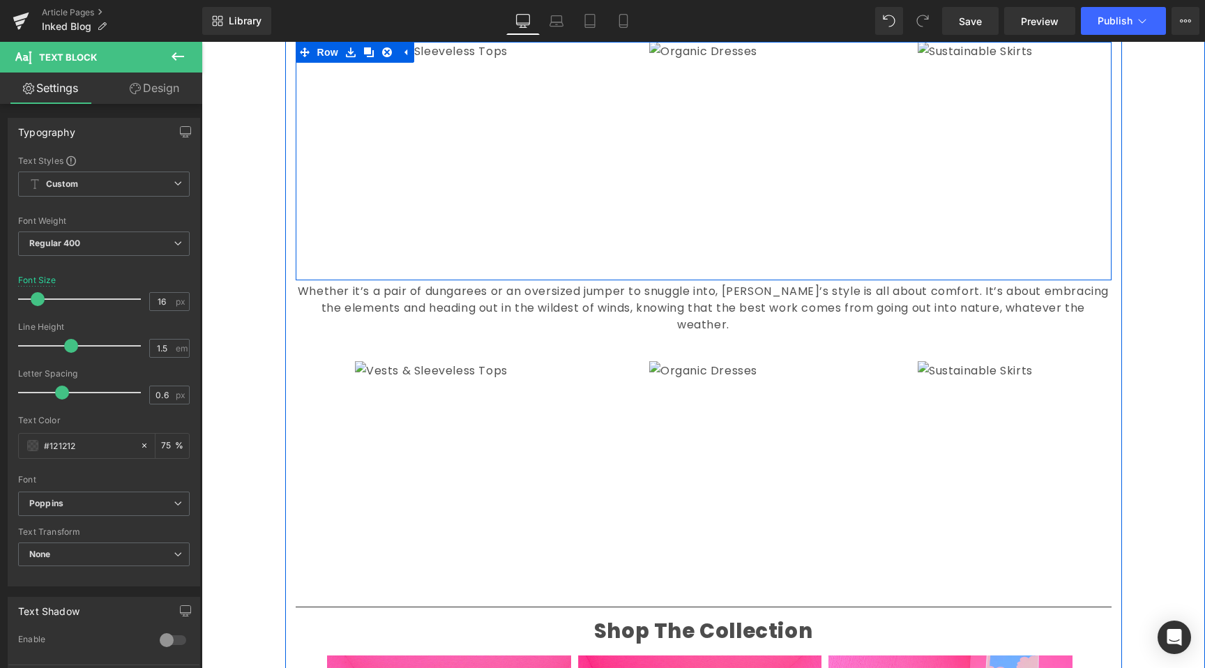
scroll to position [886, 0]
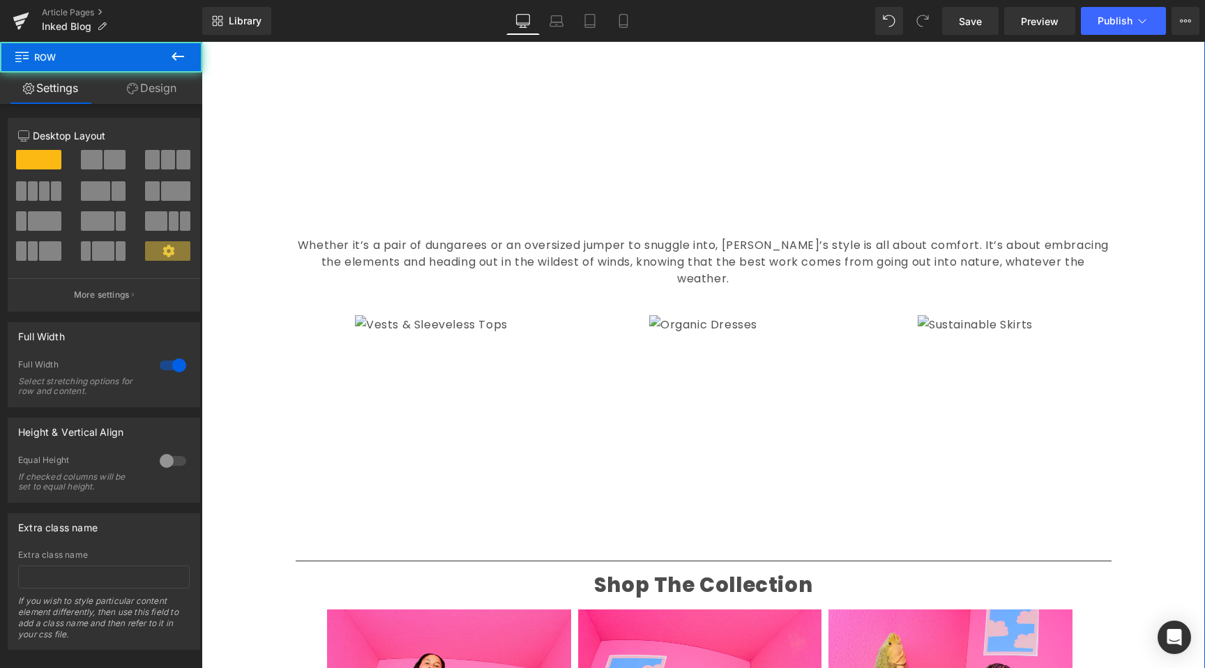
scroll to position [1127, 0]
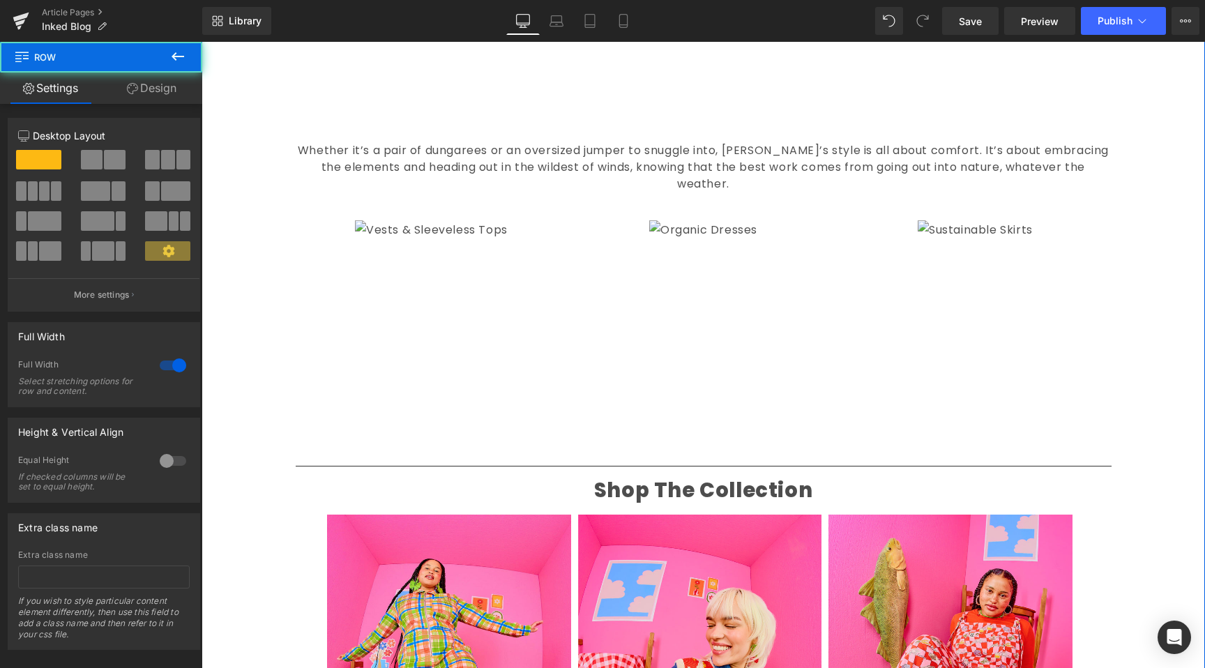
click at [831, 142] on font "Whether it’s a pair of dungarees or an oversized jumper to snuggle into, Penny’…" at bounding box center [703, 167] width 811 height 50
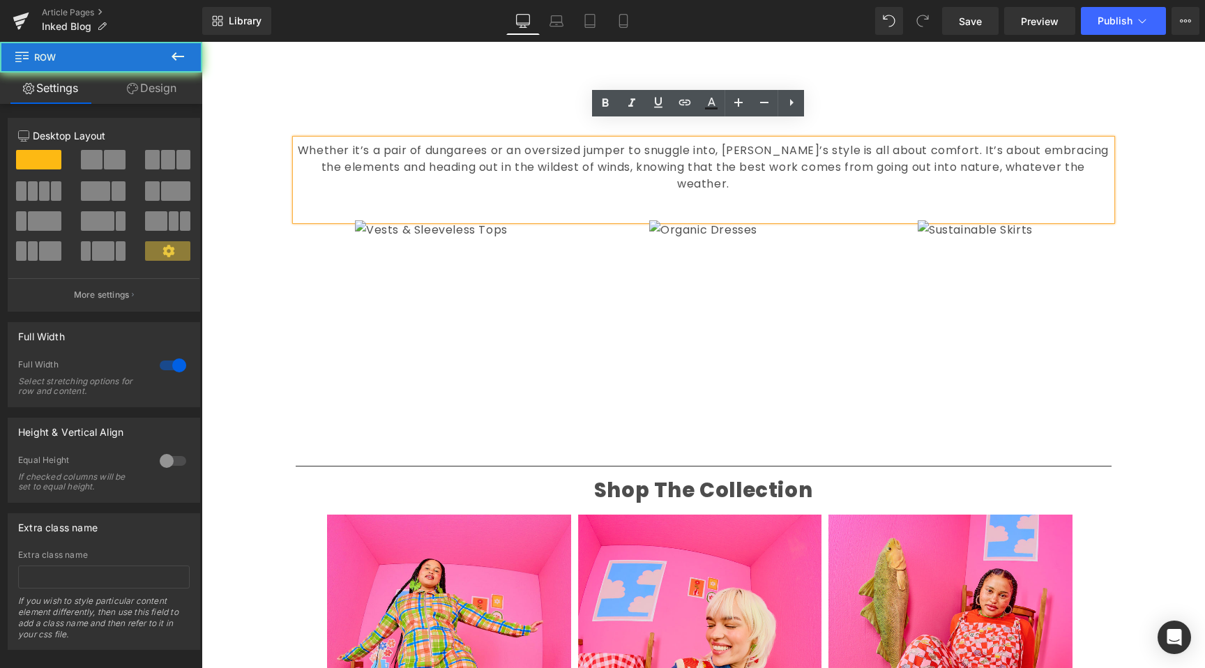
click at [1160, 308] on div "Liquid Image Inked Text Block Our Inked collection is our soft focus, fluid the…" at bounding box center [704, 486] width 1004 height 2888
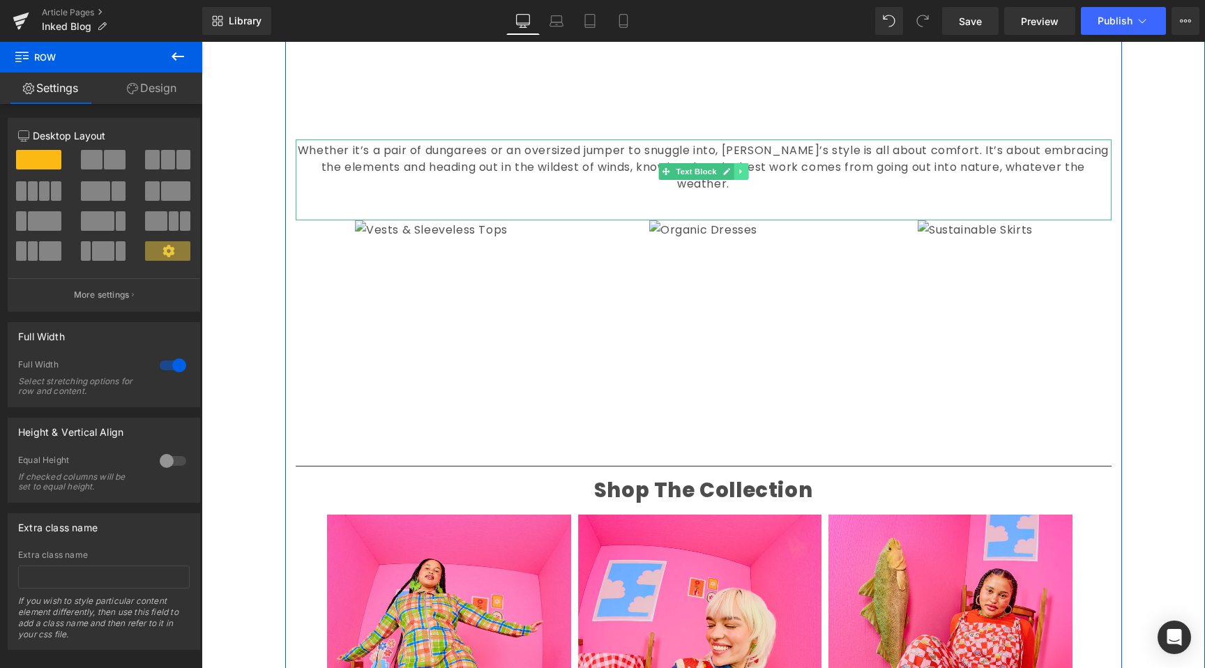
click at [742, 163] on link at bounding box center [741, 171] width 15 height 17
click at [732, 163] on link at bounding box center [734, 171] width 15 height 17
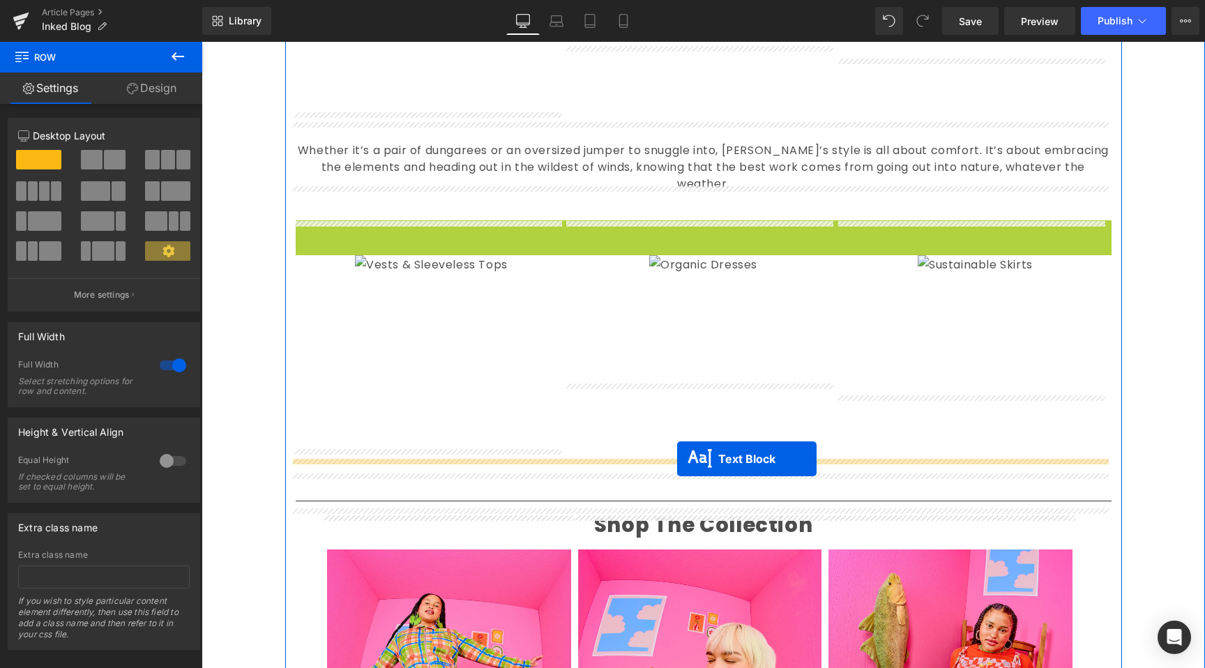
drag, startPoint x: 665, startPoint y: 242, endPoint x: 677, endPoint y: 459, distance: 217.2
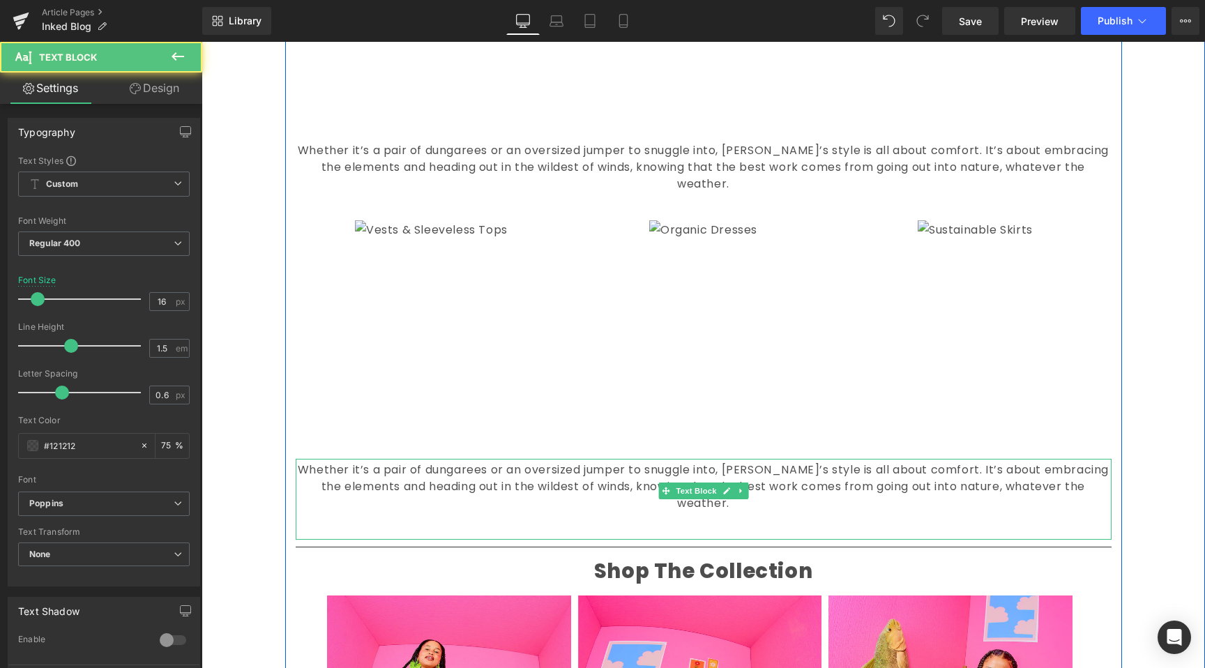
click at [547, 462] on font "Whether it’s a pair of dungarees or an oversized jumper to snuggle into, Penny’…" at bounding box center [703, 487] width 811 height 50
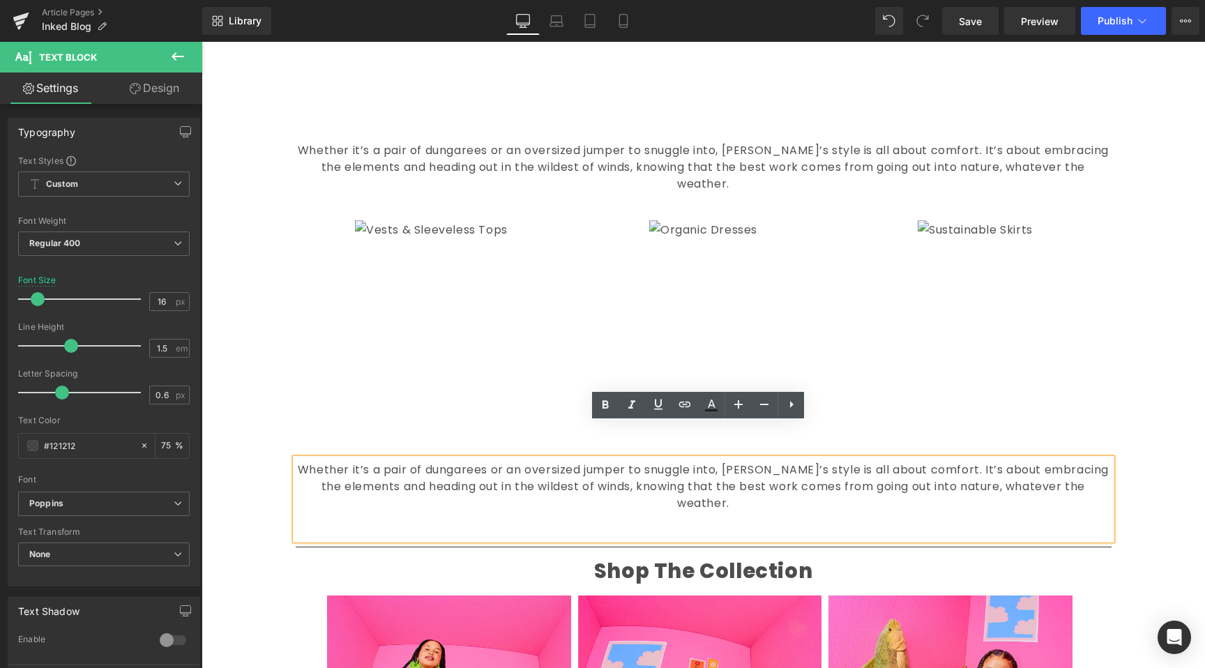
click at [536, 512] on p at bounding box center [704, 520] width 816 height 17
click at [537, 512] on p at bounding box center [704, 520] width 816 height 17
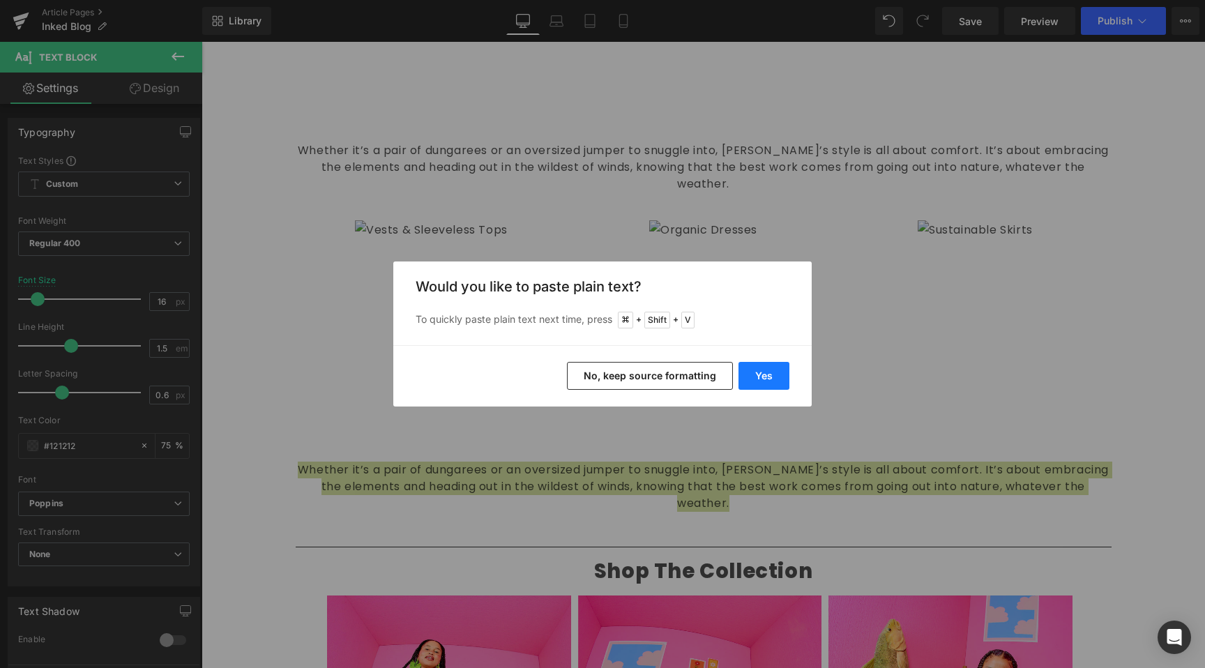
click at [777, 373] on button "Yes" at bounding box center [764, 376] width 51 height 28
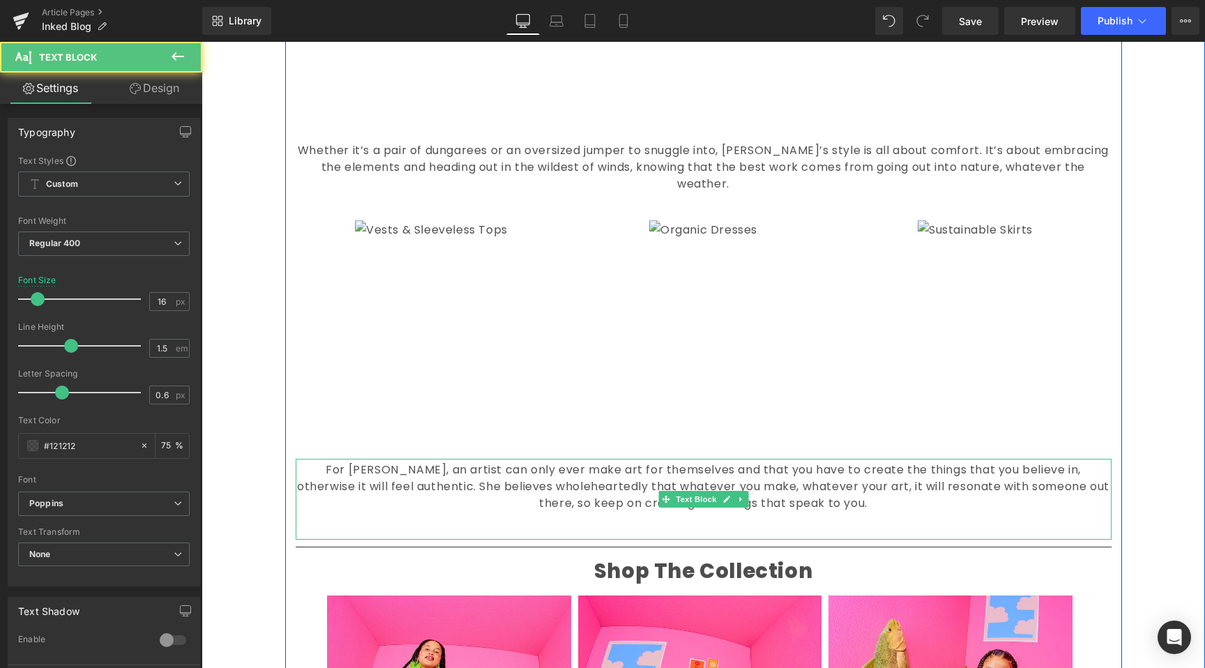
click at [606, 512] on p at bounding box center [704, 520] width 816 height 17
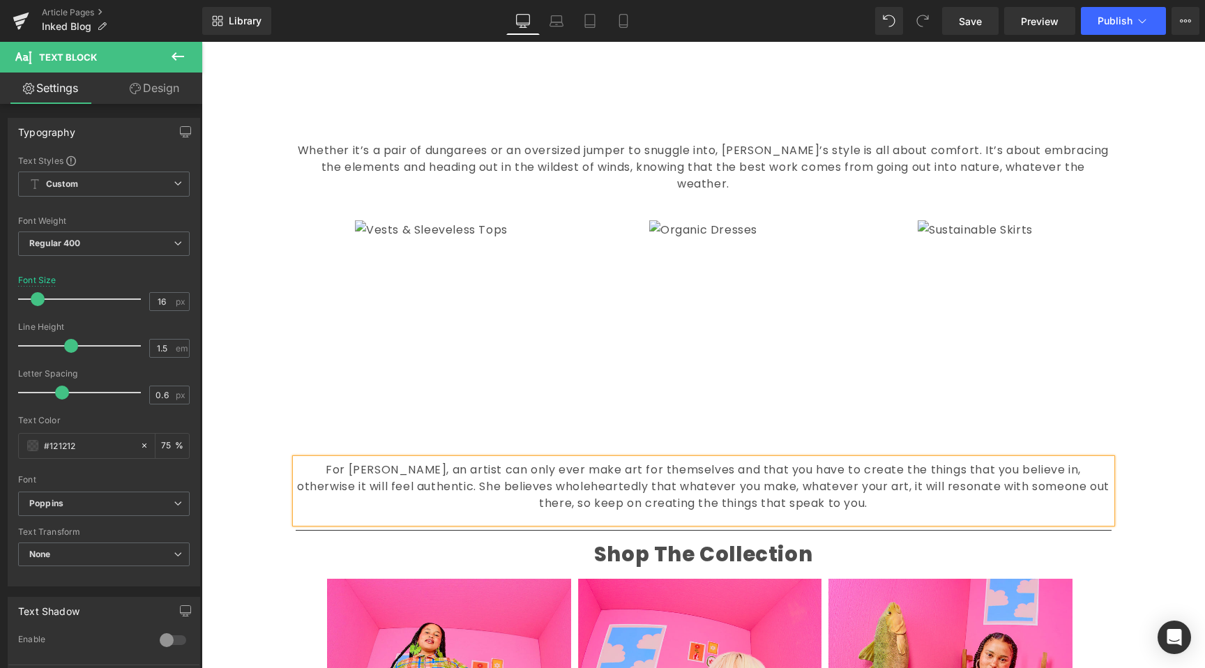
click at [604, 483] on div "For Penny, an artist can only ever make art for themselves and that you have to…" at bounding box center [704, 491] width 816 height 64
click at [249, 511] on div "Liquid Image Inked Text Block Our Inked collection is our soft focus, fluid the…" at bounding box center [704, 518] width 1004 height 2952
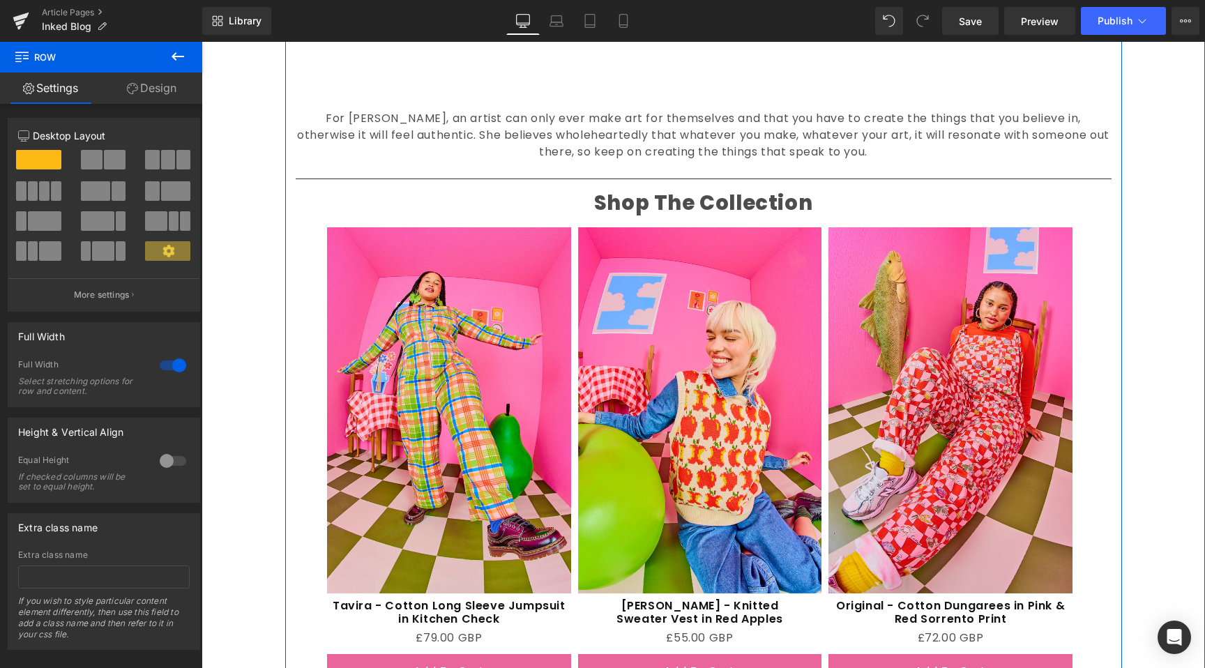
click at [507, 401] on img at bounding box center [449, 409] width 244 height 365
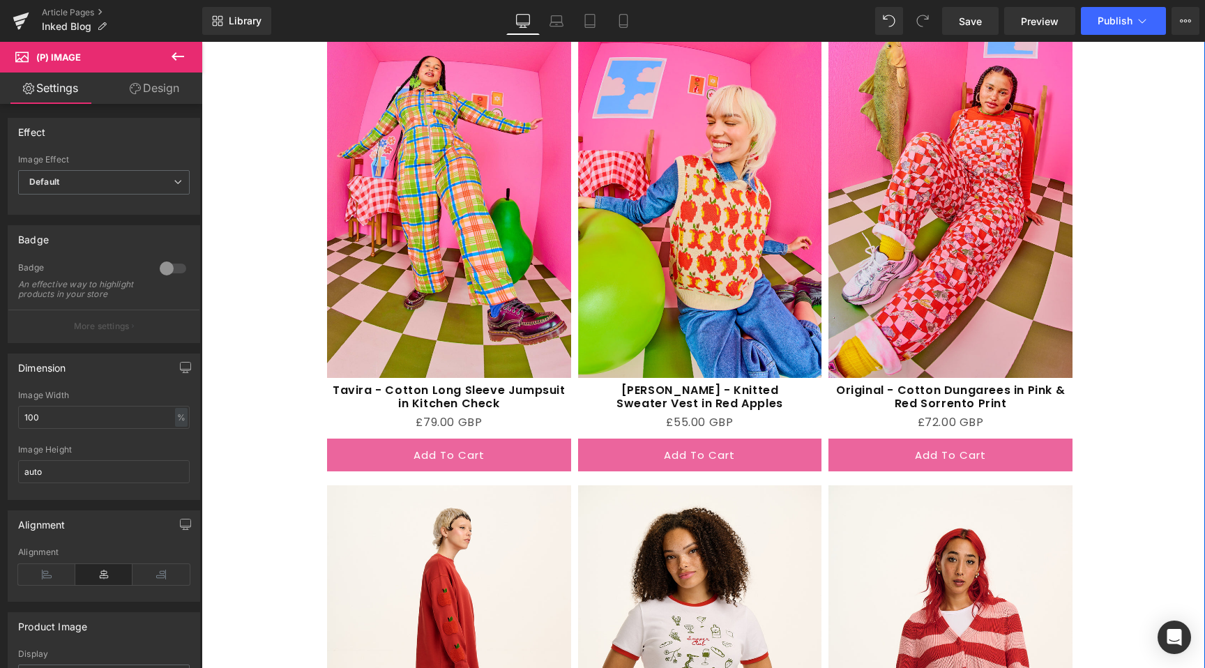
scroll to position [1718, 0]
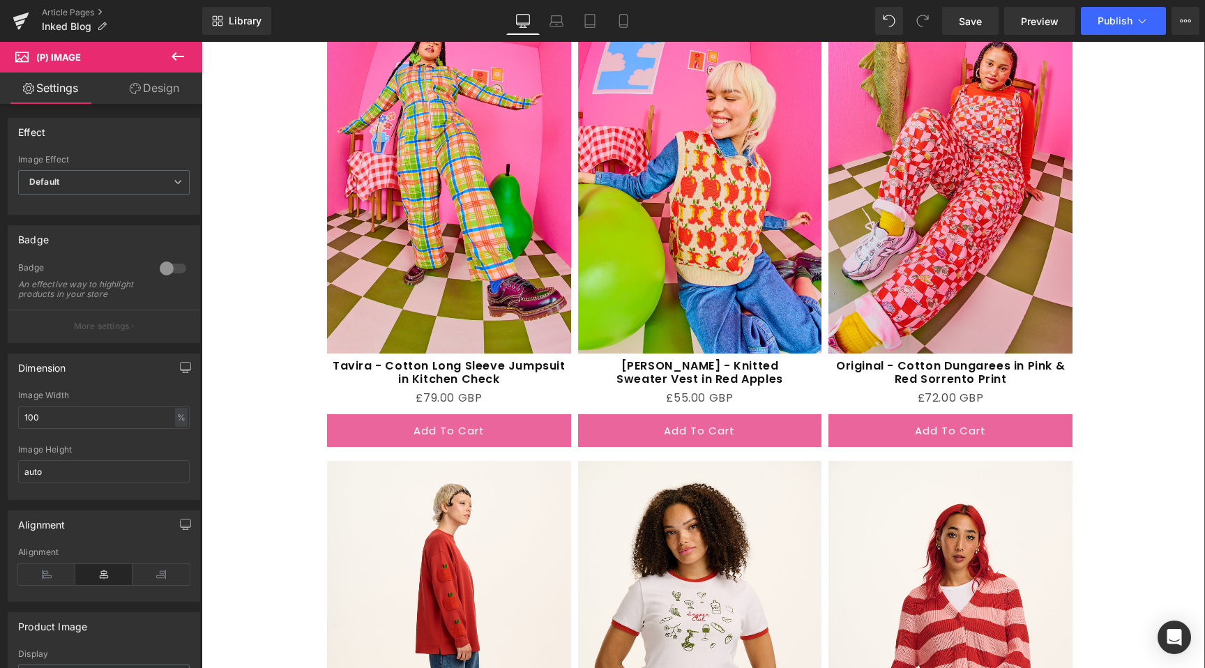
click at [495, 423] on link at bounding box center [487, 431] width 15 height 17
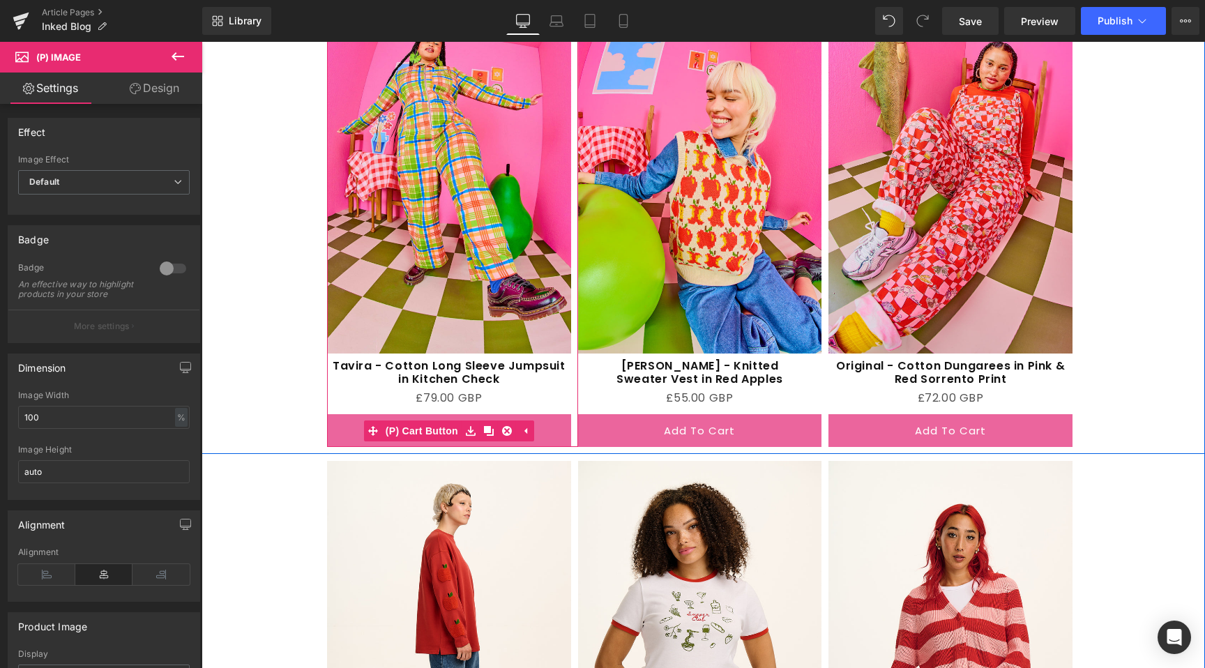
click at [555, 414] on button "Add To Cart" at bounding box center [449, 430] width 244 height 33
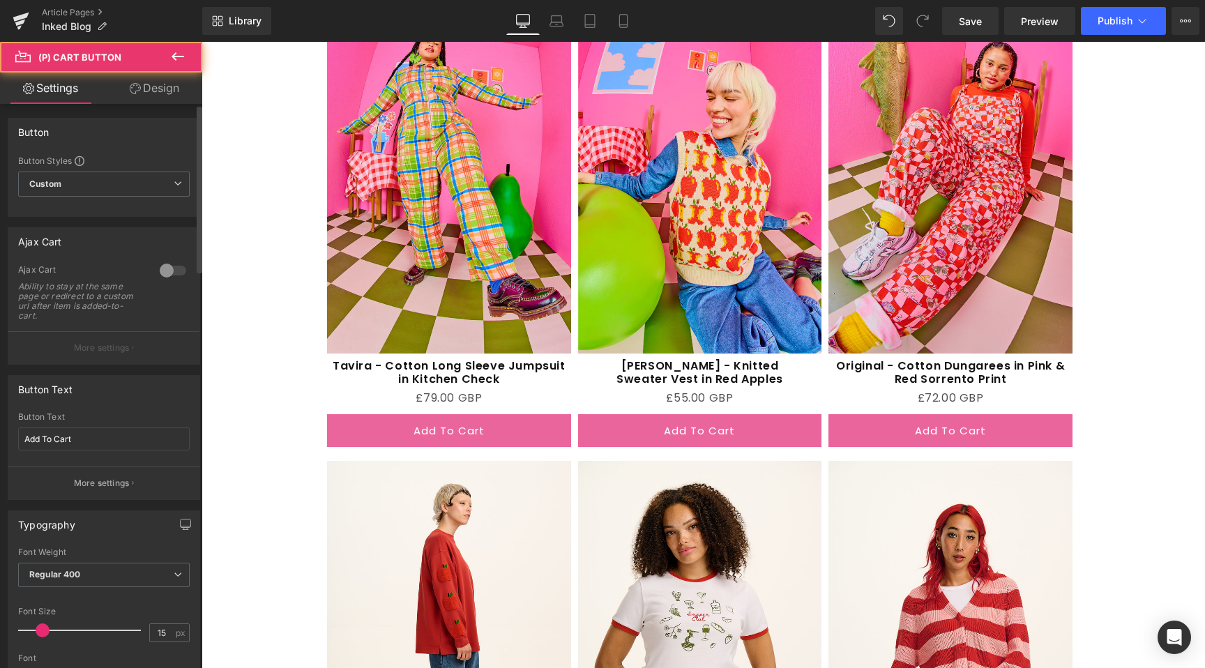
scroll to position [377, 0]
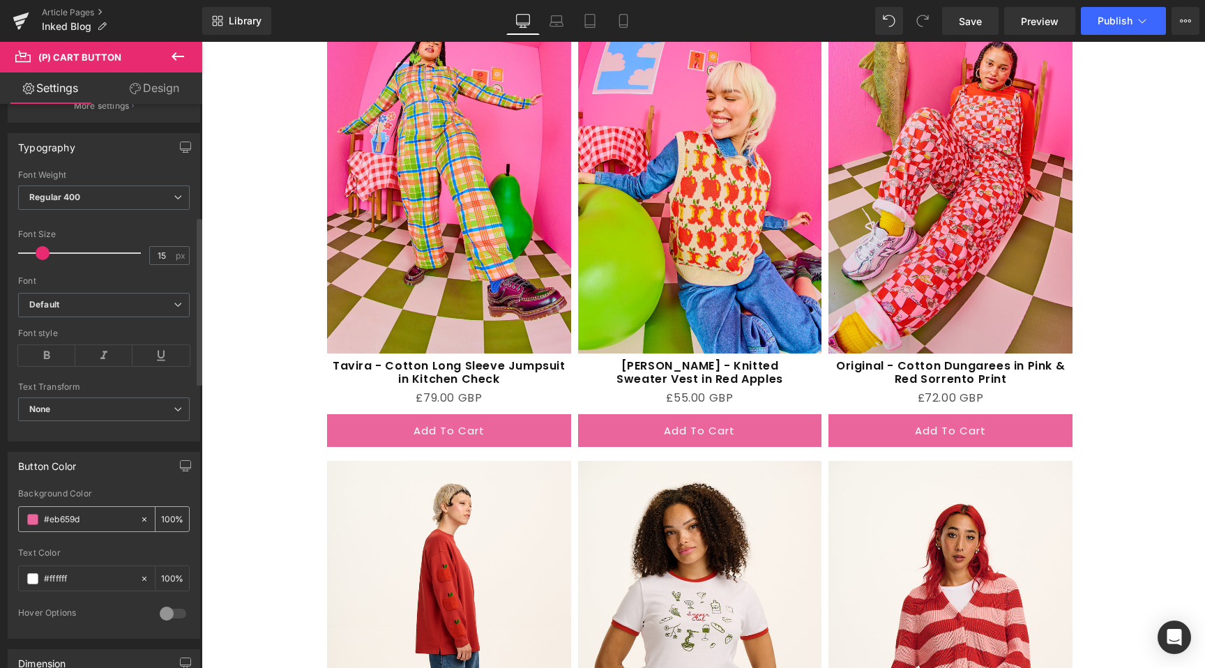
click at [84, 515] on input "#eb659d" at bounding box center [88, 519] width 89 height 15
click at [37, 516] on span at bounding box center [32, 519] width 11 height 11
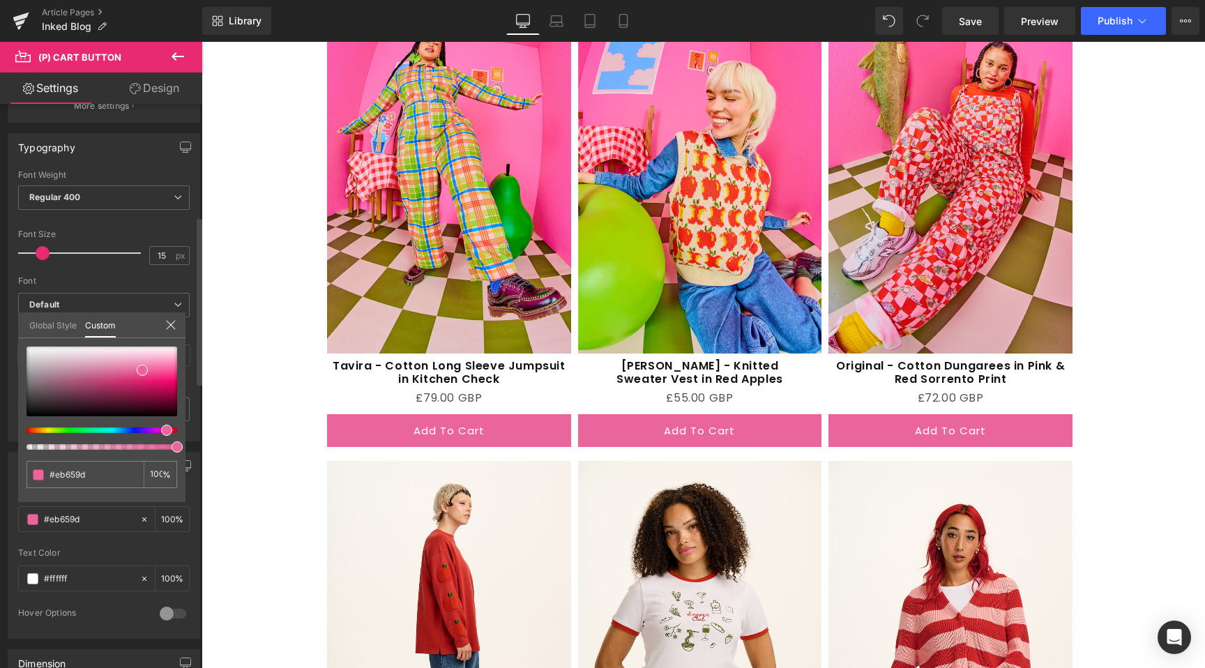
type input "#9d65eb"
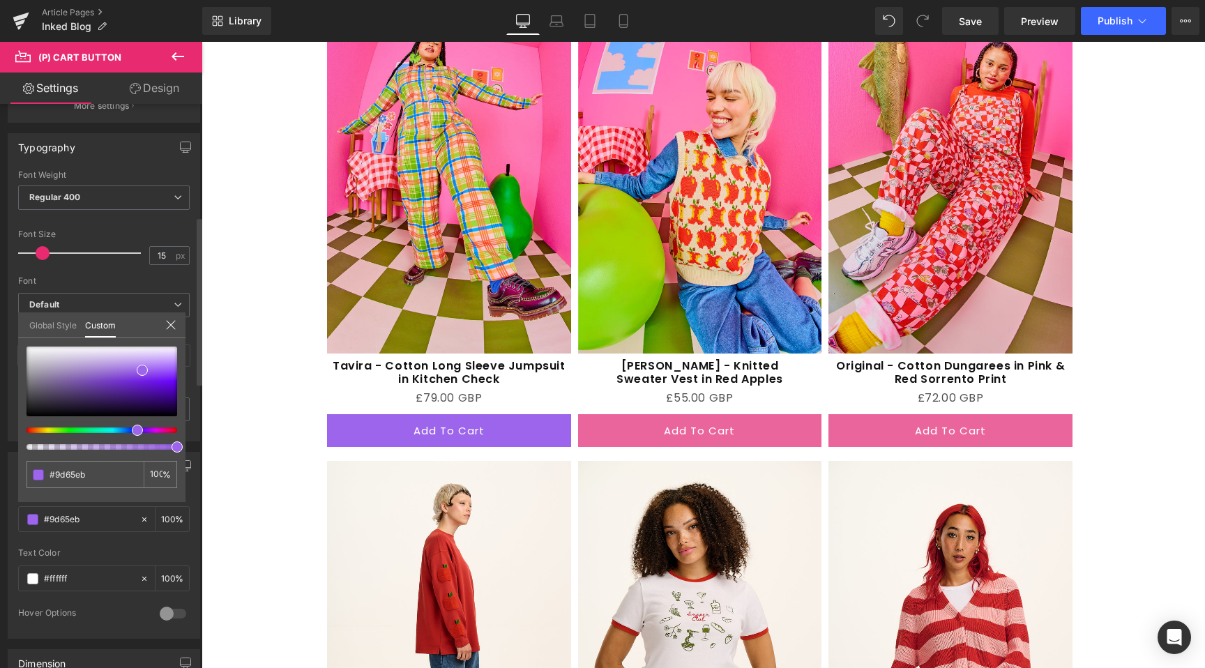
type input "#9865eb"
type input "#9265eb"
type input "#8d65eb"
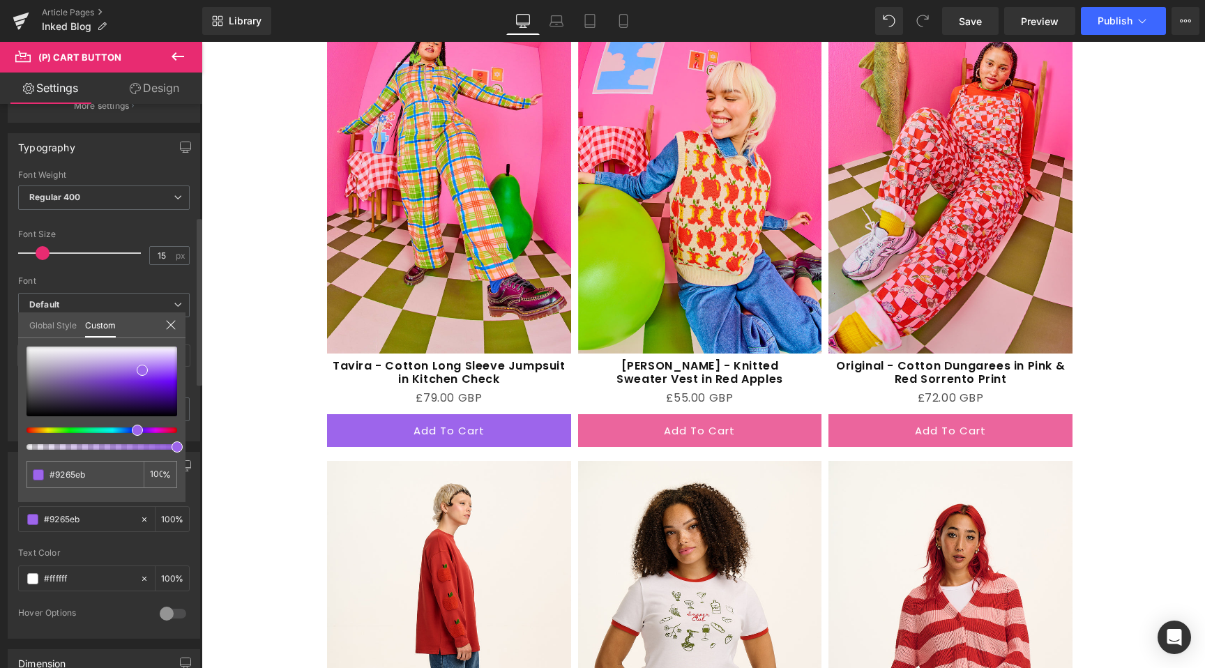
type input "#8d65eb"
type input "#8b65eb"
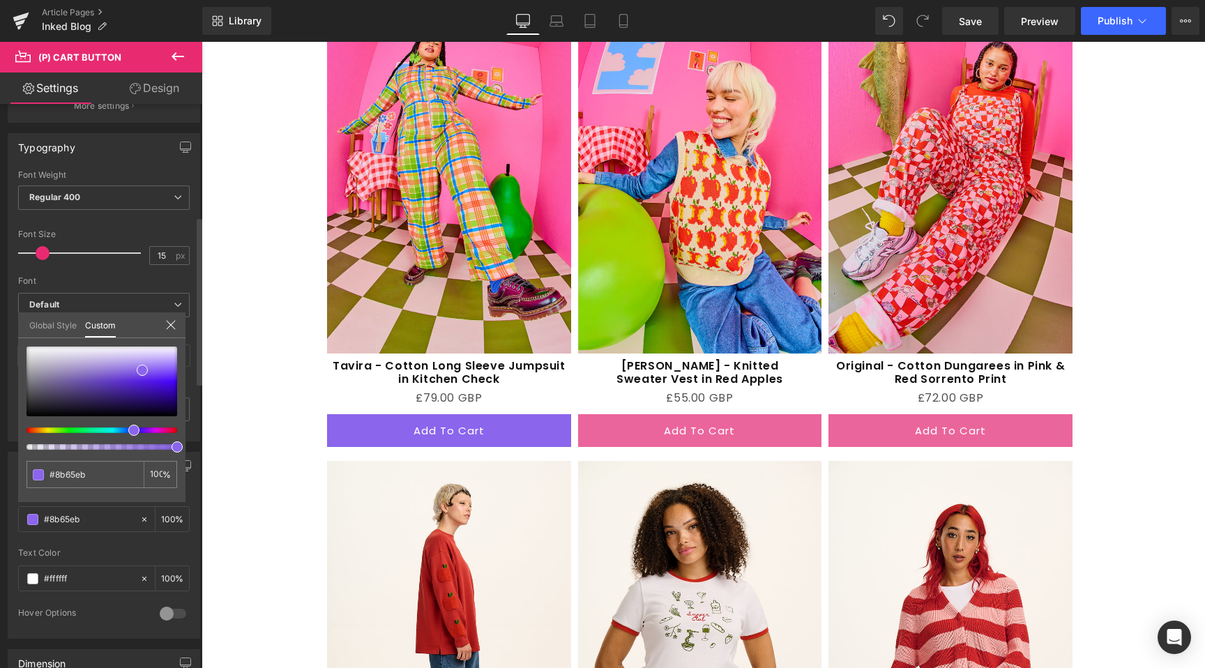
type input "#8665eb"
type input "#7565eb"
type input "#6965eb"
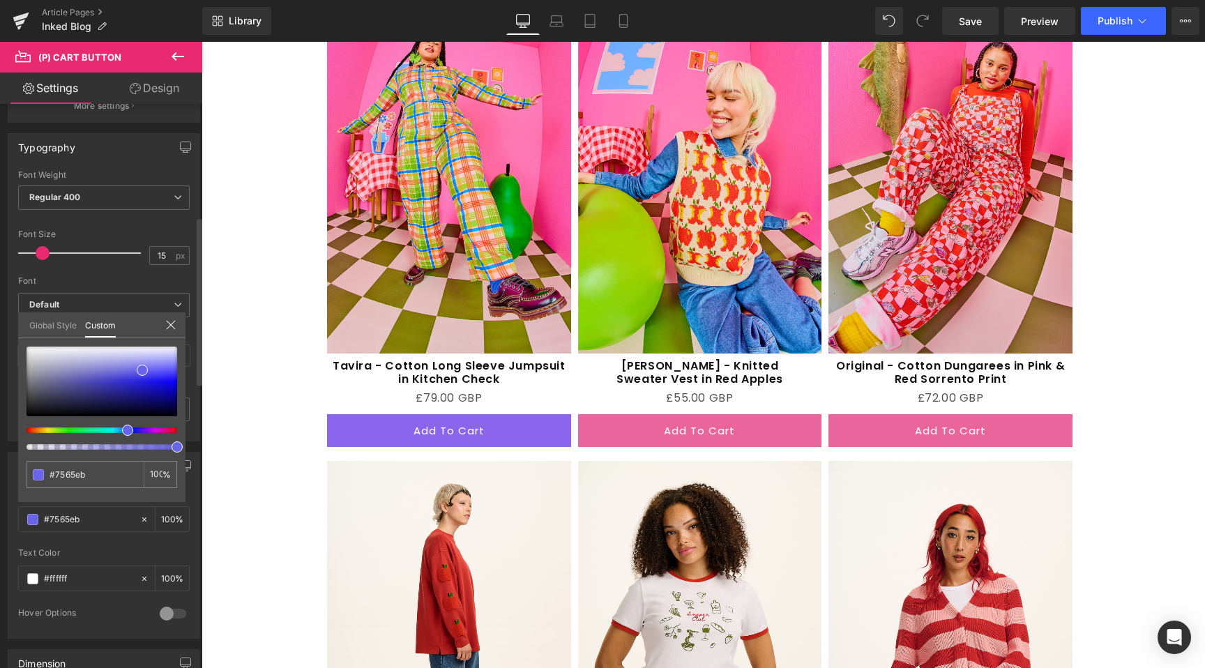
type input "#6965eb"
type input "#6565eb"
type input "#6569eb"
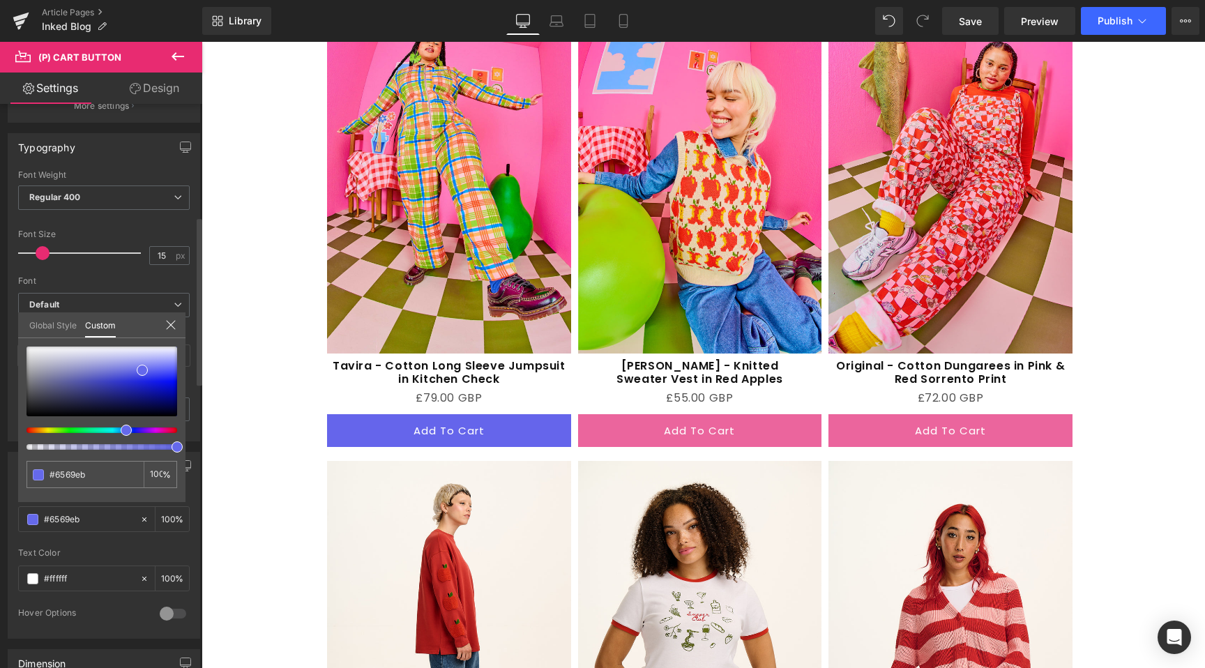
type input "#656ceb"
type input "#6570eb"
type input "#6577eb"
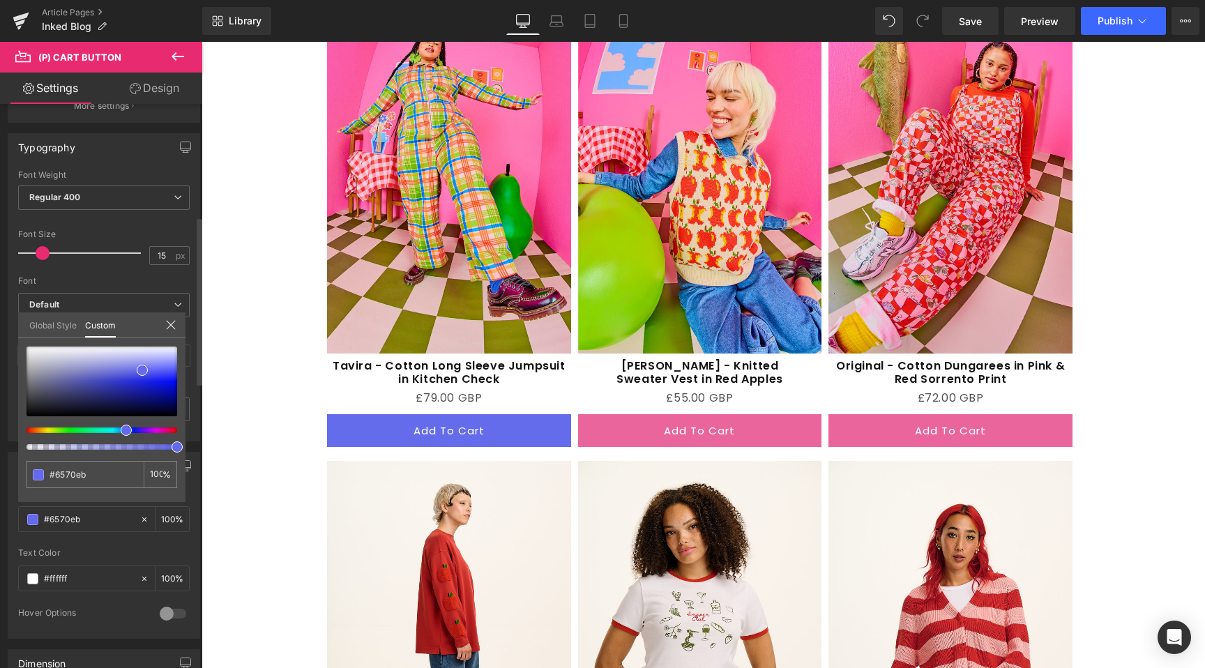
type input "#6577eb"
type input "#657beb"
type input "#6582eb"
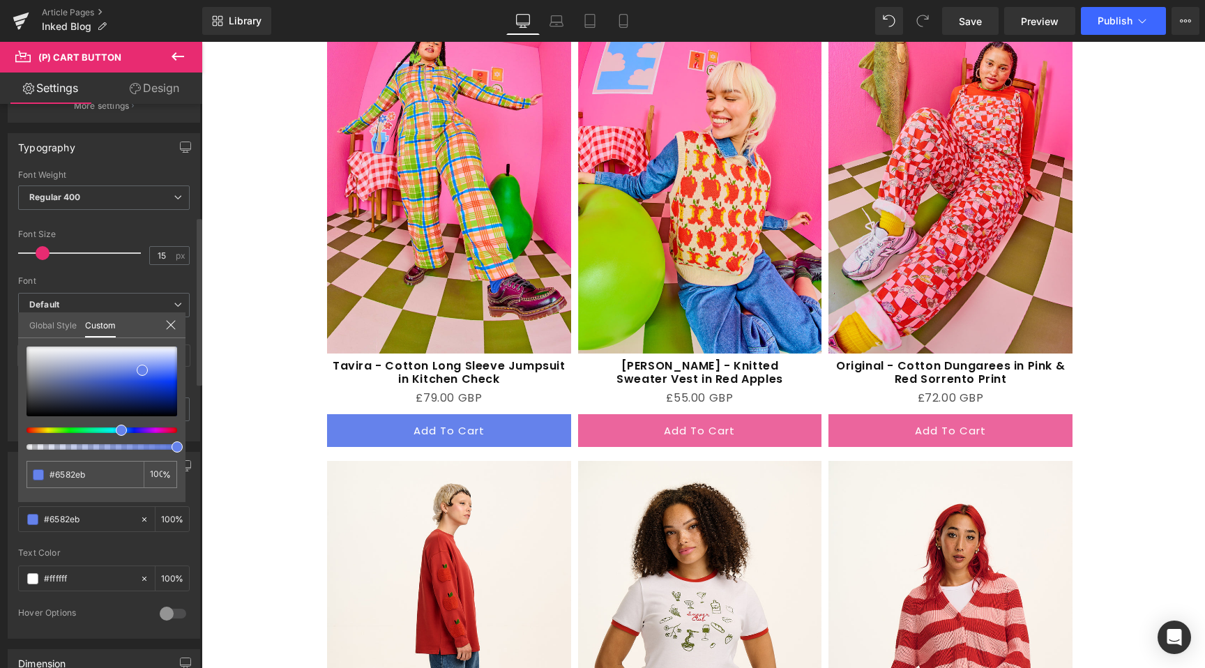
drag, startPoint x: 132, startPoint y: 429, endPoint x: 116, endPoint y: 431, distance: 16.2
click at [116, 431] on div at bounding box center [96, 430] width 151 height 6
type input "#4061d7"
type input "#3f60d9"
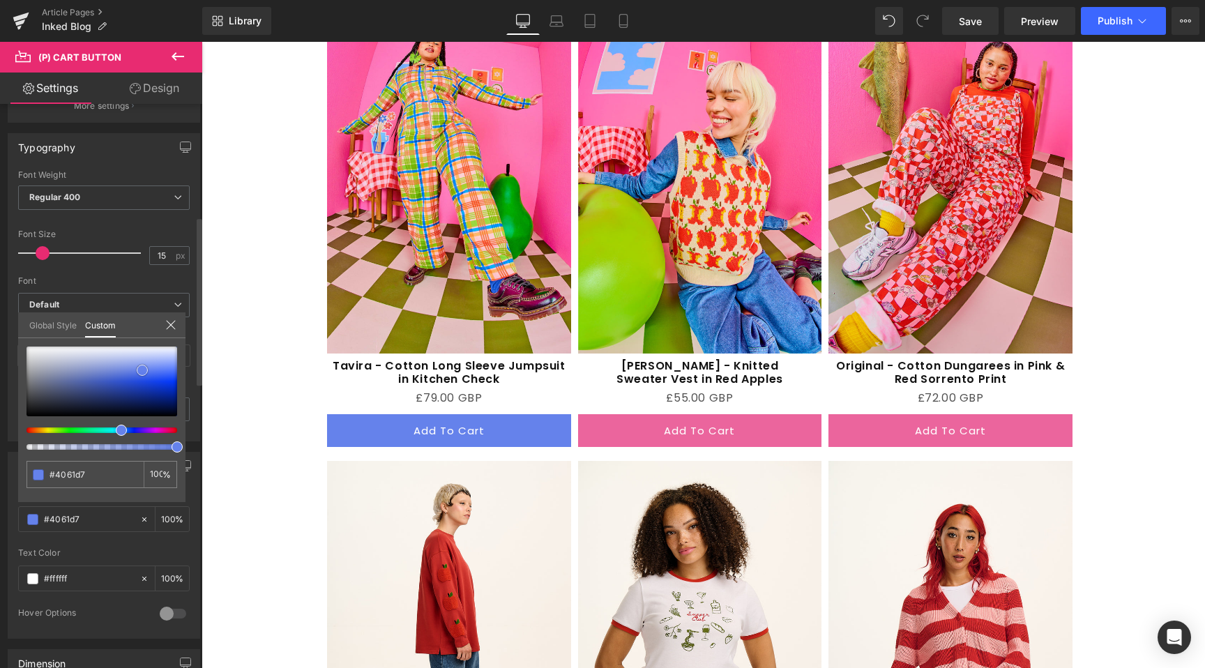
type input "#3f60d9"
type input "#4364d9"
type input "#4667db"
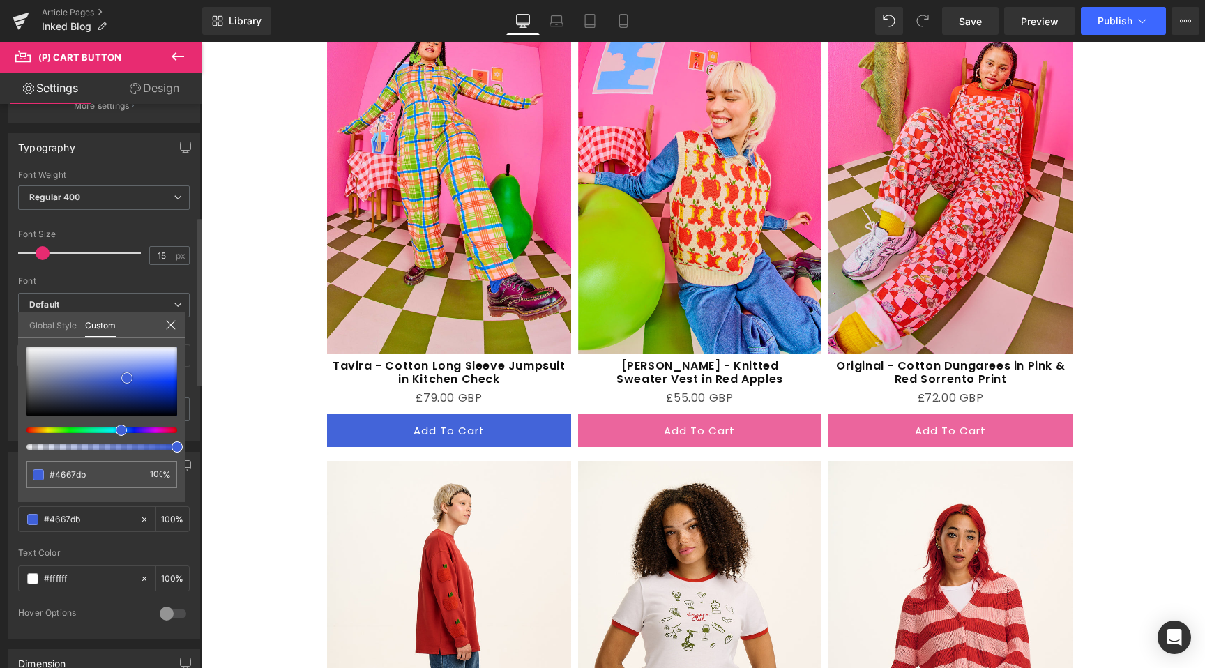
type input "#4a6add"
type input "#4f6edd"
type input "#4e6dde"
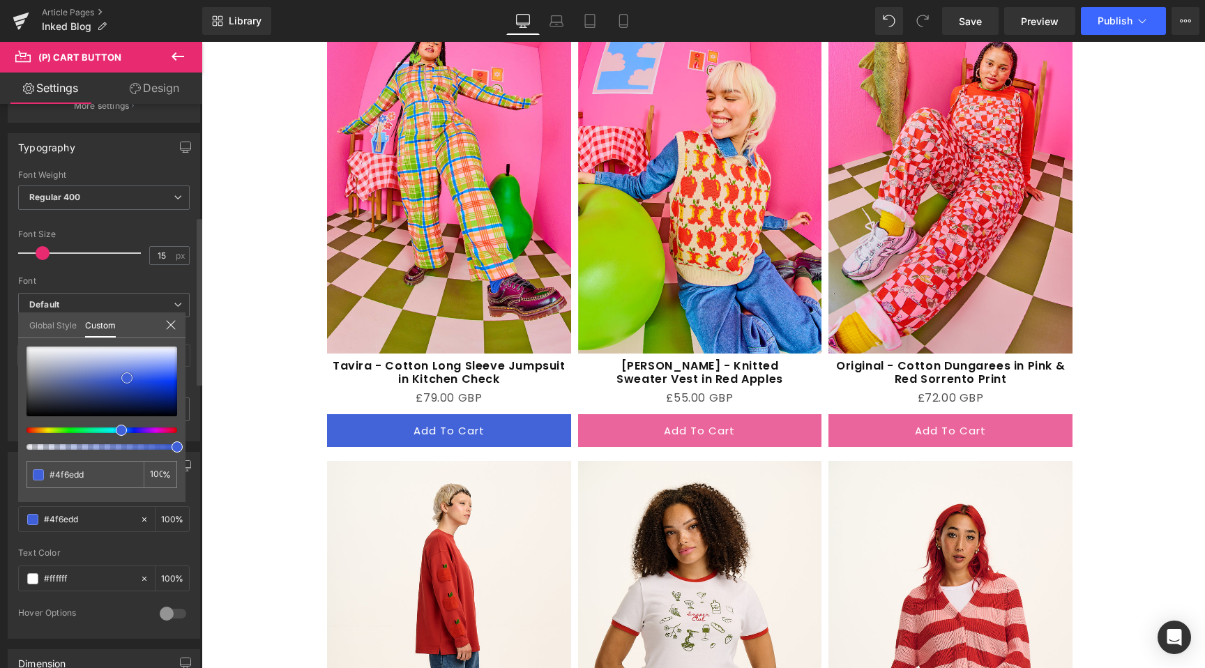
type input "#4e6dde"
type input "#5271df"
type input "#5b78e0"
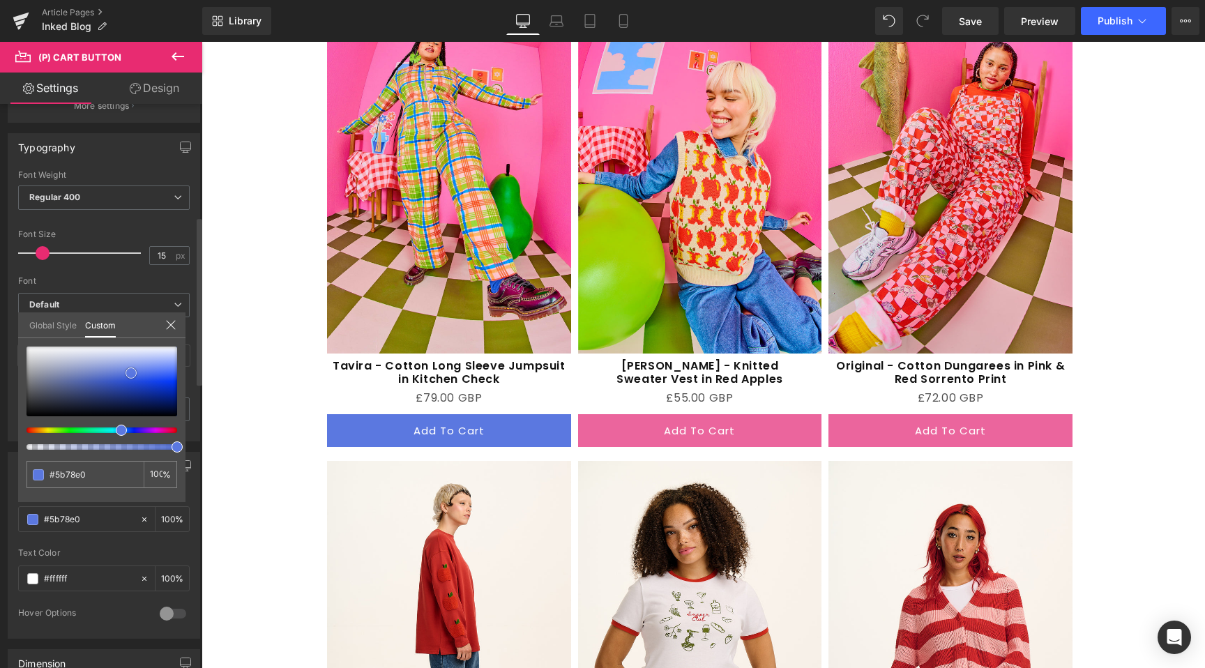
type input "#5c78df"
type input "#607ce0"
type input "#637fe2"
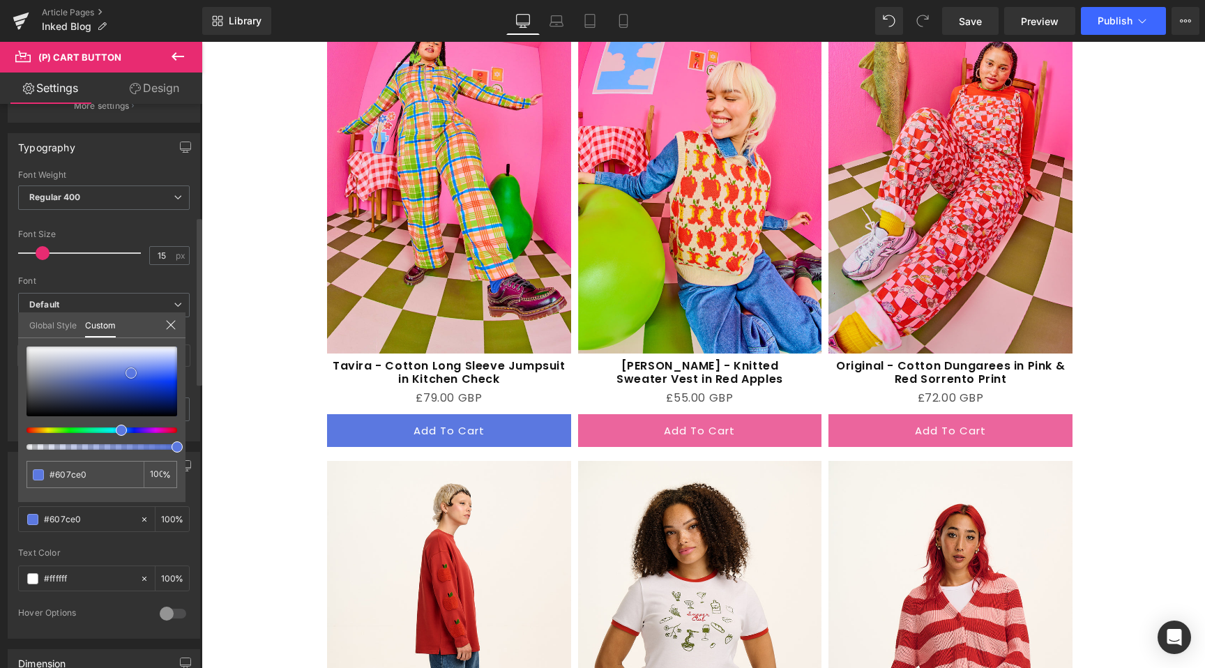
type input "#637fe2"
type input "#647fe1"
type input "#657edc"
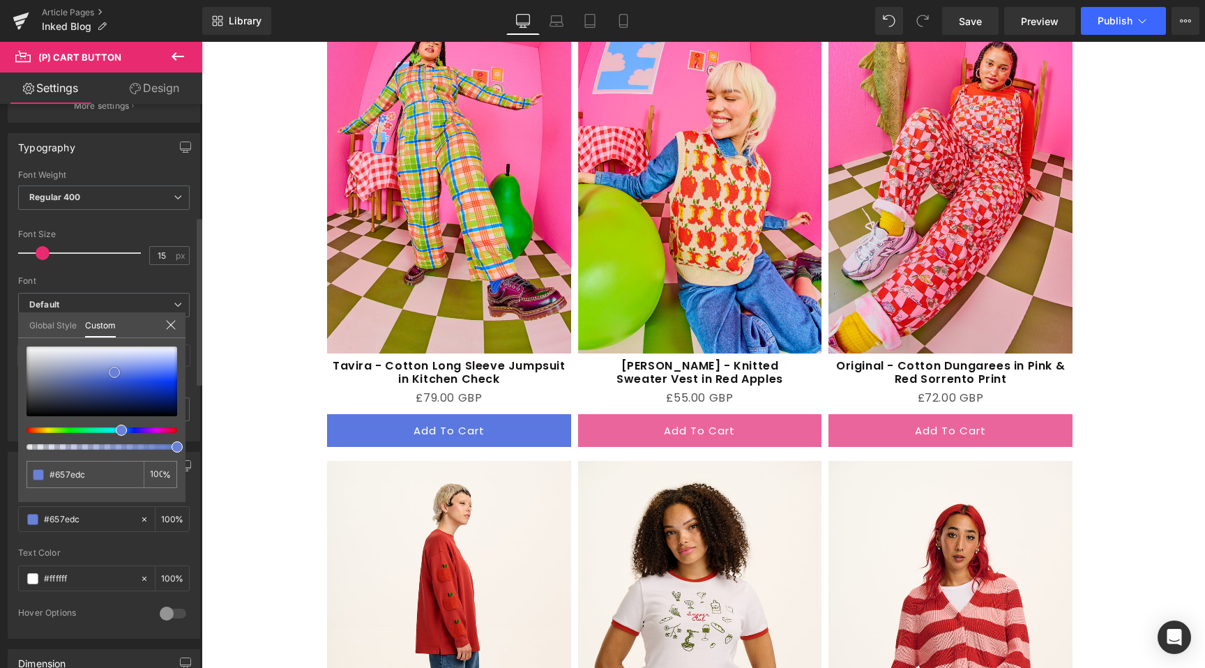
type input "#6981d7"
type input "#6c83d4"
type input "#6d83d3"
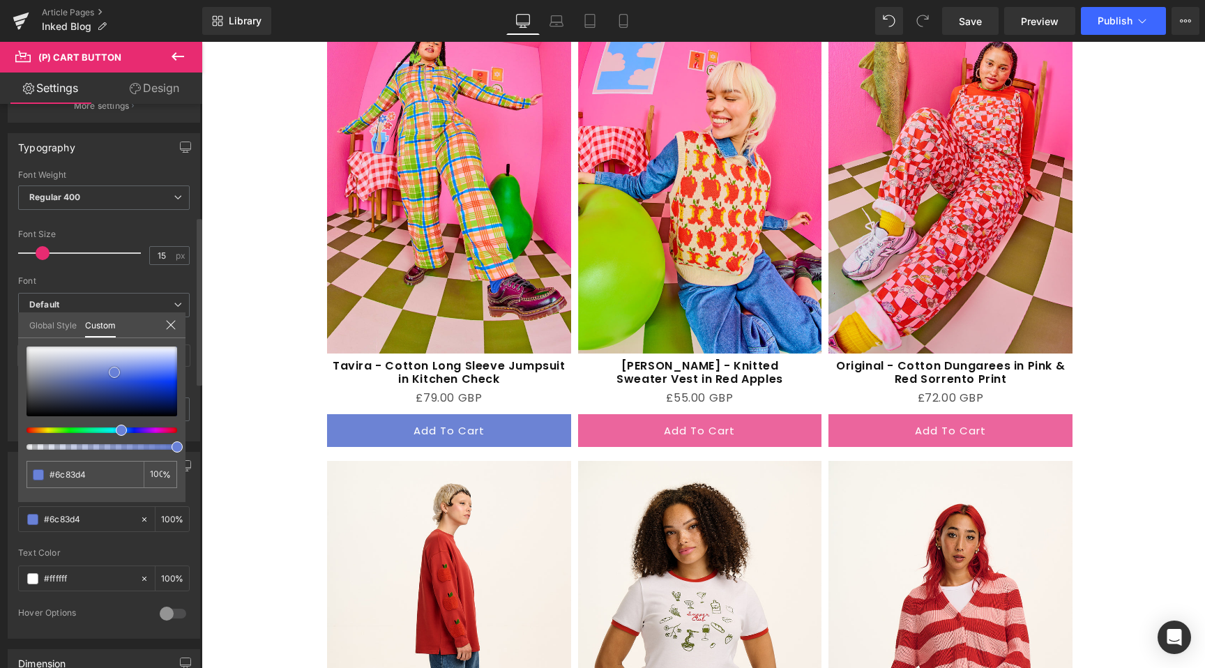
type input "#6d83d3"
type input "#6c83d4"
type input "#677fd4"
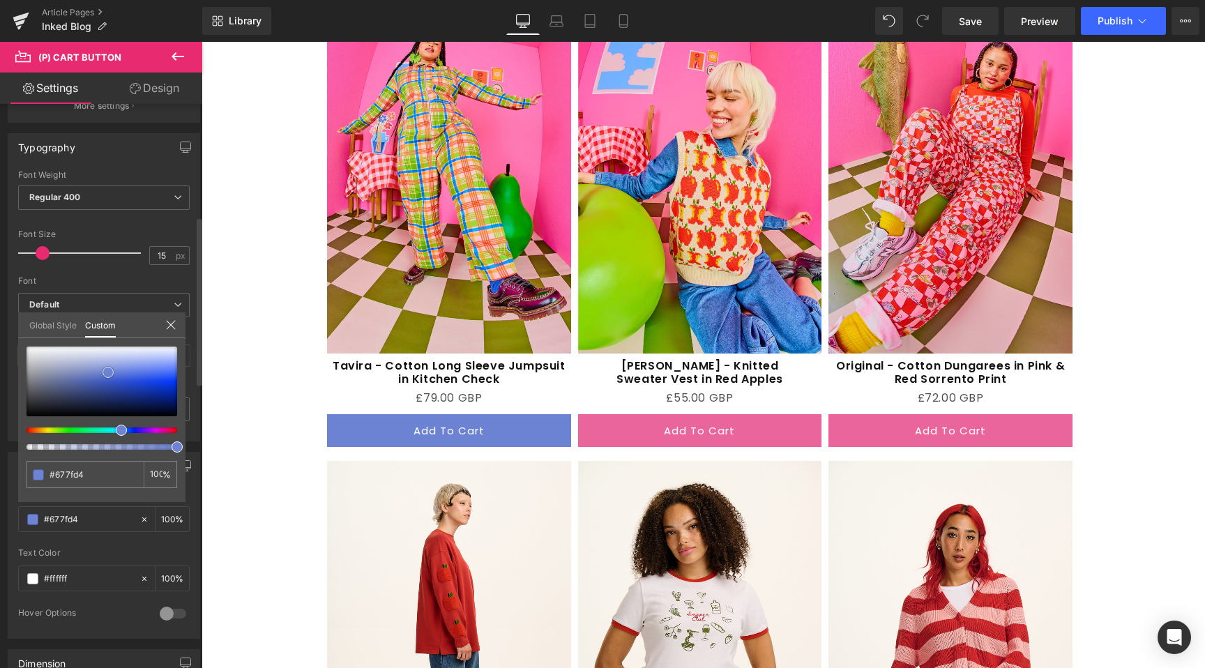
type input "#637bd3"
type input "#5a74d2"
type input "#5c75cf"
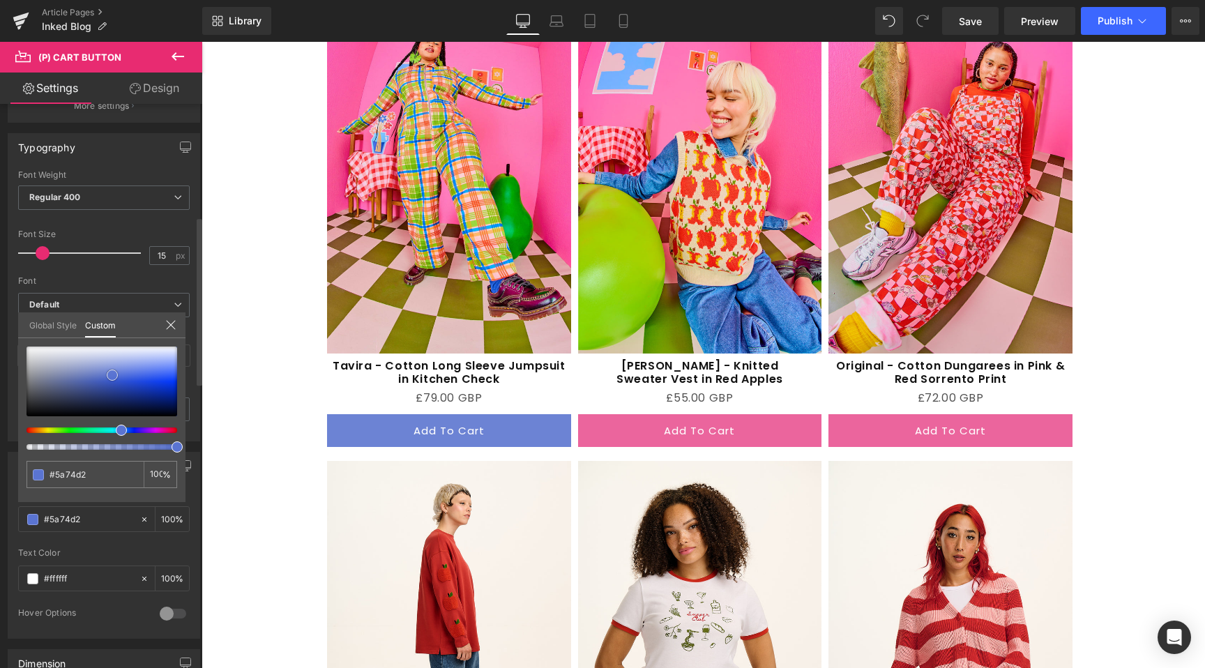
type input "#5c75cf"
type input "#5f78d2"
drag, startPoint x: 127, startPoint y: 378, endPoint x: 110, endPoint y: 374, distance: 17.1
click at [110, 374] on div at bounding box center [102, 382] width 151 height 70
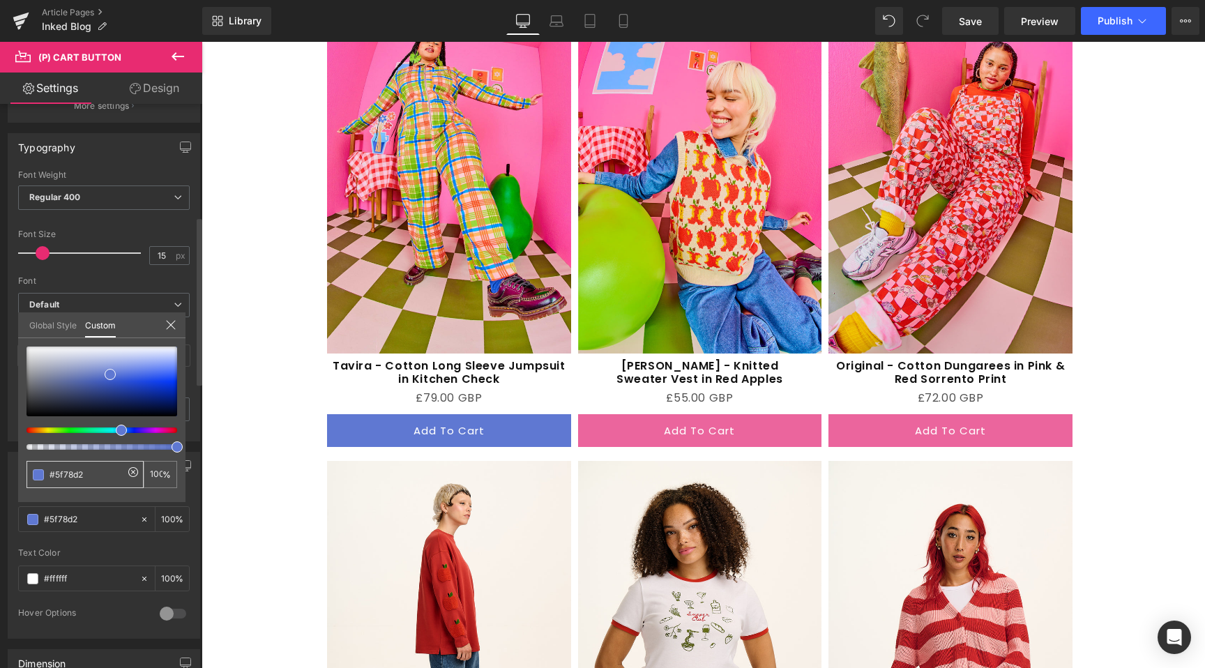
click at [87, 476] on input "#5f78d2" at bounding box center [87, 474] width 74 height 15
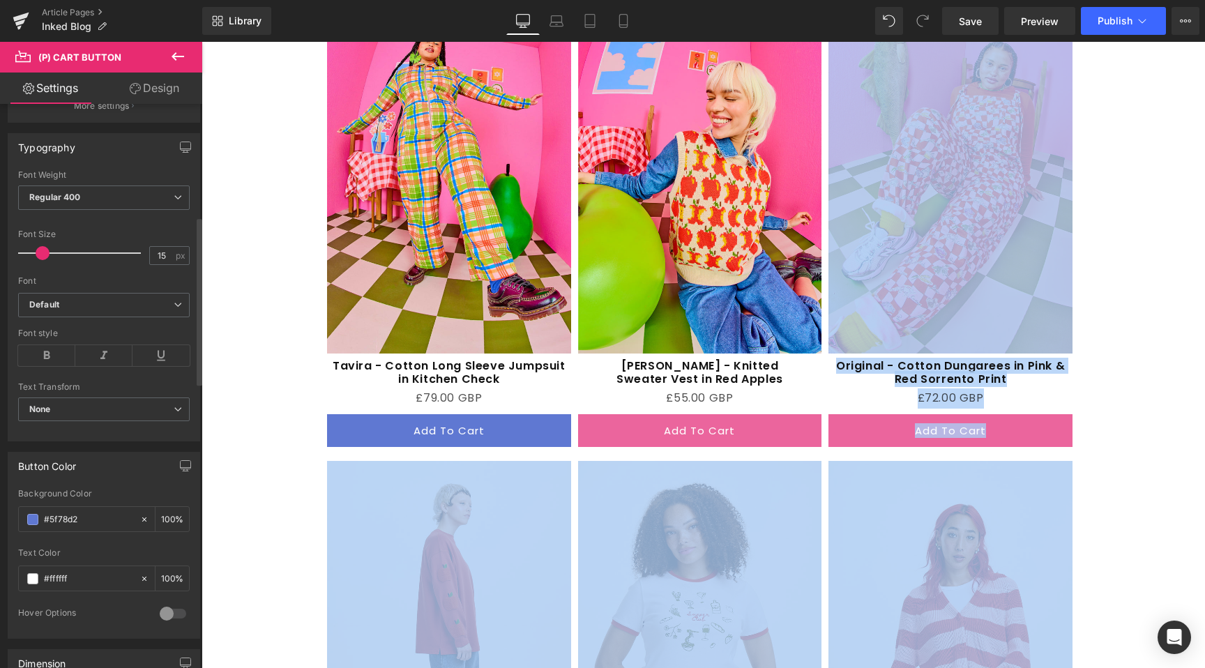
click at [582, 405] on body "Skip to content Your cart is empty Continue shopping Have an account? Log in to…" at bounding box center [704, 233] width 1004 height 3818
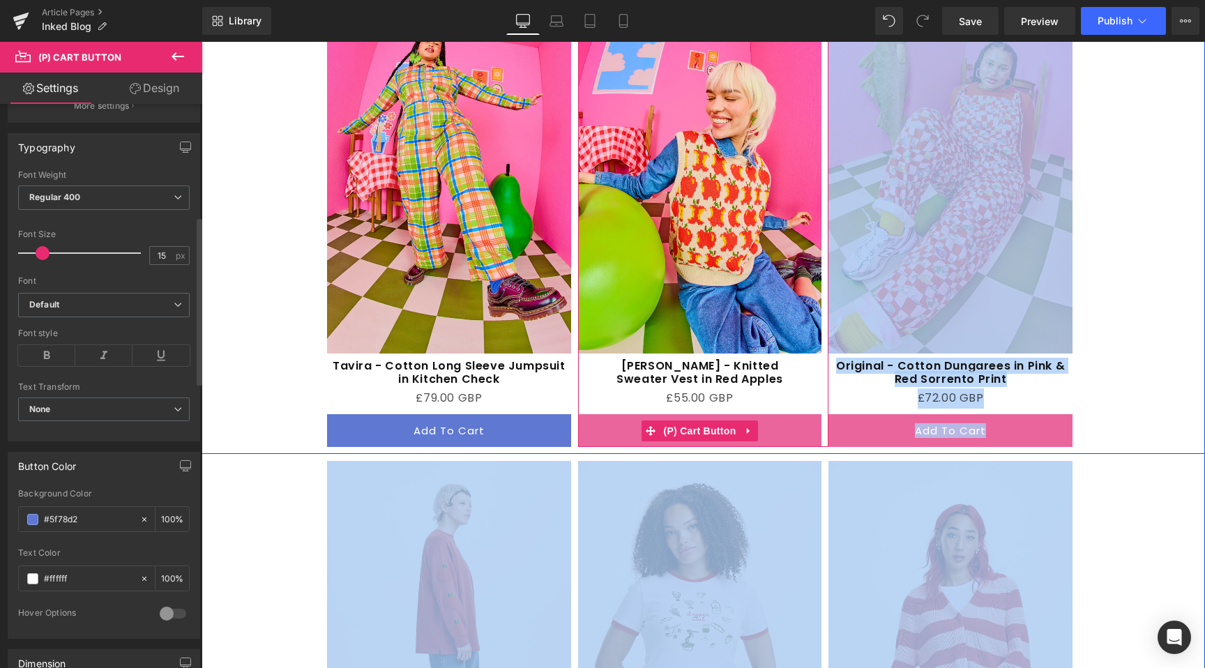
click at [586, 414] on button "Add To Cart" at bounding box center [700, 430] width 244 height 33
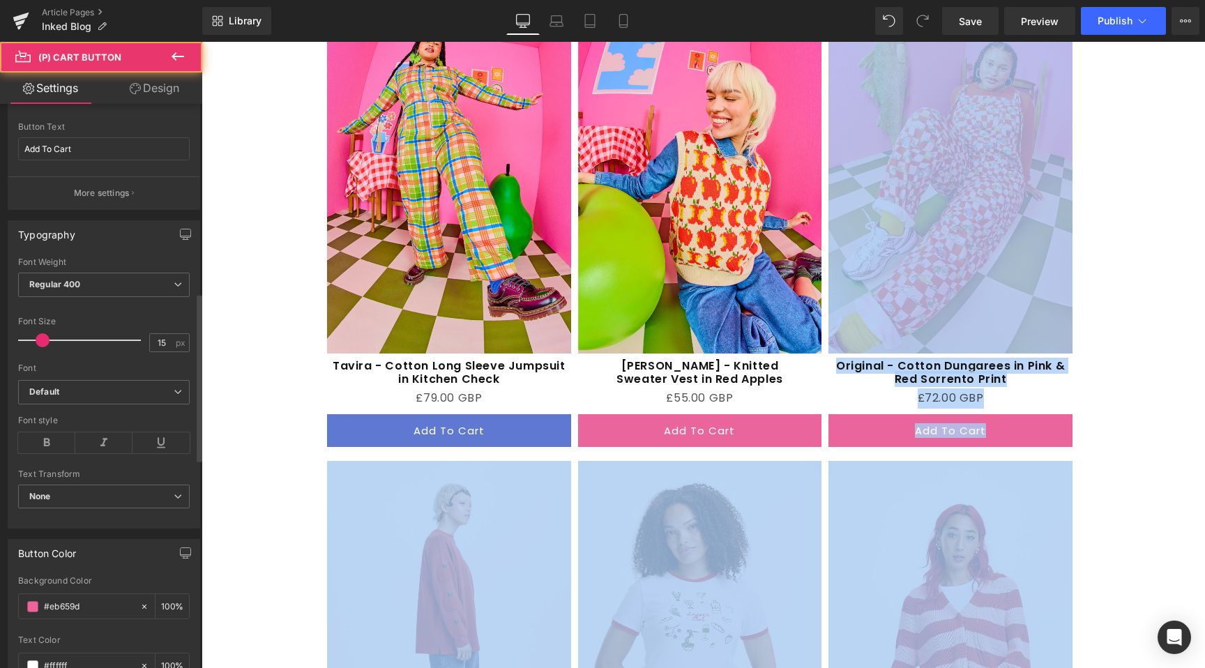
scroll to position [729, 0]
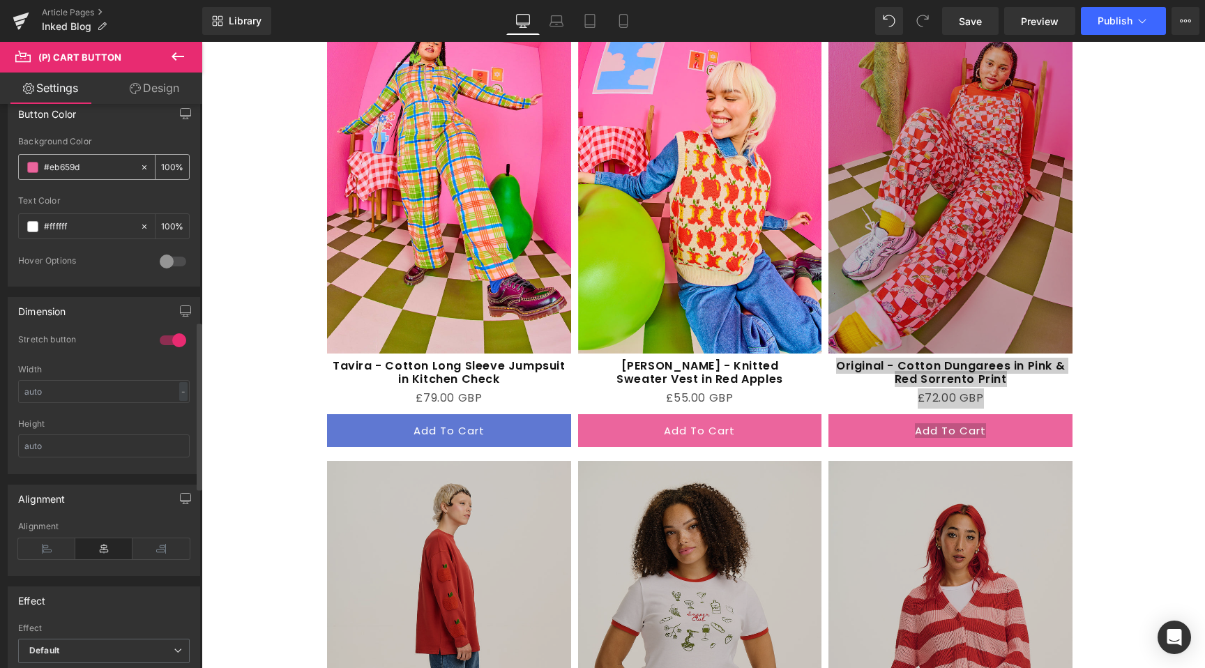
click at [103, 154] on div "#eb659d 100 %" at bounding box center [104, 167] width 172 height 26
drag, startPoint x: 96, startPoint y: 168, endPoint x: 38, endPoint y: 180, distance: 59.8
click at [20, 175] on div "#eb659d" at bounding box center [79, 167] width 121 height 24
drag, startPoint x: 87, startPoint y: 164, endPoint x: 20, endPoint y: 164, distance: 66.9
click at [20, 164] on div "#eb659d" at bounding box center [79, 167] width 121 height 24
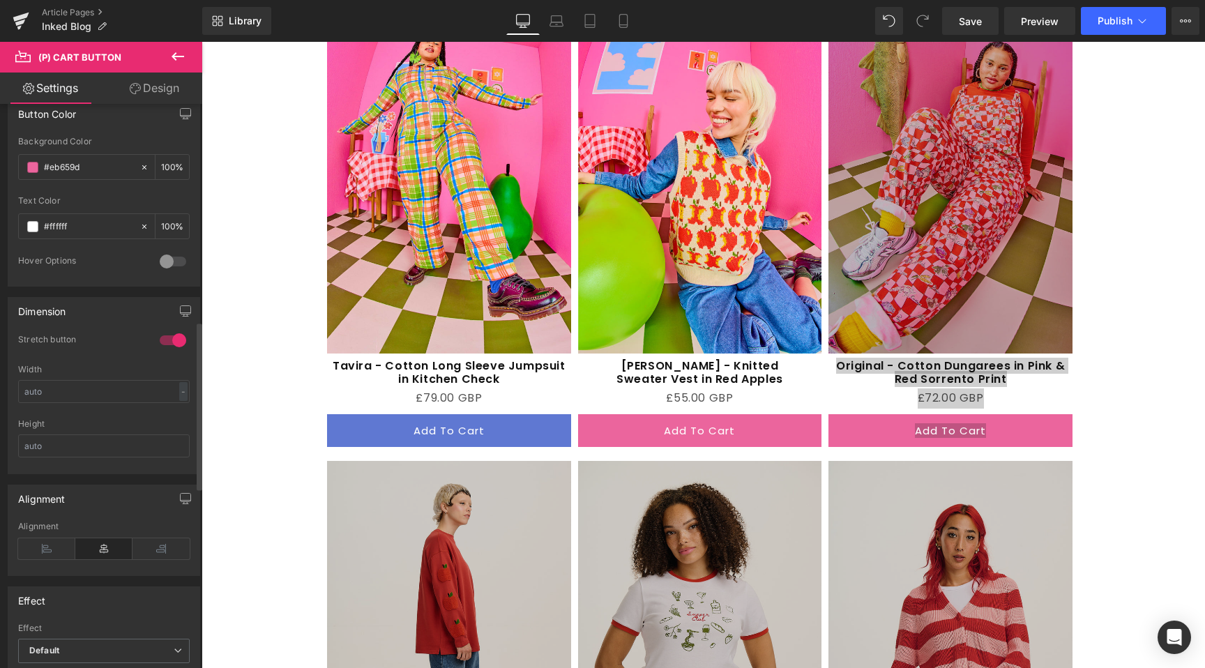
paste input "5f78d2"
type input "#5f78d2"
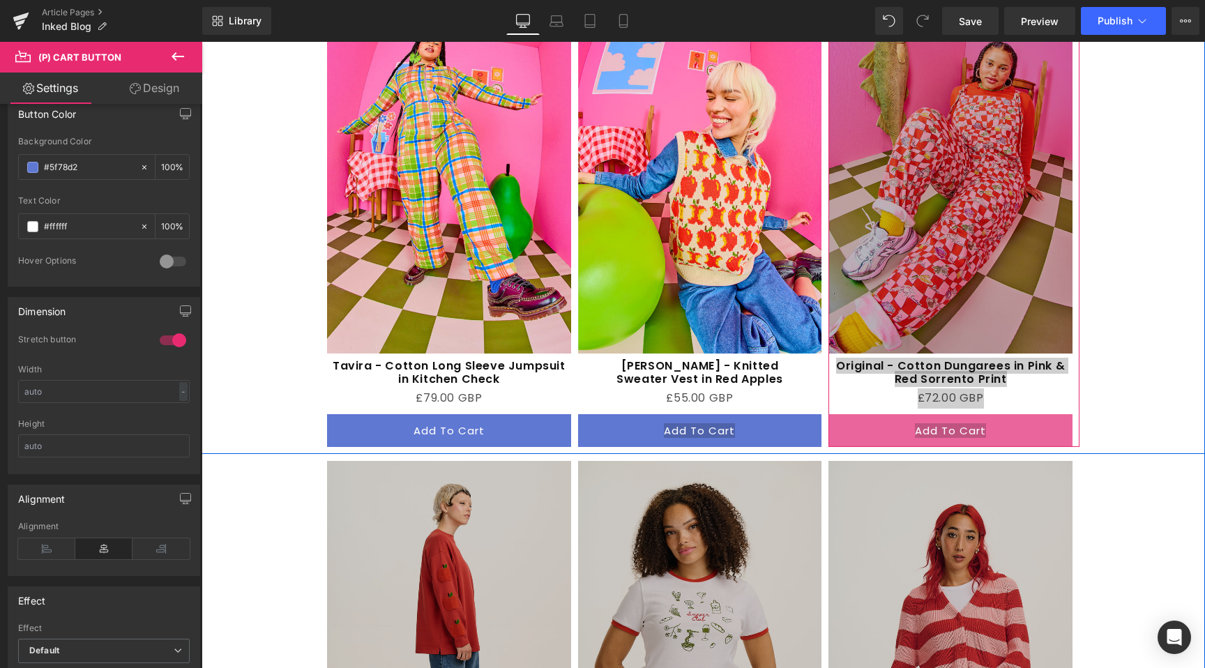
click at [884, 447] on div at bounding box center [704, 450] width 1004 height 7
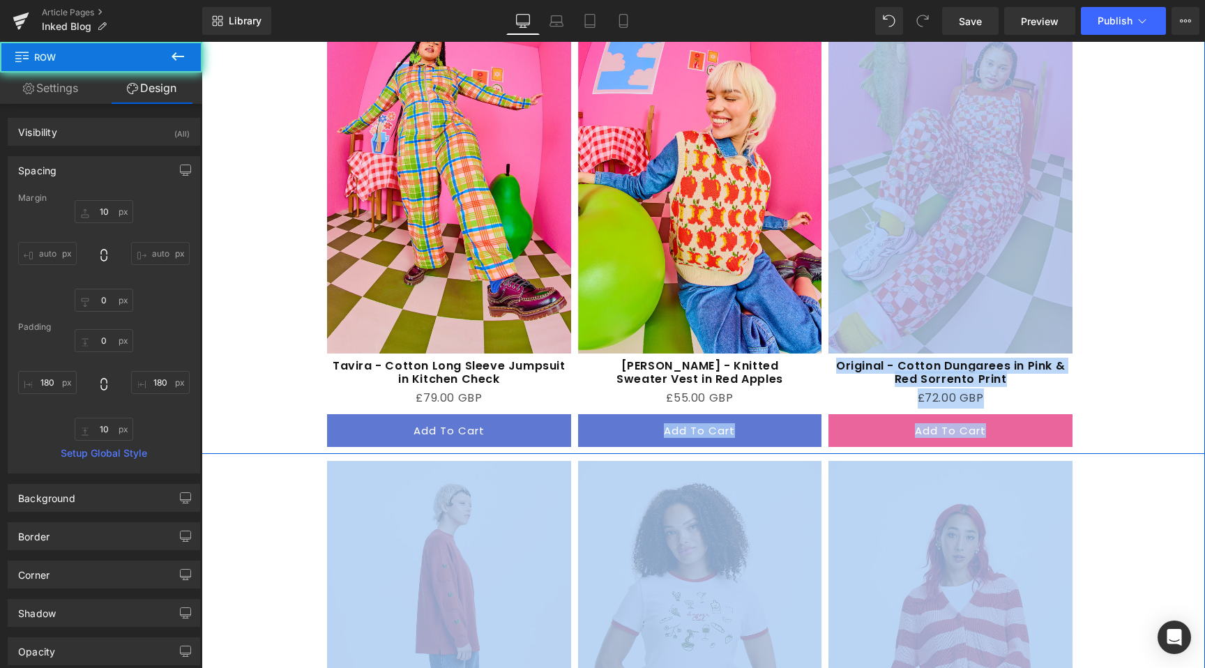
click at [846, 414] on button "Add To Cart" at bounding box center [950, 430] width 244 height 33
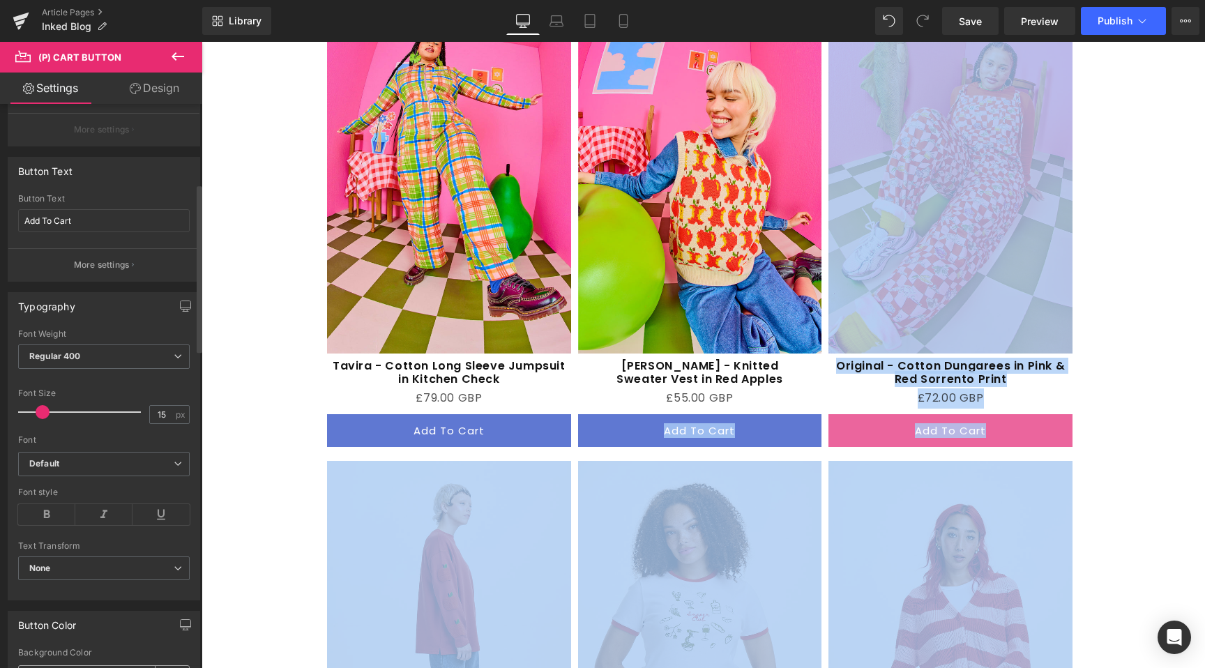
scroll to position [552, 0]
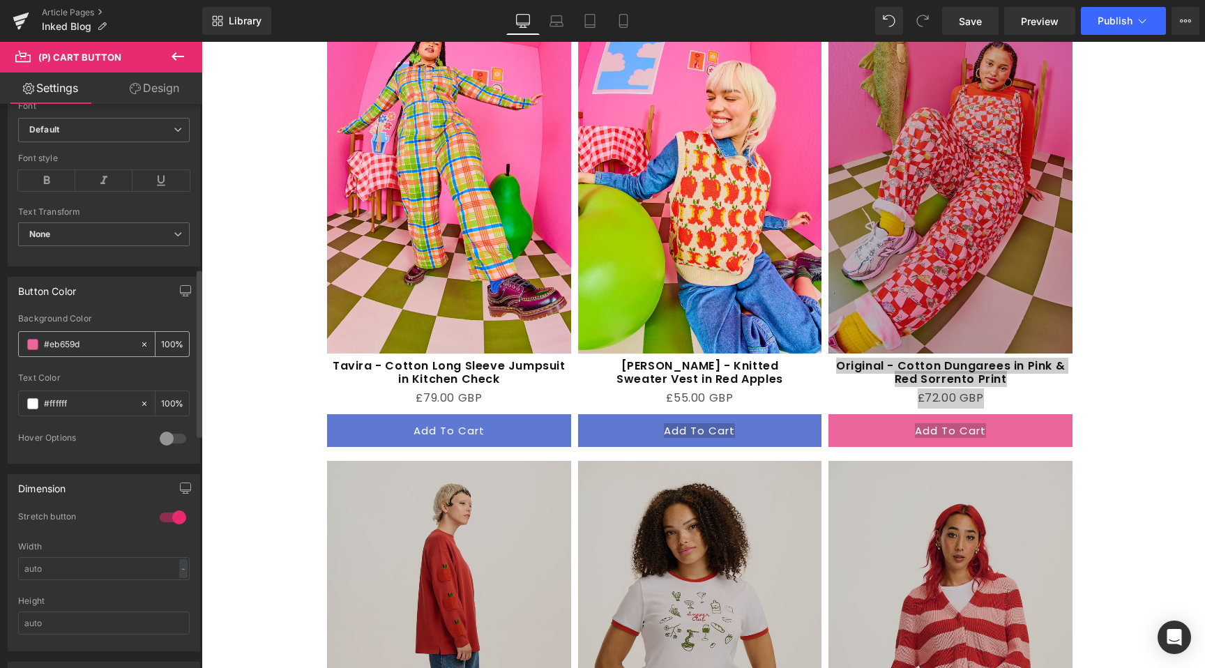
click at [140, 342] on icon at bounding box center [144, 345] width 10 height 10
type input "none"
type input "0"
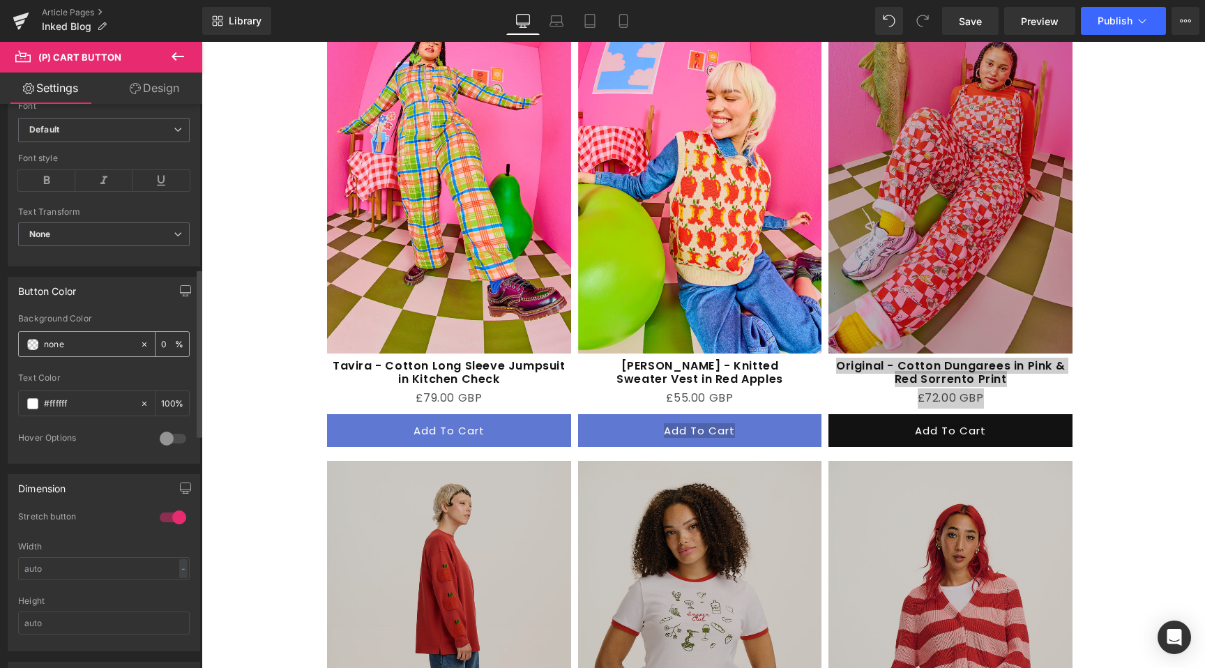
click at [125, 342] on input "none" at bounding box center [88, 344] width 89 height 15
paste input "#5f78d2"
drag, startPoint x: 105, startPoint y: 345, endPoint x: 11, endPoint y: 345, distance: 93.4
click at [11, 345] on div "none#5f78d2 Background Color none#5f78d2 0 % #ffffff Text Color #ffffff 100 % 0…" at bounding box center [103, 388] width 191 height 149
click at [99, 348] on input "none#5f78d2" at bounding box center [88, 344] width 89 height 15
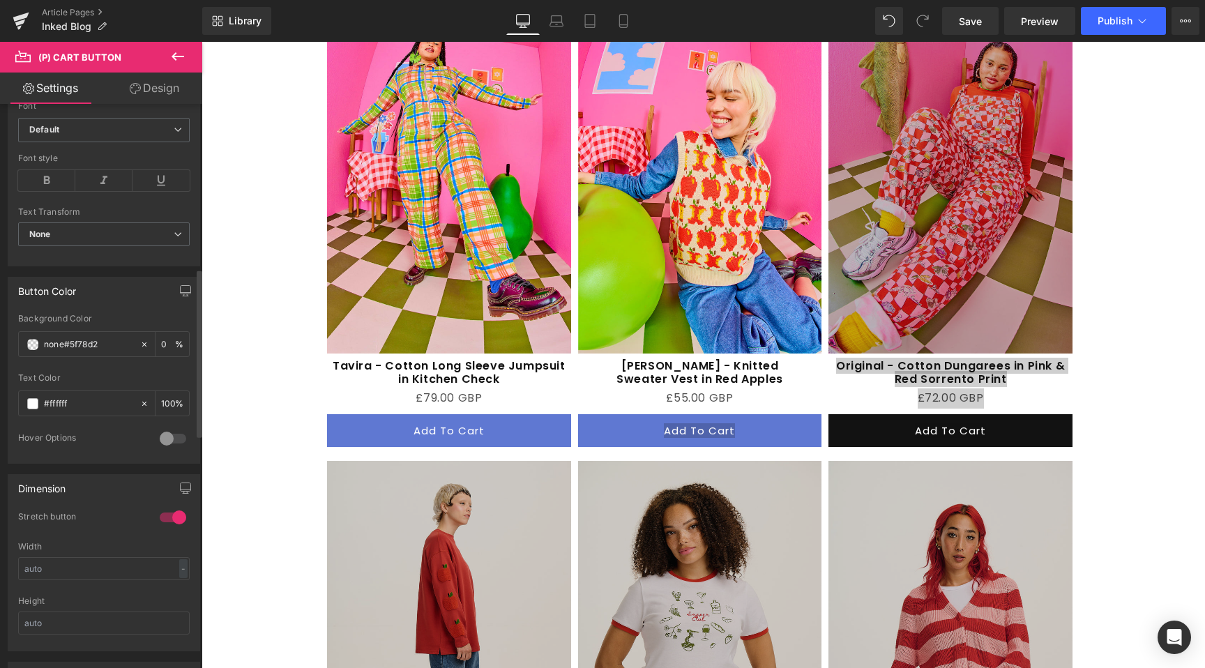
drag, startPoint x: 107, startPoint y: 347, endPoint x: 11, endPoint y: 344, distance: 96.3
click at [11, 344] on div "none#5f78d2 Background Color none#5f78d2 0 % #ffffff Text Color #ffffff 100 % 0…" at bounding box center [103, 388] width 191 height 149
paste input "text"
type input "#5f78d2"
type input "100"
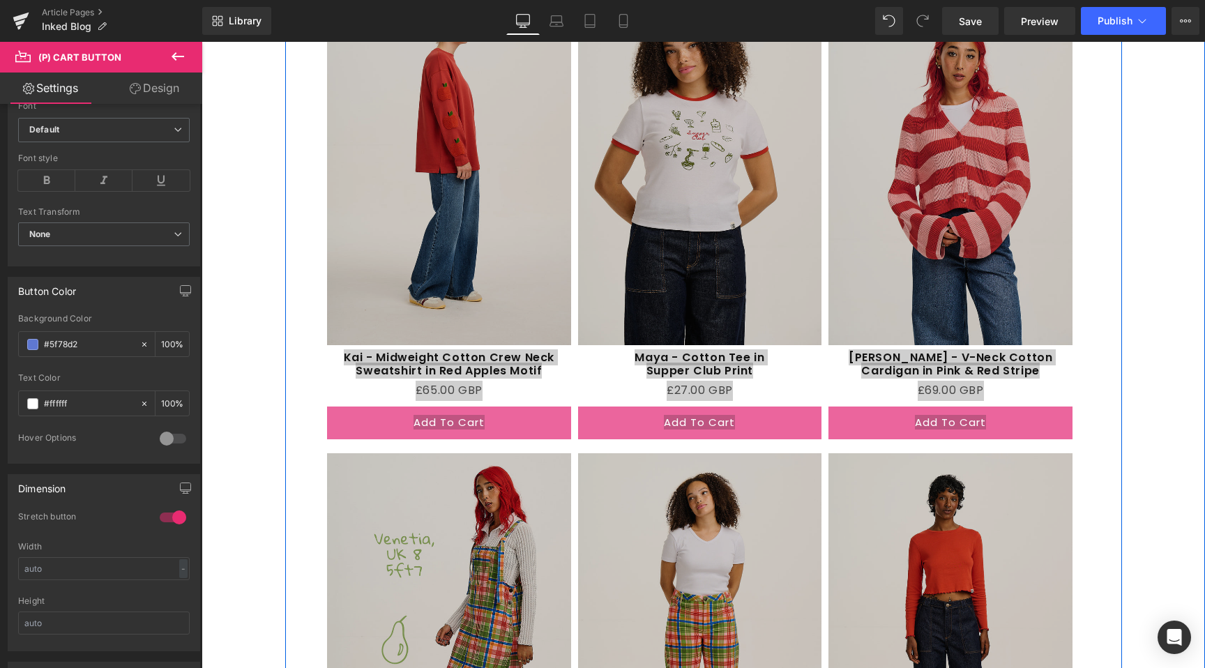
scroll to position [2249, 0]
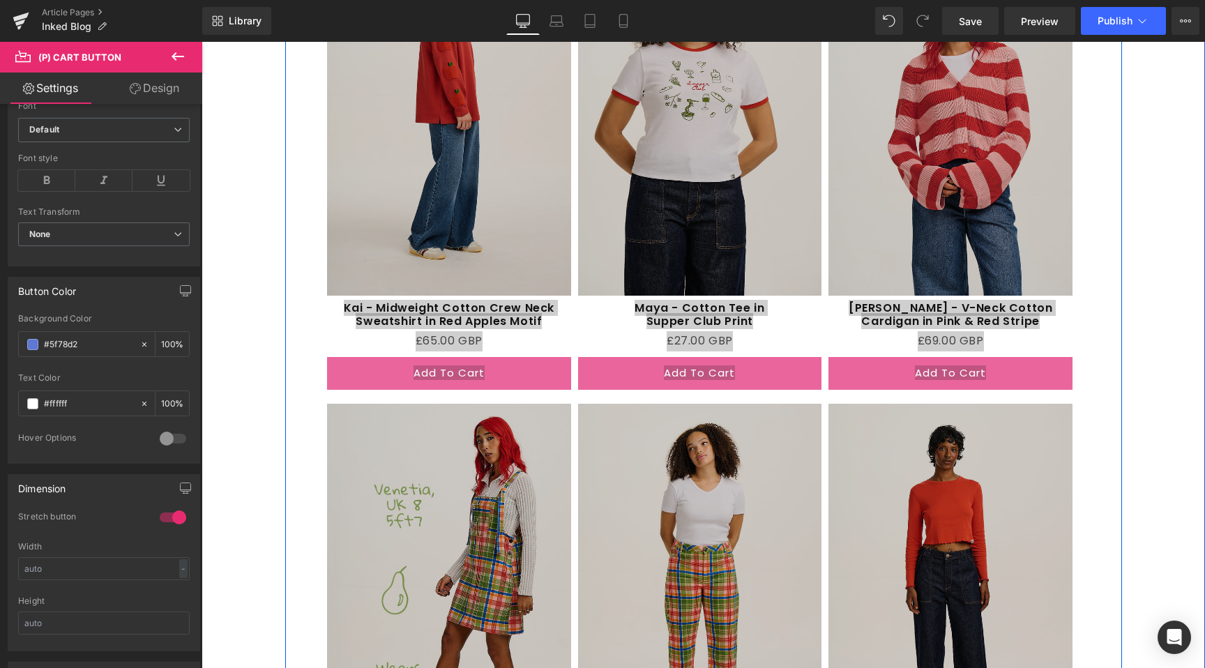
click at [469, 365] on span "(P) Cart Button" at bounding box center [448, 373] width 63 height 17
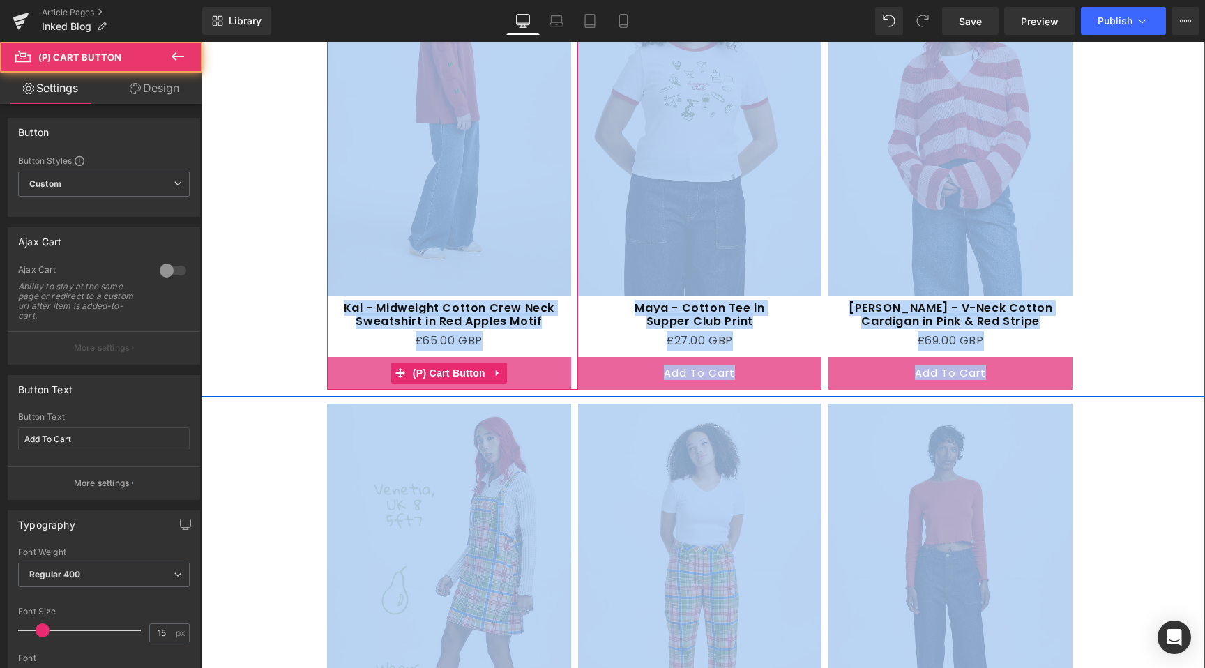
click at [519, 357] on button "Add To Cart" at bounding box center [449, 373] width 244 height 33
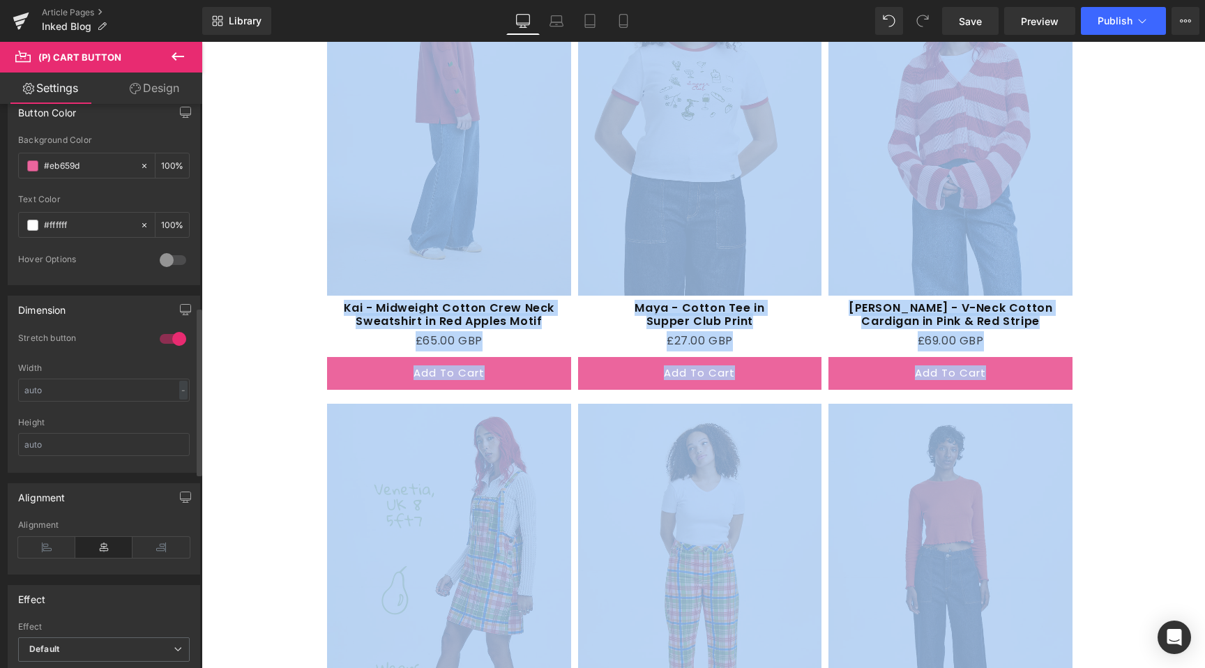
scroll to position [682, 0]
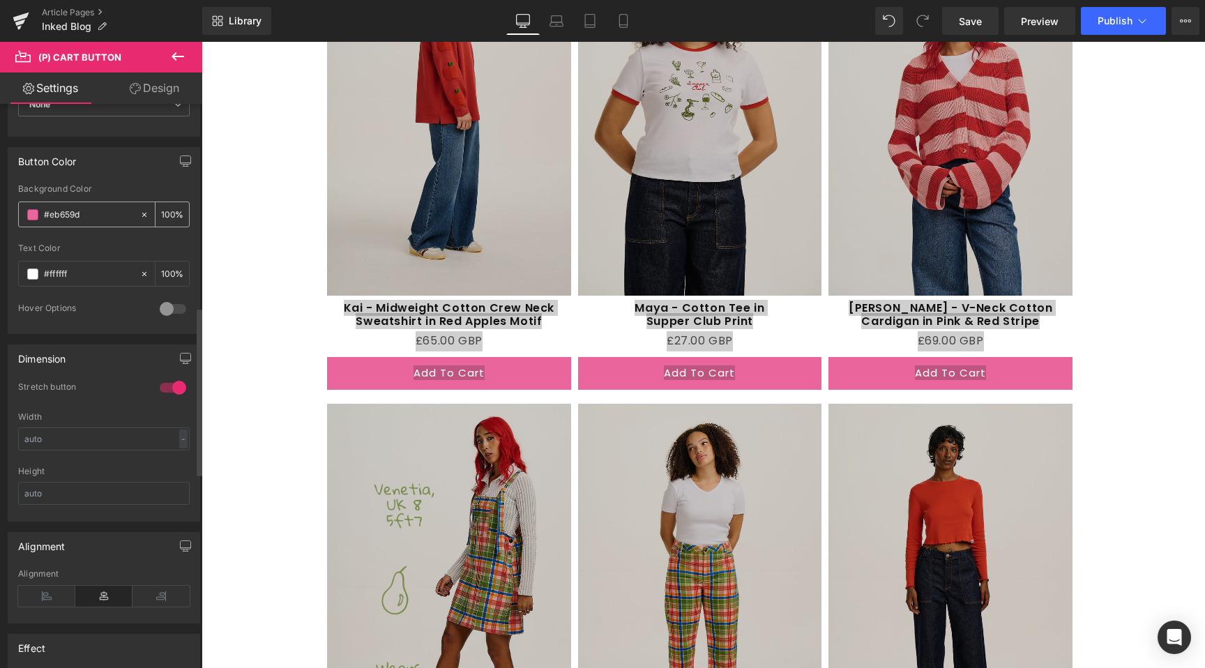
click at [91, 218] on input "#eb659d" at bounding box center [88, 214] width 89 height 15
click at [93, 218] on input "#eb659d" at bounding box center [88, 214] width 89 height 15
type input "##5f78d2"
type input "0"
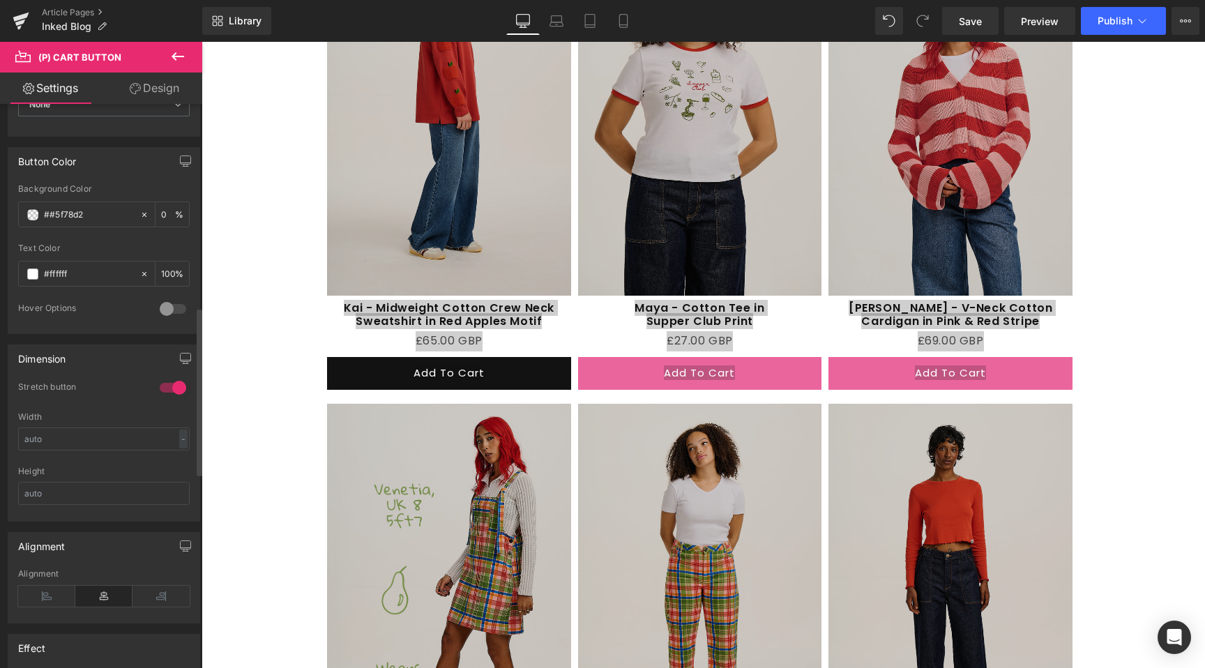
drag, startPoint x: 105, startPoint y: 218, endPoint x: 17, endPoint y: 211, distance: 88.8
click at [14, 210] on div "##5f78d2 Background Color ##5f78d2 0 % #ffffff Text Color #ffffff 100 % 0 Hover…" at bounding box center [103, 258] width 191 height 149
click at [60, 213] on input "##5f78d2" at bounding box center [88, 214] width 89 height 15
click at [54, 214] on input "##5f78d2" at bounding box center [88, 214] width 89 height 15
type input "#5f78d2"
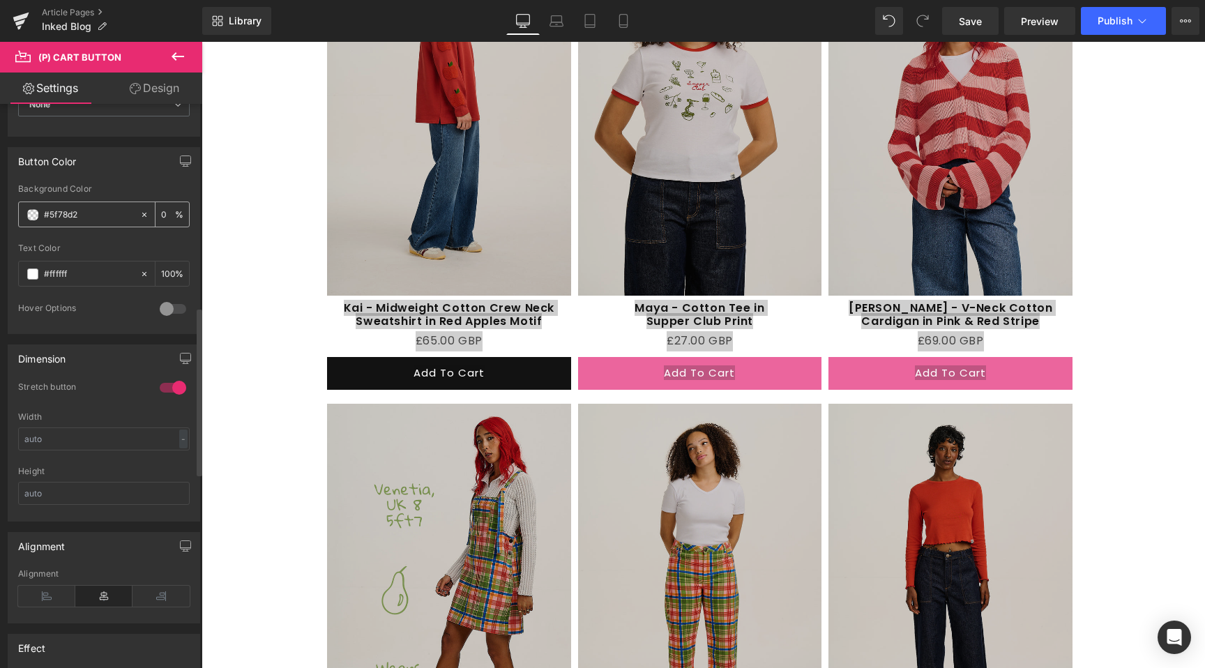
type input "100"
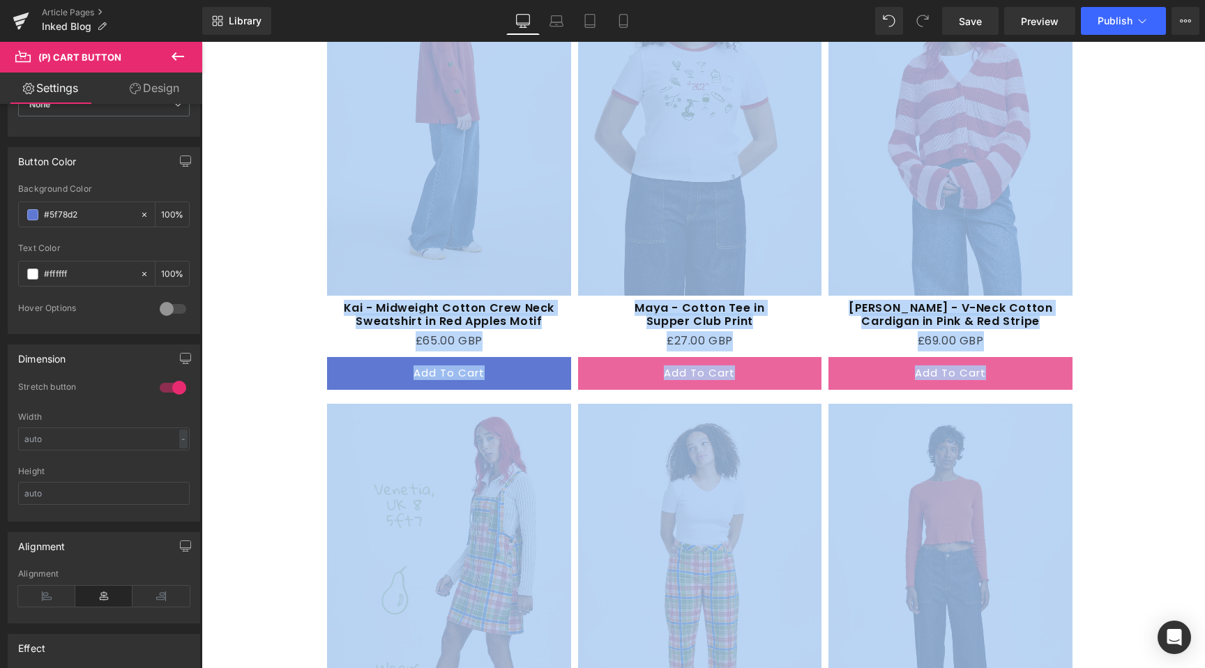
click at [612, 357] on button "Add To Cart" at bounding box center [700, 373] width 244 height 33
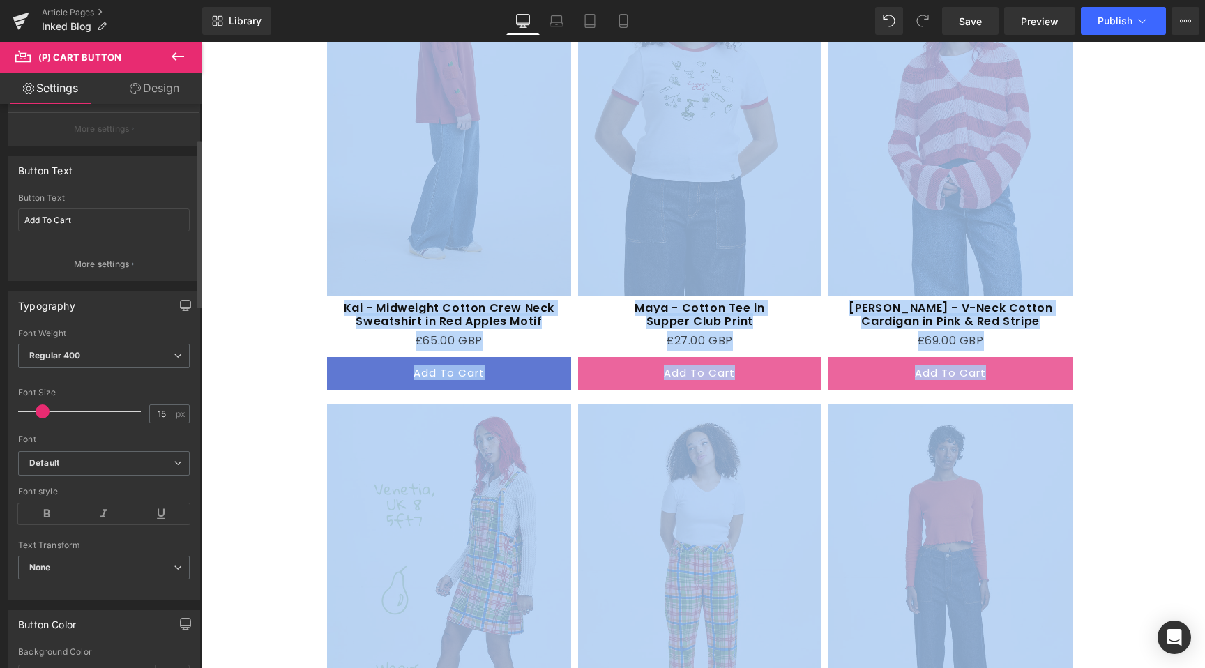
scroll to position [559, 0]
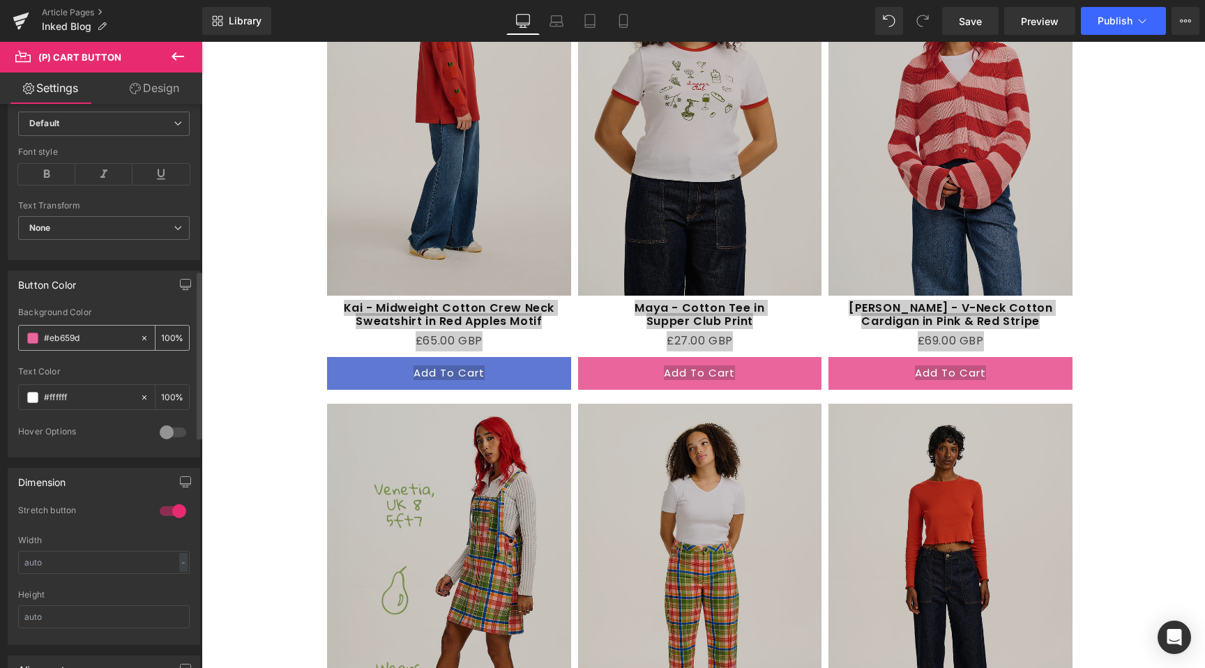
click at [139, 336] on icon at bounding box center [144, 338] width 10 height 10
type input "none"
type input "0"
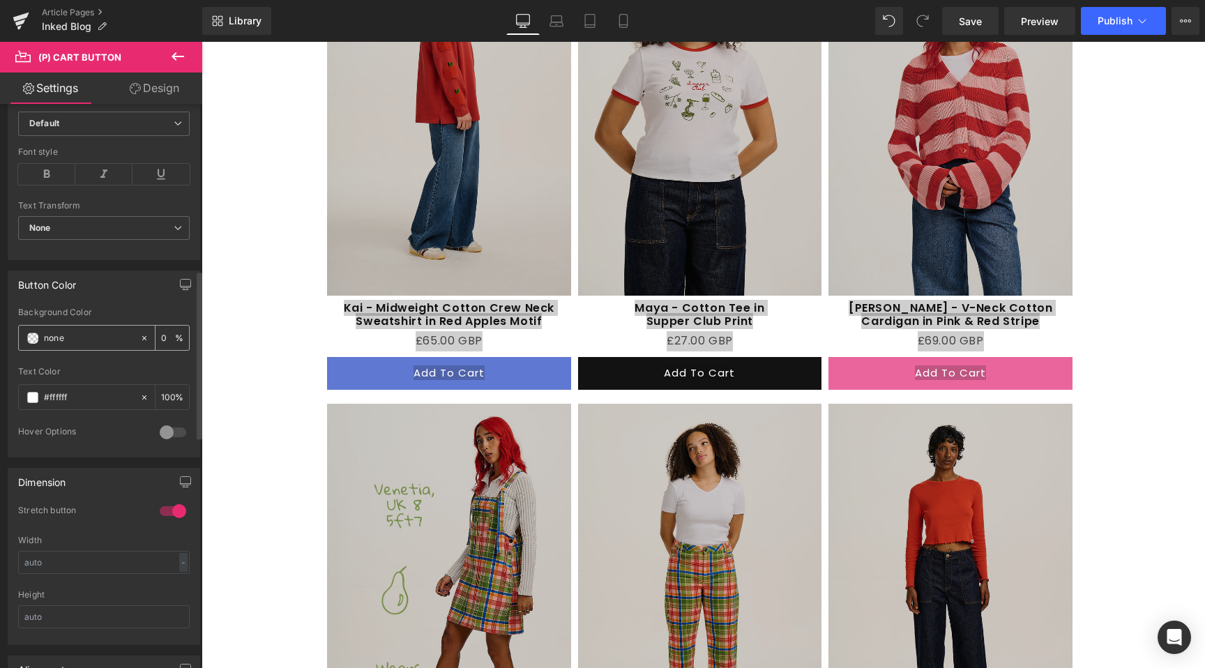
click at [87, 338] on input "none" at bounding box center [88, 338] width 89 height 15
click at [11, 335] on div "none Background Color none 0 % #ffffff Text Color #ffffff 100 % 0 Hover Options…" at bounding box center [103, 382] width 191 height 149
paste input "#5f78d2"
type input "#5f78d2"
type input "100"
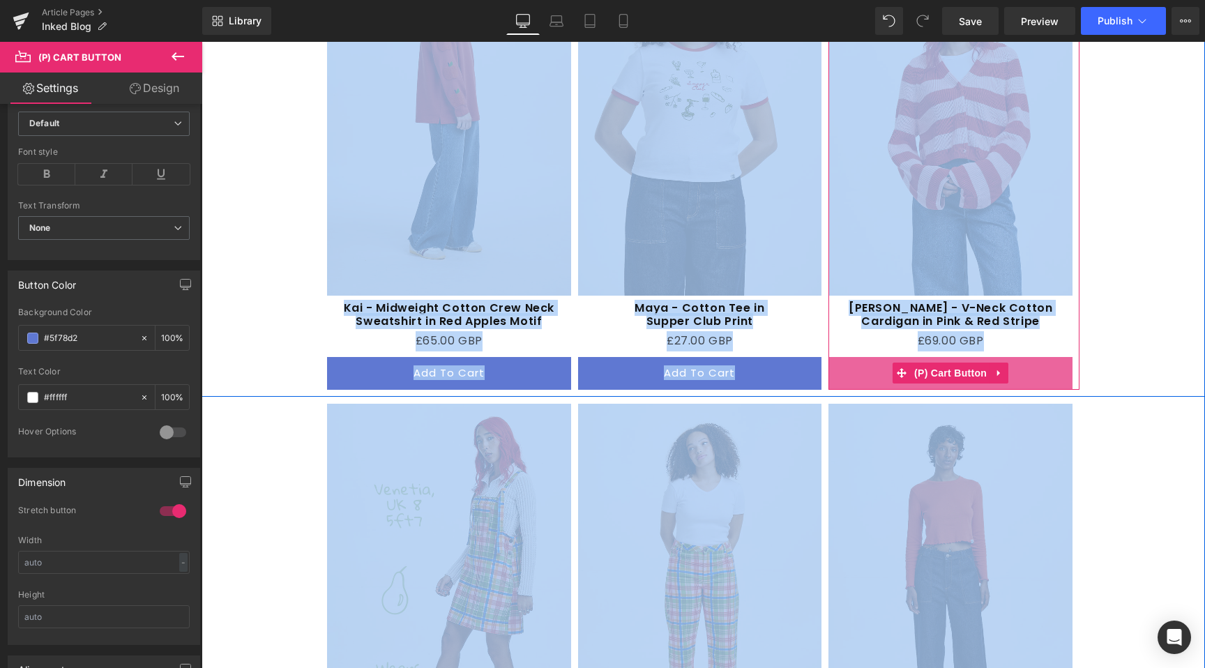
click at [867, 357] on button "Add To Cart" at bounding box center [950, 373] width 244 height 33
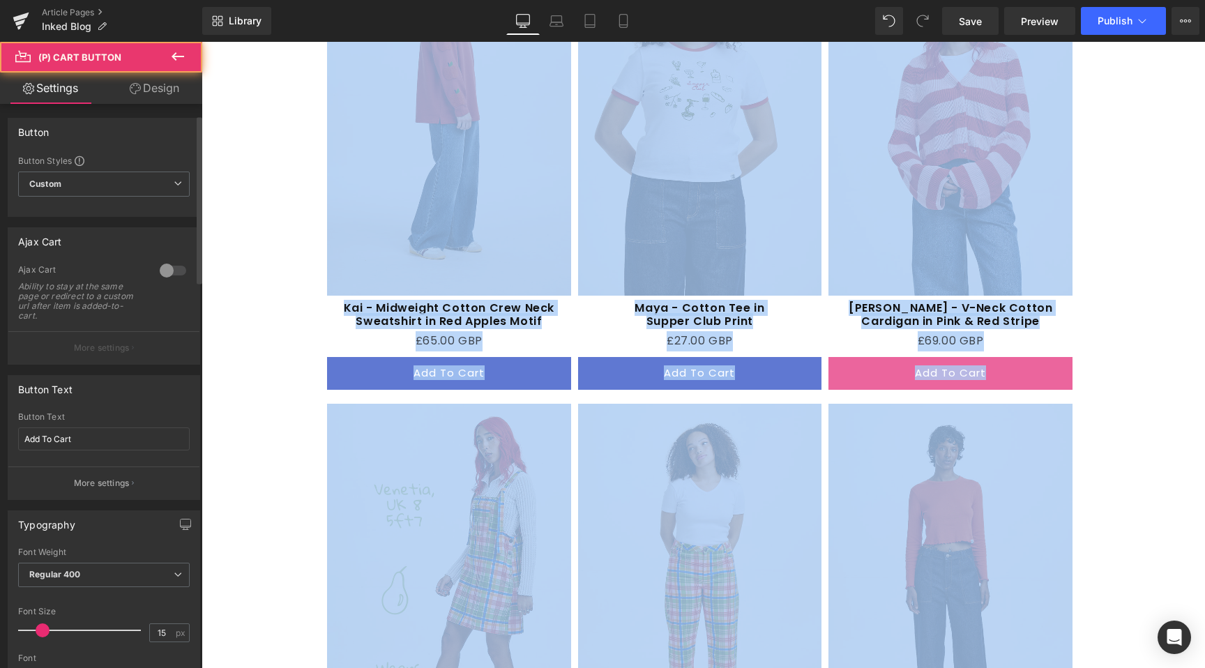
scroll to position [734, 0]
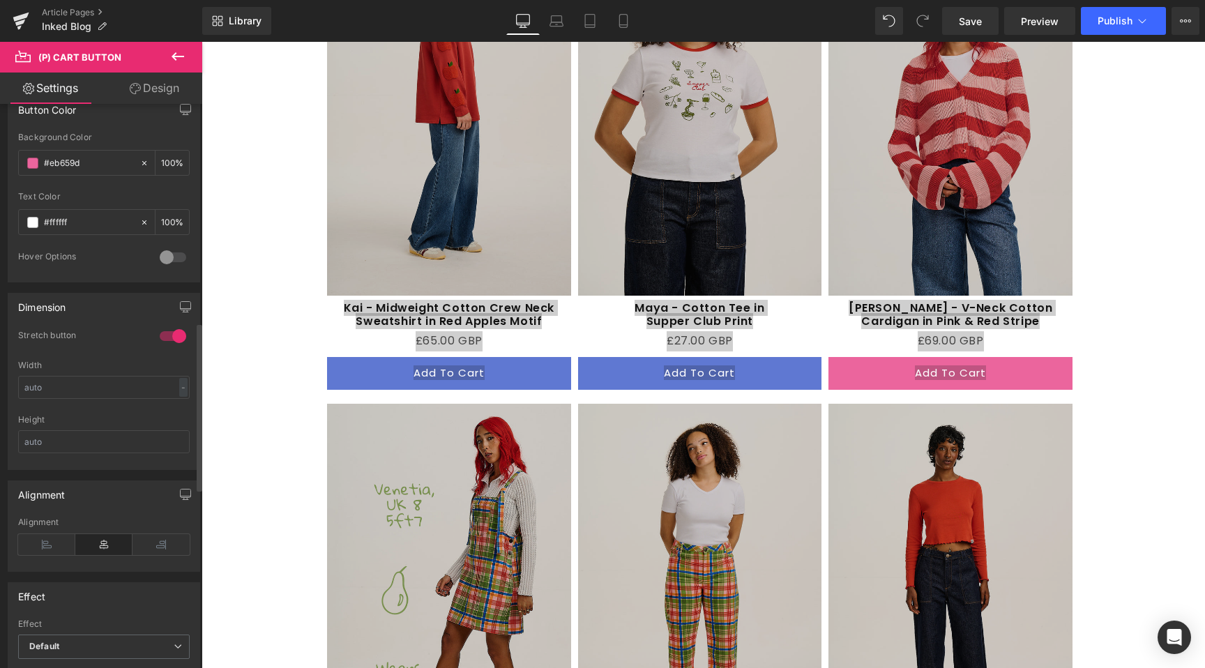
click at [106, 181] on div "Background Color #eb659d 100 %" at bounding box center [104, 162] width 172 height 59
click at [117, 154] on div "#eb659d" at bounding box center [79, 163] width 121 height 24
click at [116, 156] on input "#eb659d" at bounding box center [88, 163] width 89 height 15
click at [112, 167] on input "#eb659d" at bounding box center [88, 163] width 89 height 15
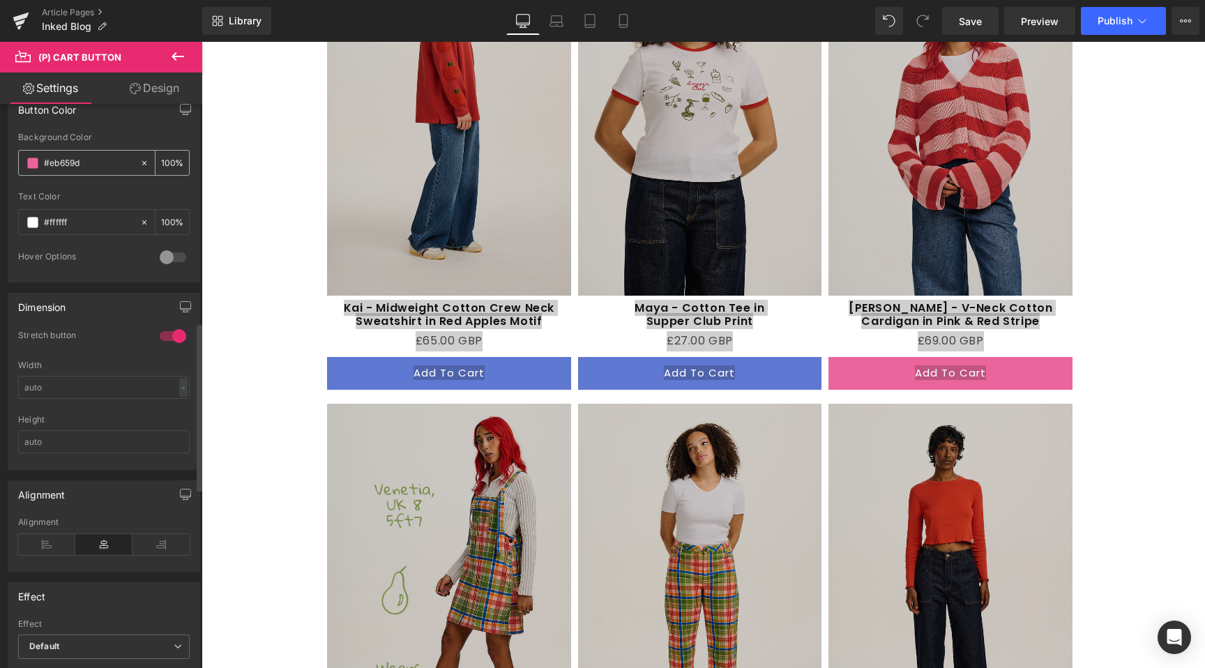
click at [112, 167] on input "#eb659d" at bounding box center [88, 163] width 89 height 15
paste input "5f78d2"
type input "#5f78d2"
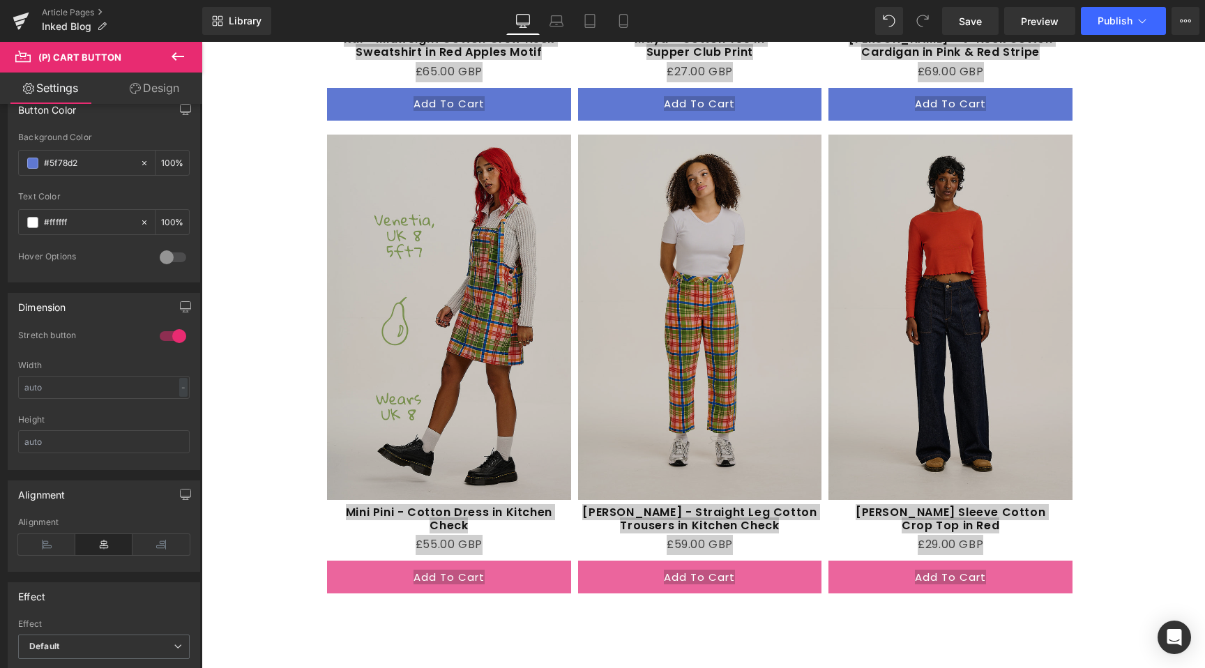
scroll to position [2803, 0]
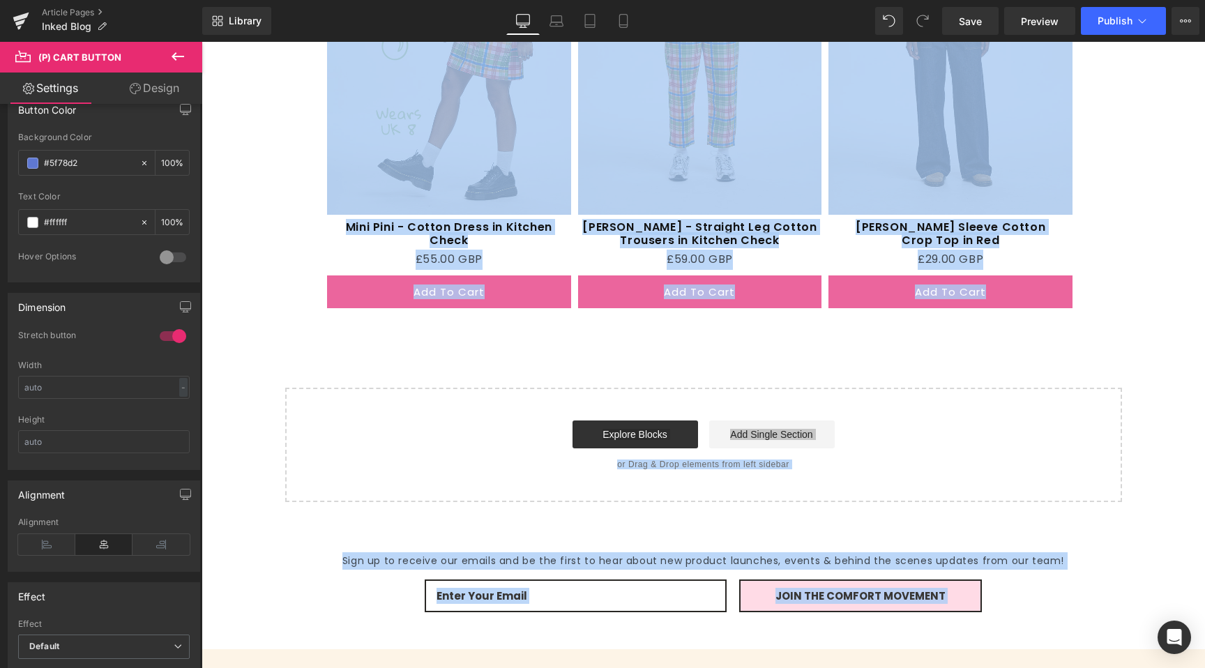
click at [426, 278] on div "Sale Off (P) Image Mini Pini - Cotton Dress in Kitchen Check (P) Title £0 GBP £…" at bounding box center [704, 82] width 1004 height 467
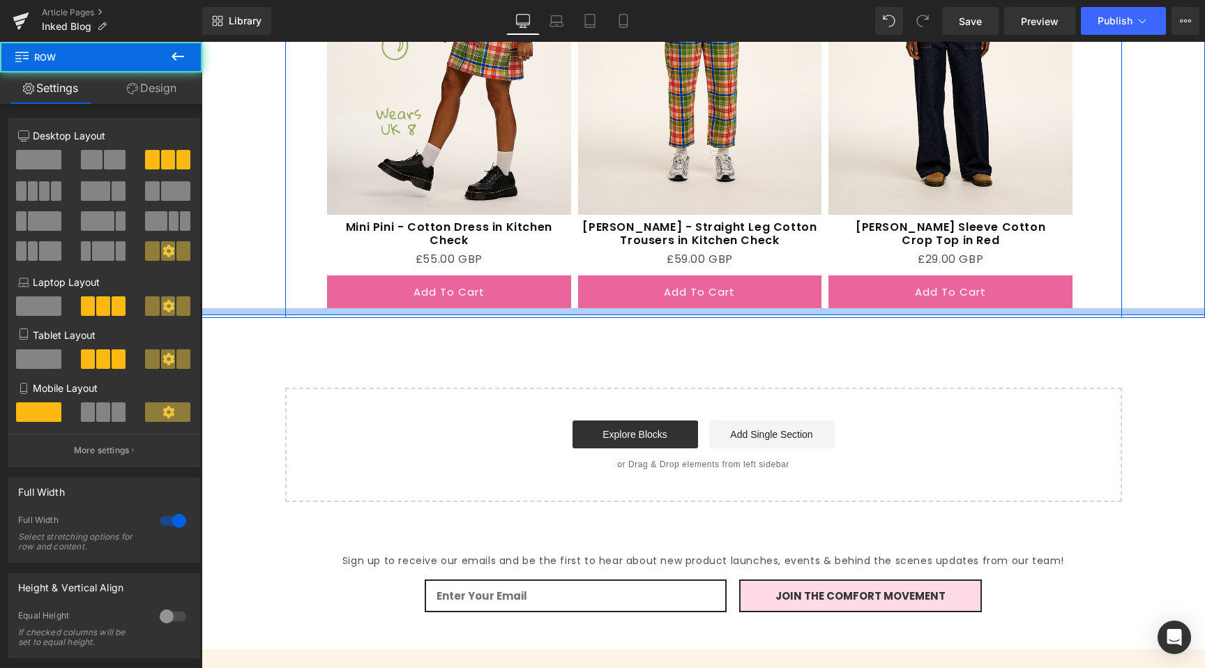
click at [433, 275] on div "Add To Cart (P) Cart Button" at bounding box center [449, 291] width 244 height 33
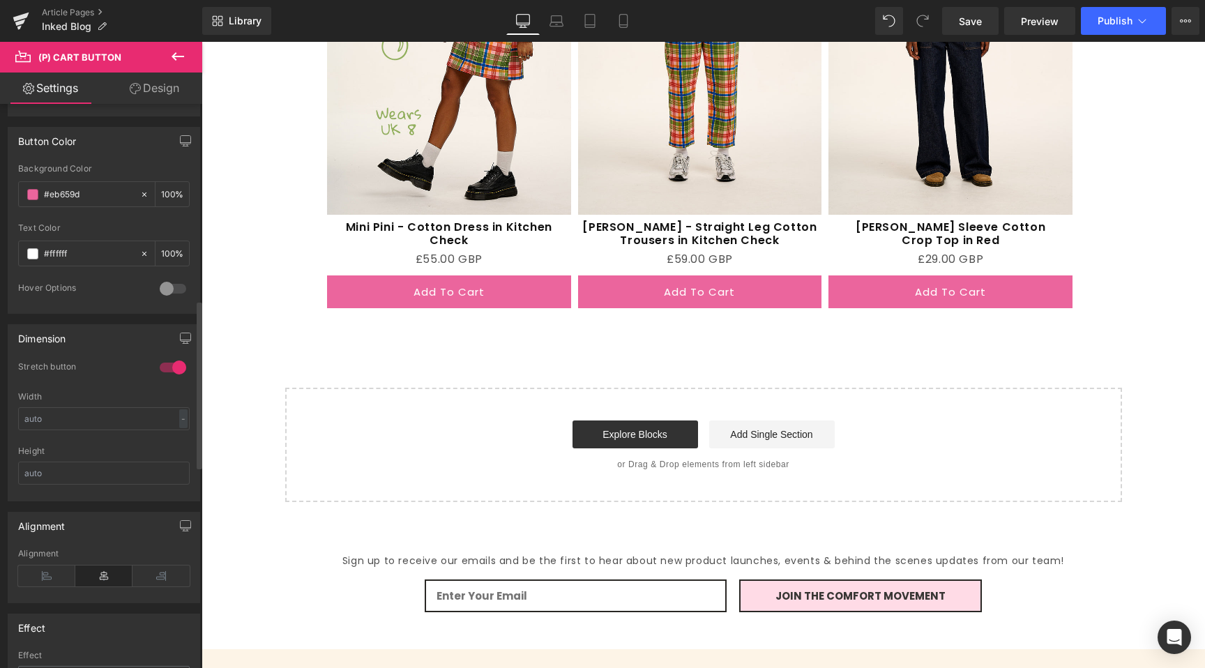
scroll to position [705, 0]
click at [84, 188] on input "#eb659d" at bounding box center [88, 191] width 89 height 15
type input "#5f78d2"
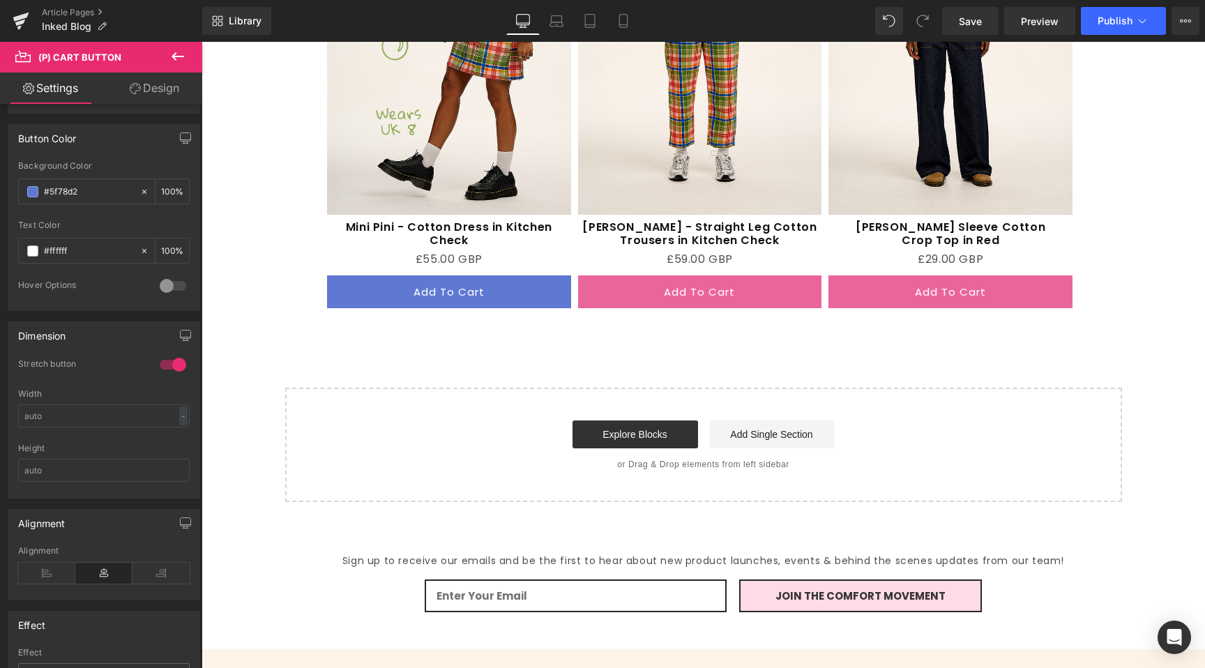
click at [630, 275] on button "Add To Cart" at bounding box center [700, 291] width 244 height 33
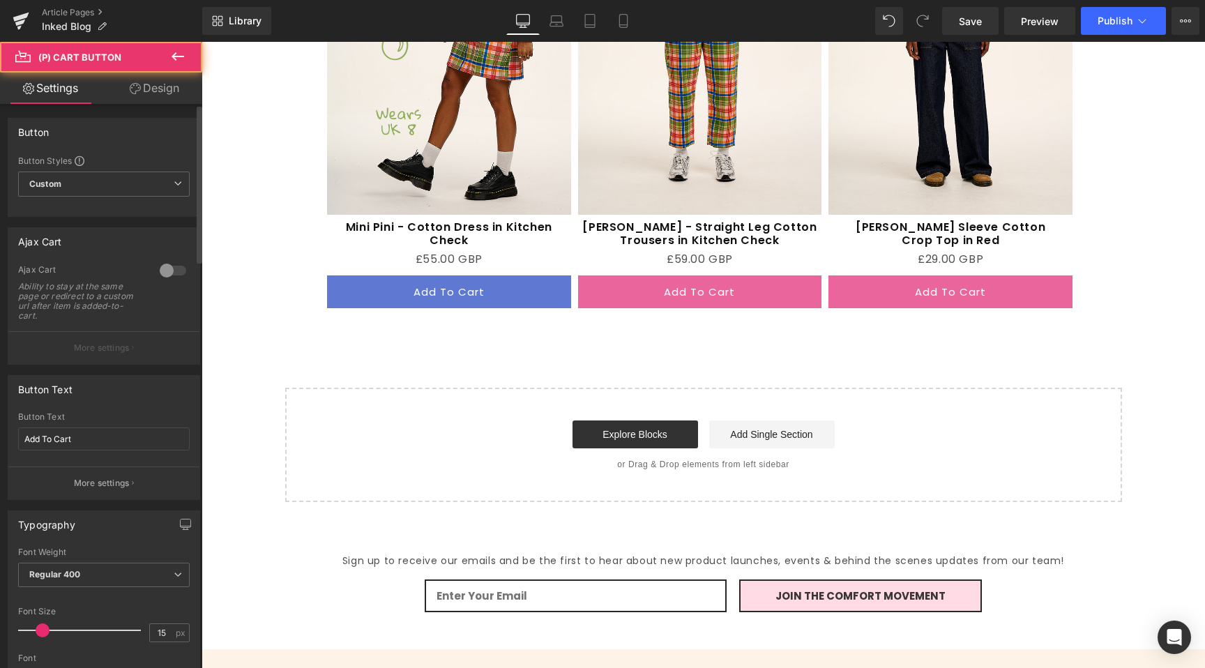
scroll to position [741, 0]
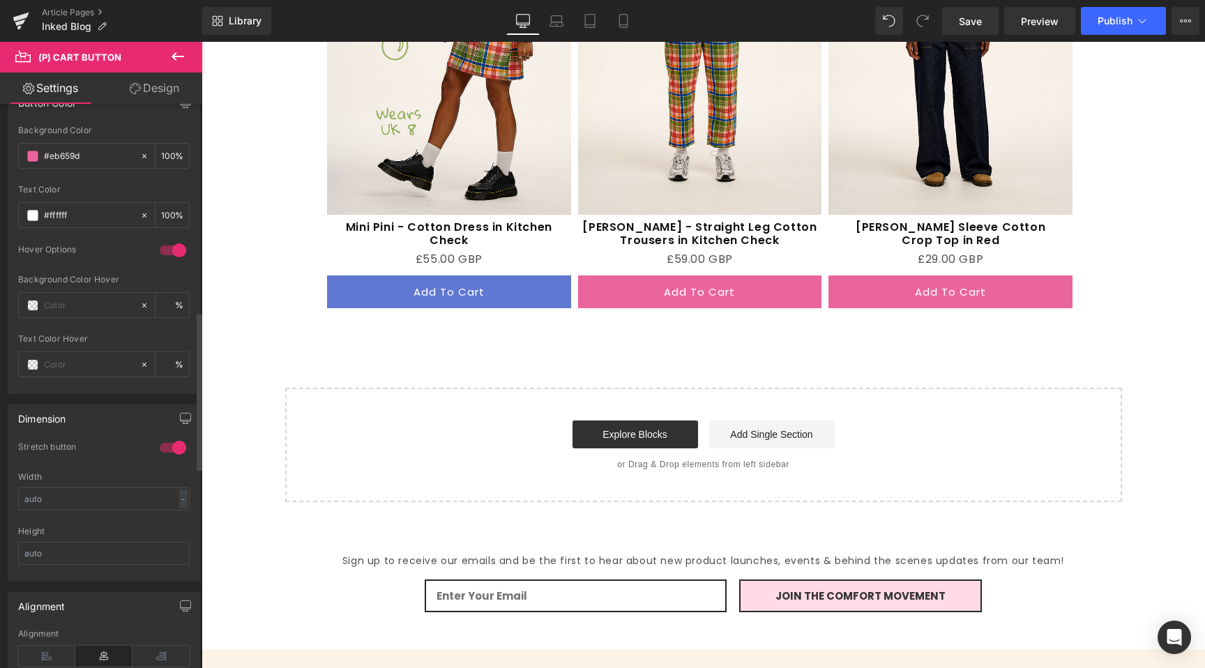
click at [103, 138] on div "Background Color #eb659d 100 %" at bounding box center [104, 155] width 172 height 59
click at [103, 144] on div "#eb659d" at bounding box center [79, 156] width 121 height 24
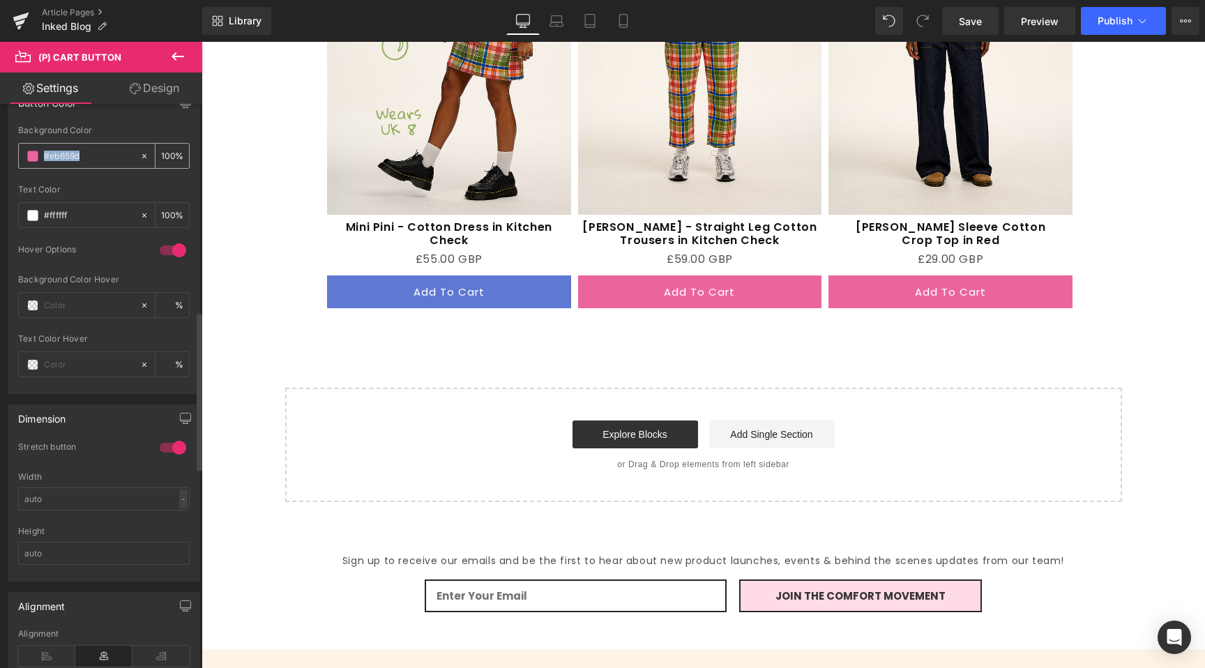
click at [103, 145] on div "#eb659d" at bounding box center [79, 156] width 121 height 24
click at [96, 156] on input "#eb659d" at bounding box center [88, 156] width 89 height 15
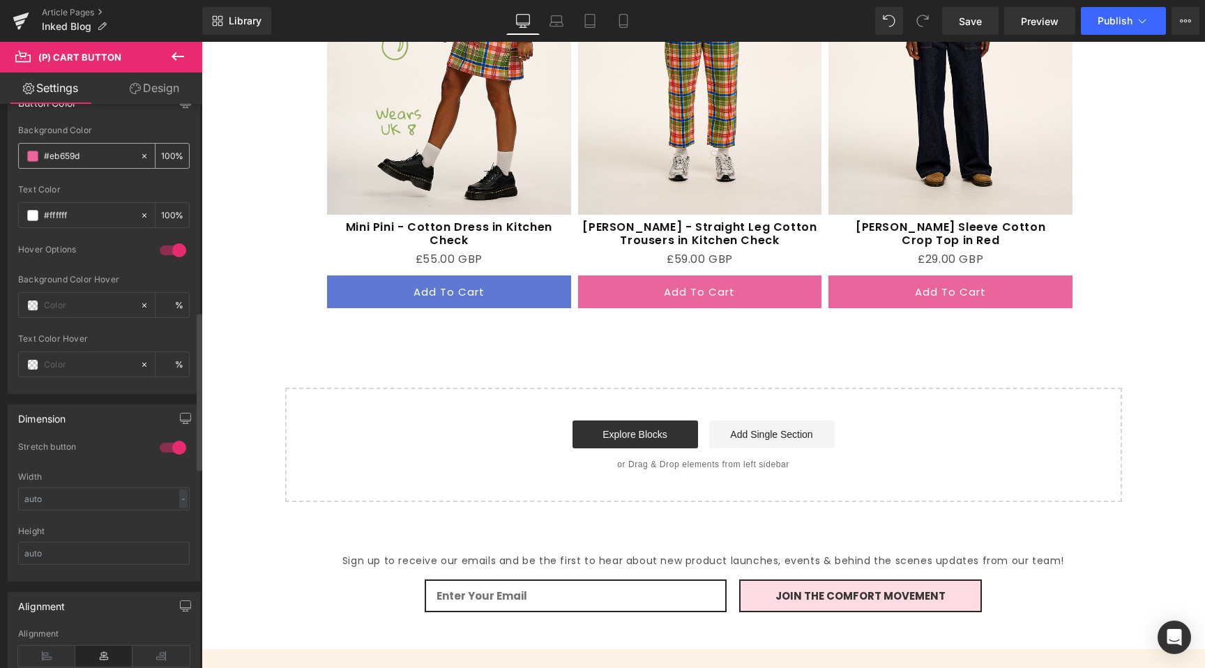
paste input "5f78d2"
type input "#5f78d2"
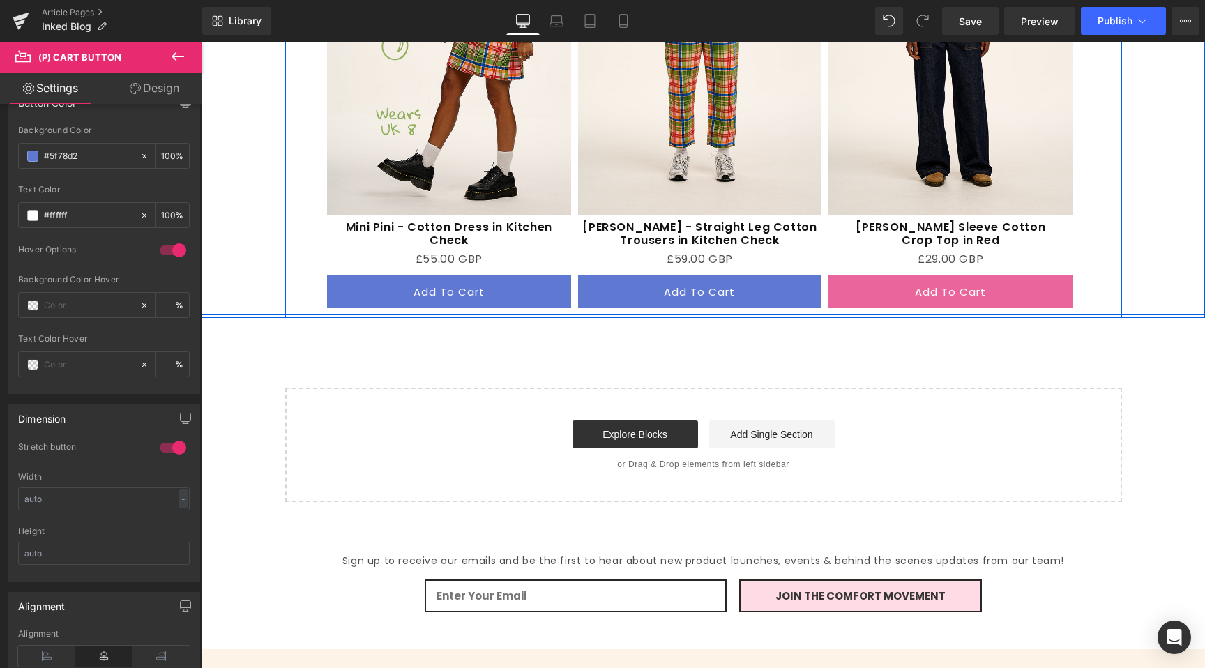
click at [845, 275] on button "Add To Cart" at bounding box center [950, 291] width 244 height 33
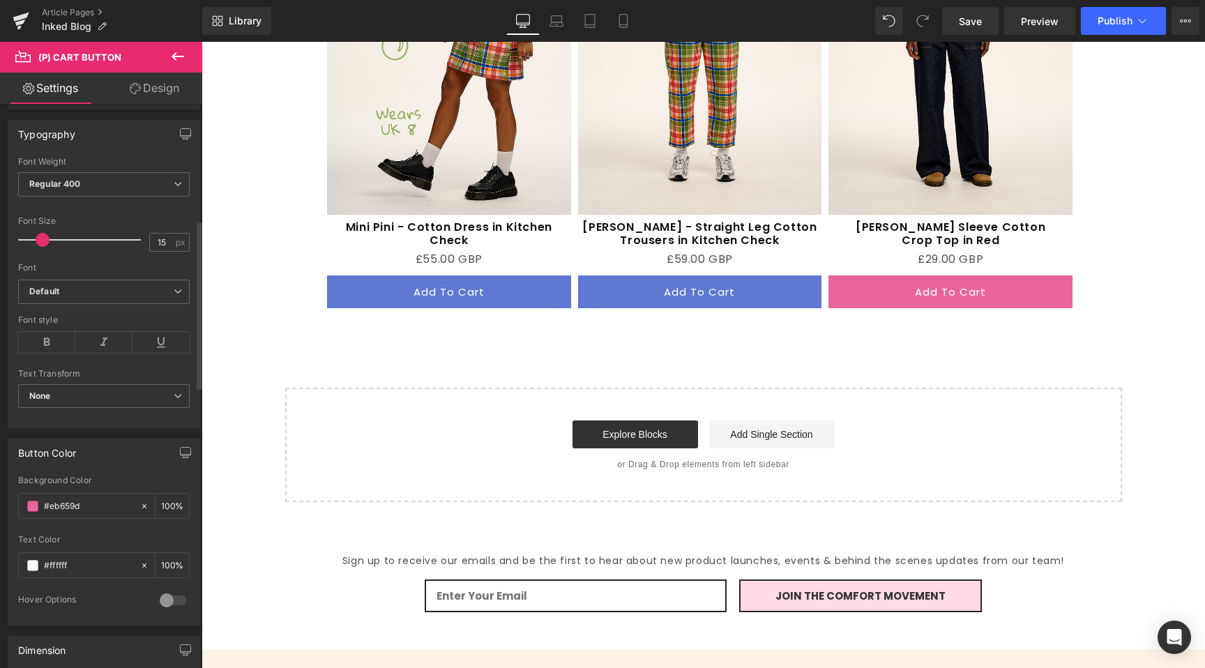
scroll to position [632, 0]
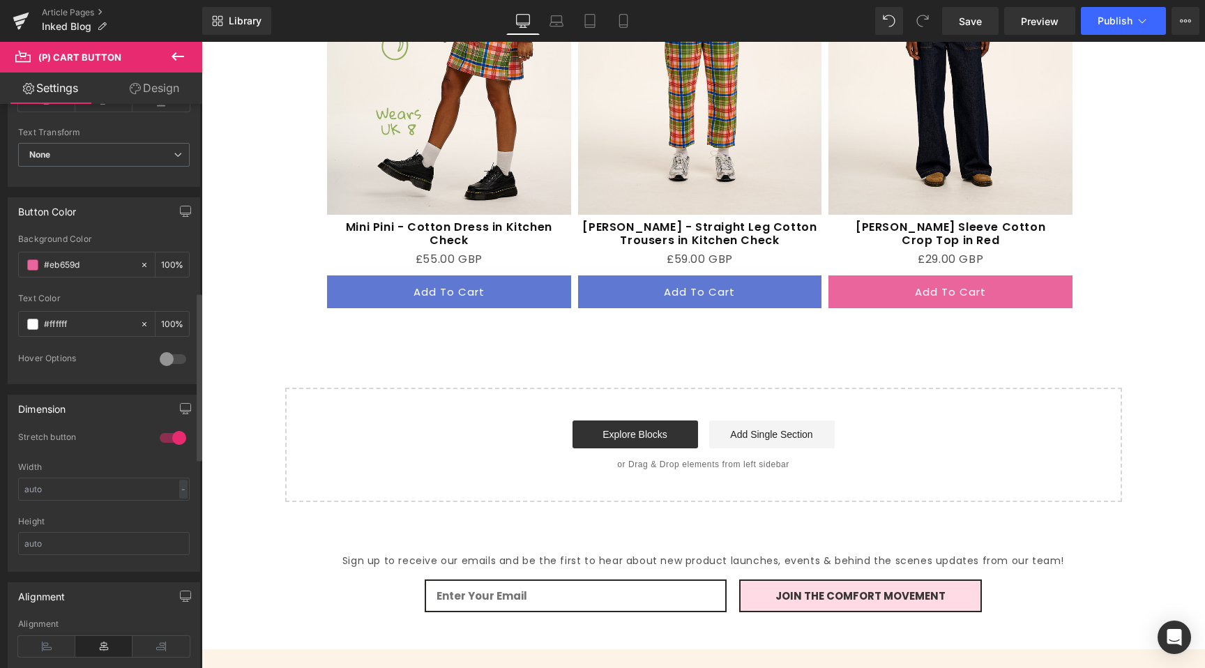
click at [85, 250] on div "Background Color #eb659d 100 %" at bounding box center [104, 263] width 172 height 59
click at [90, 260] on input "#eb659d" at bounding box center [88, 264] width 89 height 15
paste input "5f78d2"
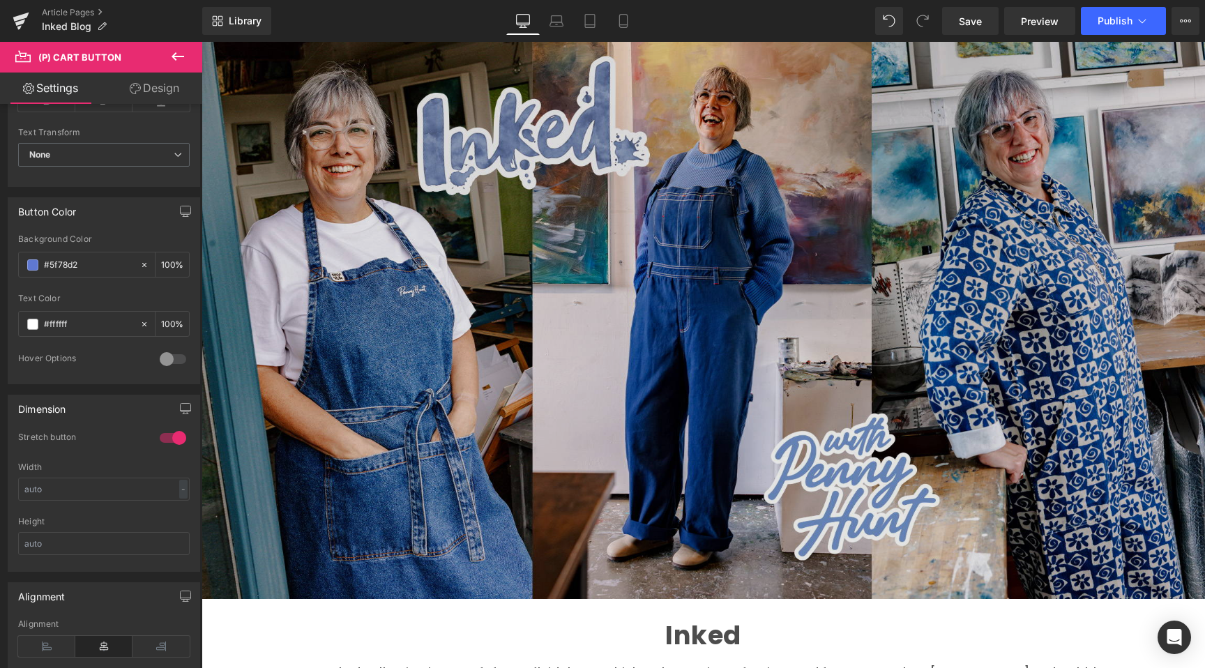
scroll to position [0, 0]
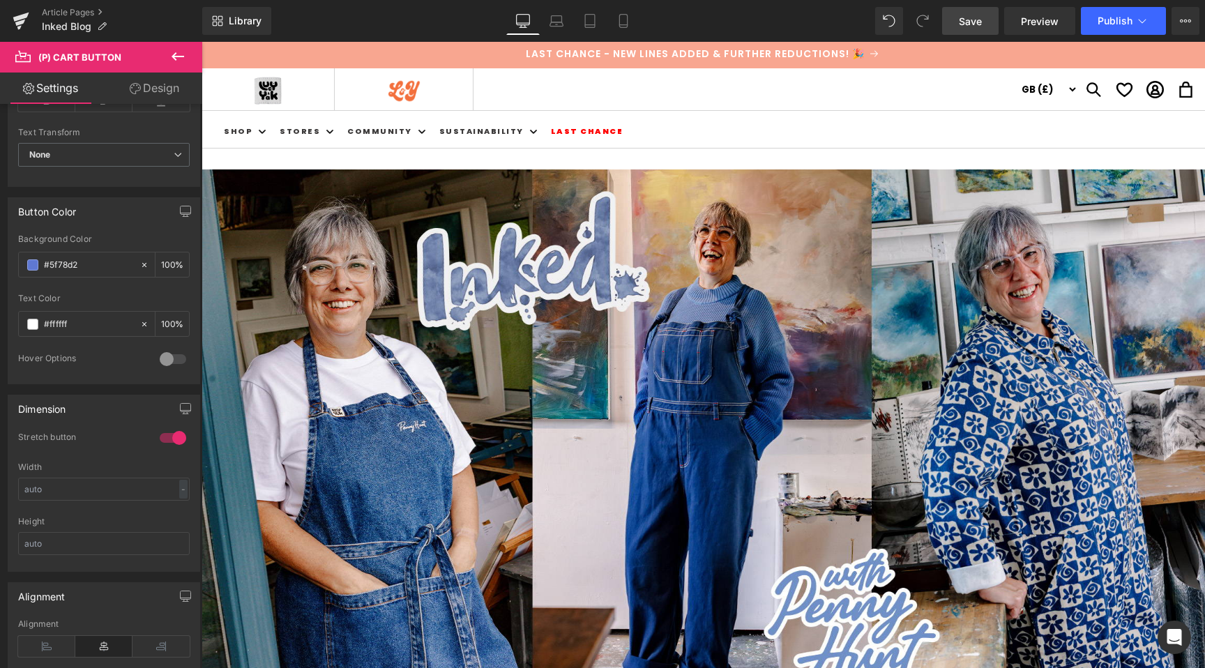
type input "#5f78d2"
click at [971, 25] on span "Save" at bounding box center [970, 21] width 23 height 15
click at [971, 16] on span "Save" at bounding box center [970, 21] width 23 height 15
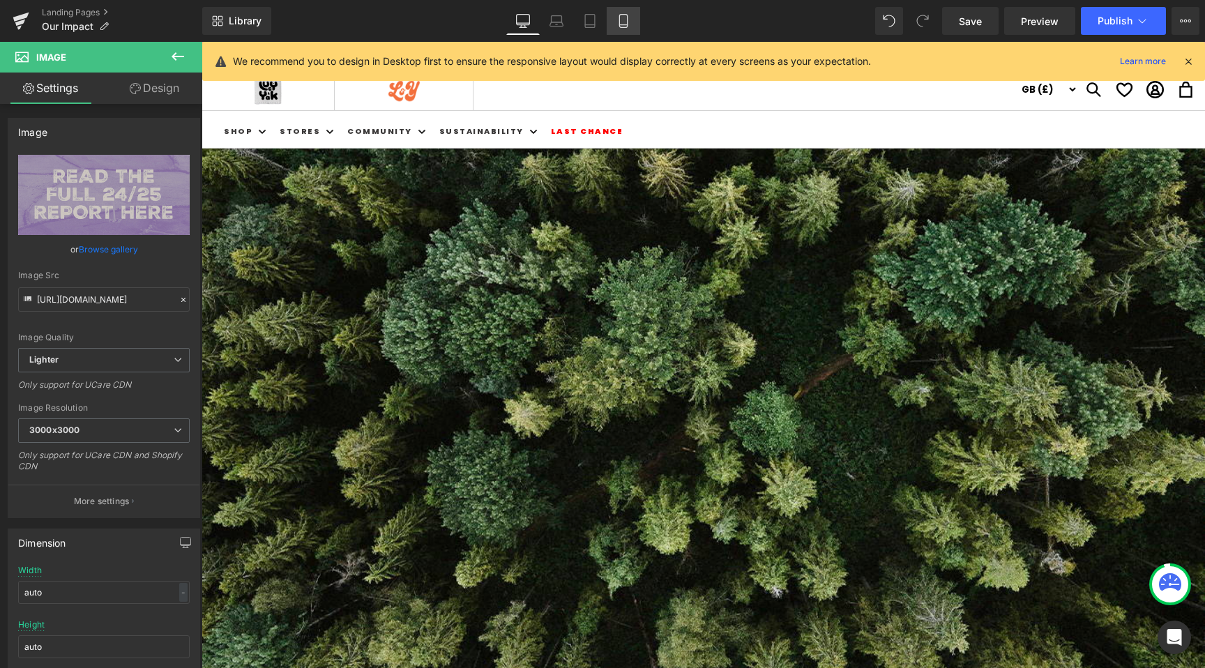
drag, startPoint x: 553, startPoint y: 15, endPoint x: 640, endPoint y: 13, distance: 87.2
click at [553, 16] on icon at bounding box center [557, 19] width 10 height 6
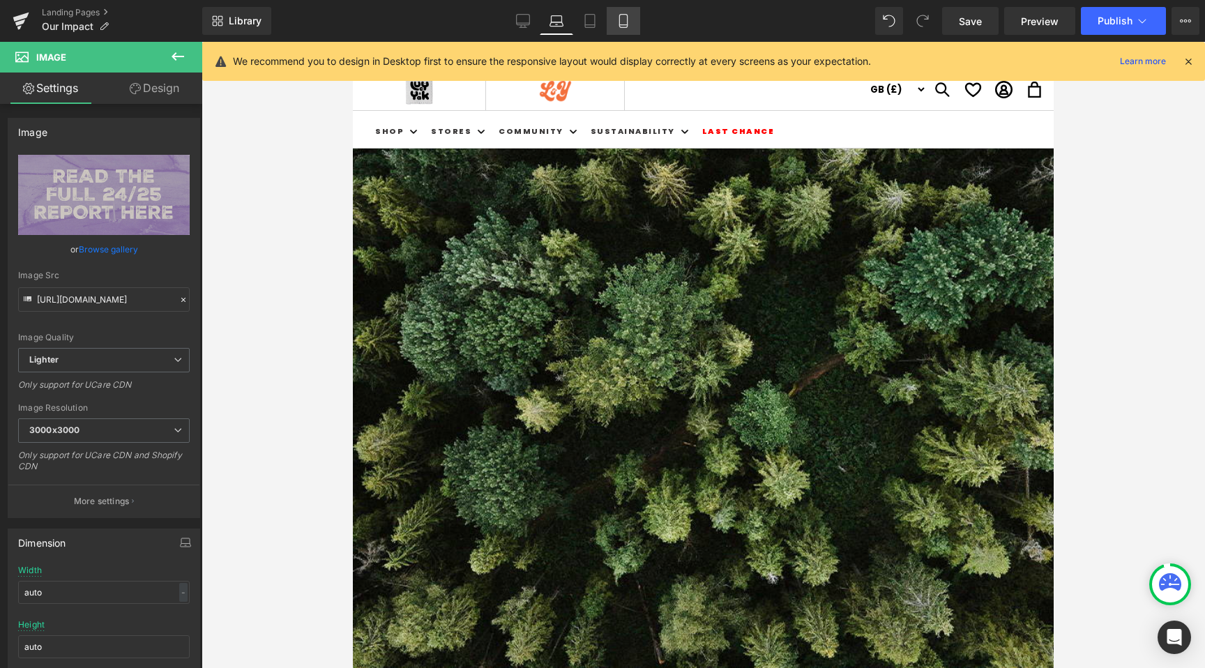
click at [623, 17] on icon at bounding box center [623, 21] width 14 height 14
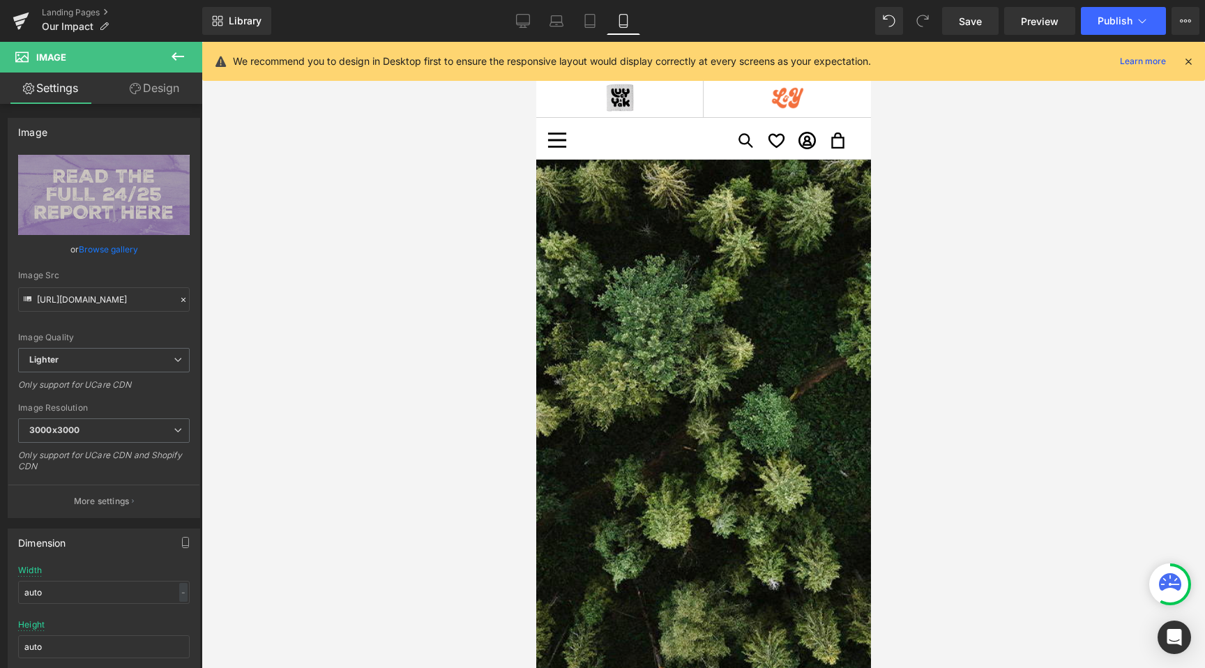
scroll to position [623, 0]
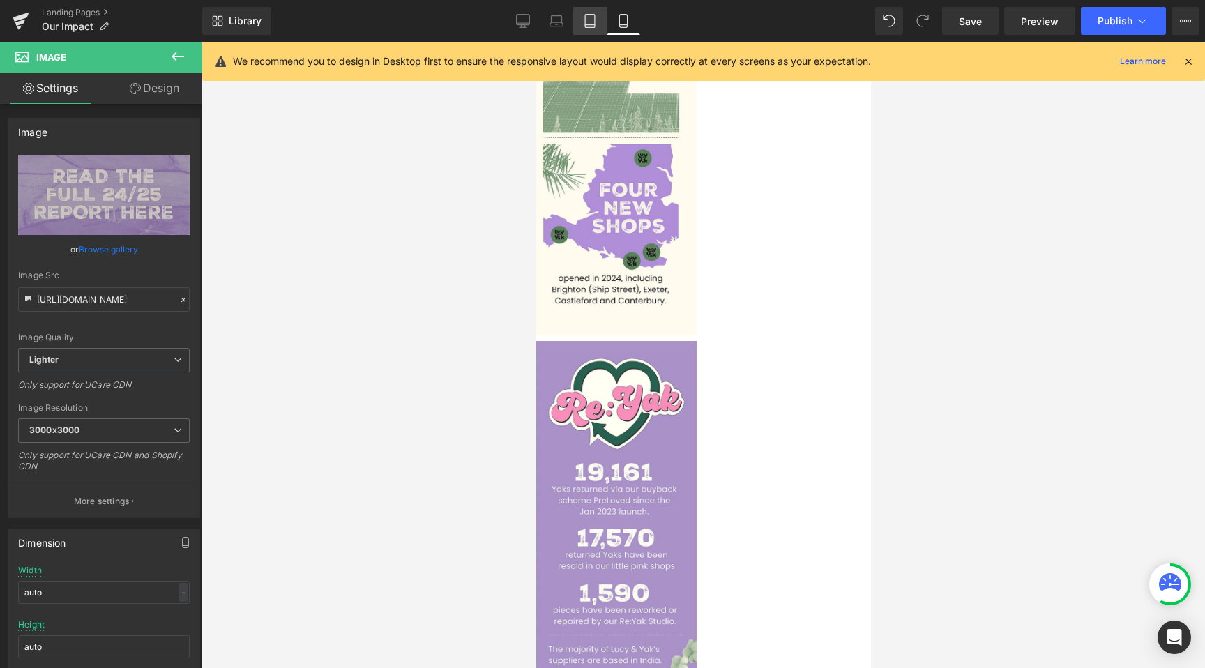
click at [591, 16] on icon at bounding box center [590, 21] width 14 height 14
type input "100"
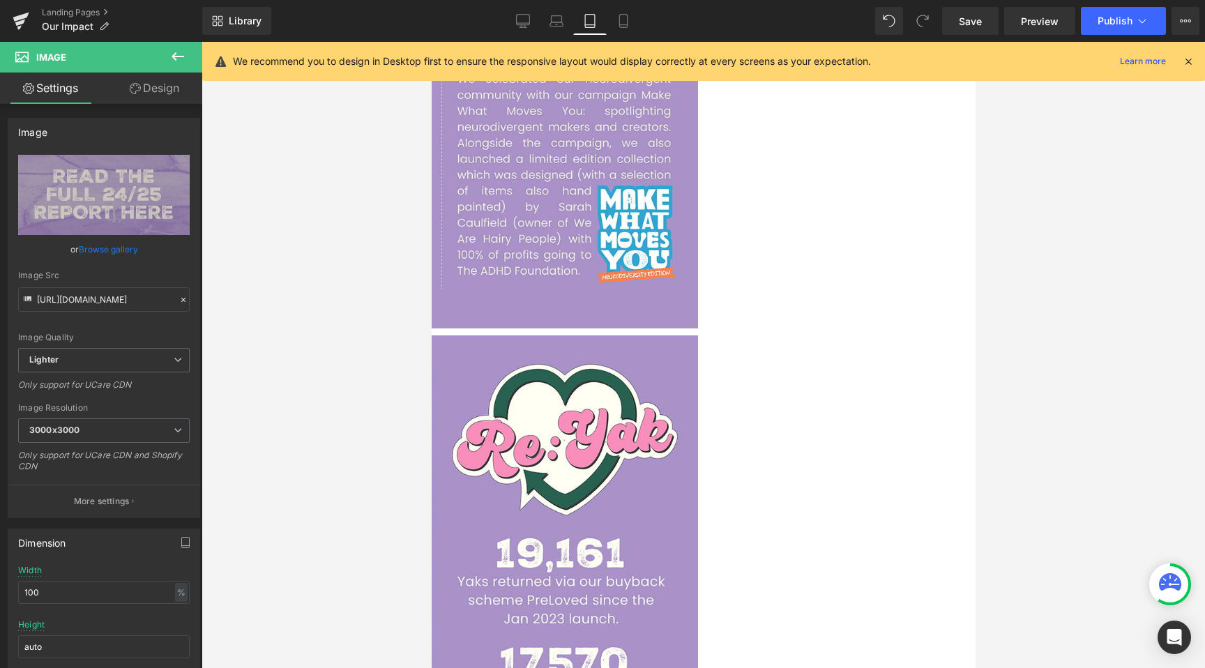
scroll to position [1273, 0]
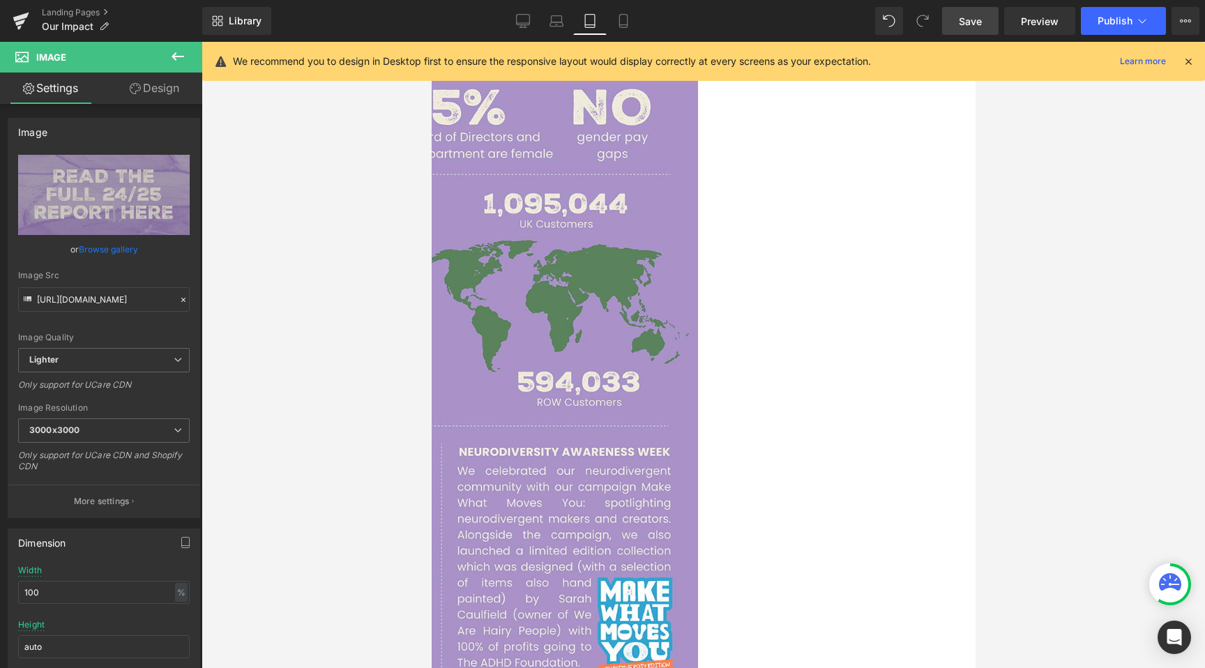
click at [987, 11] on link "Save" at bounding box center [970, 21] width 56 height 28
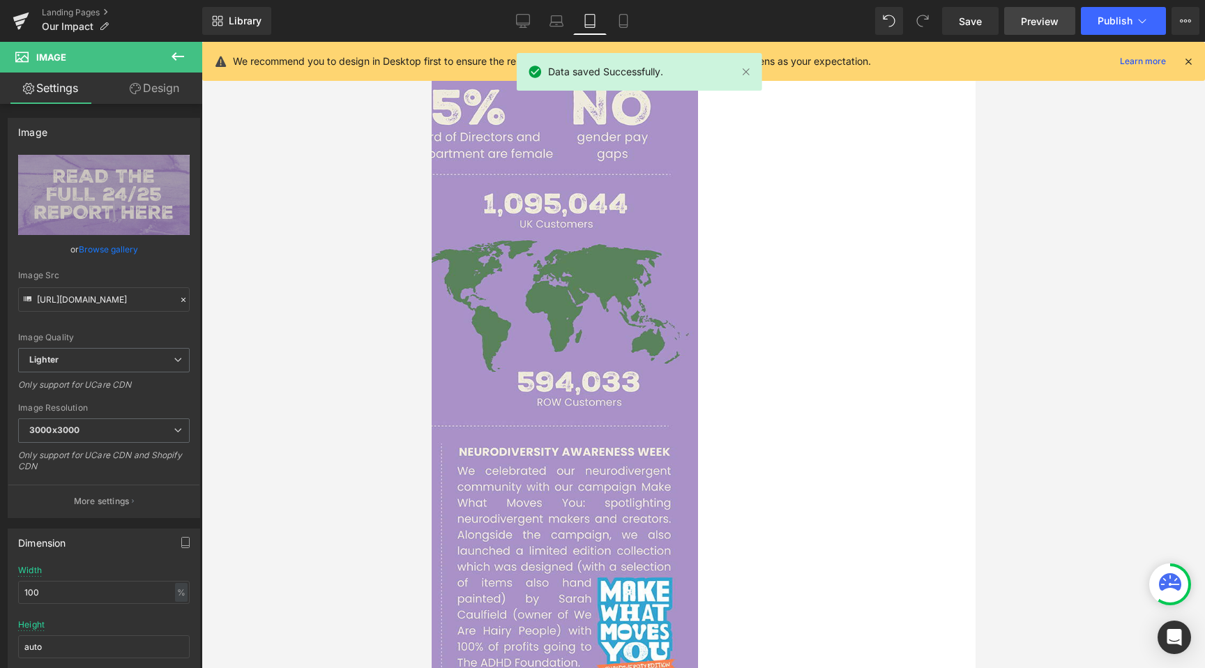
click at [1031, 22] on span "Preview" at bounding box center [1040, 21] width 38 height 15
